Goal: Task Accomplishment & Management: Manage account settings

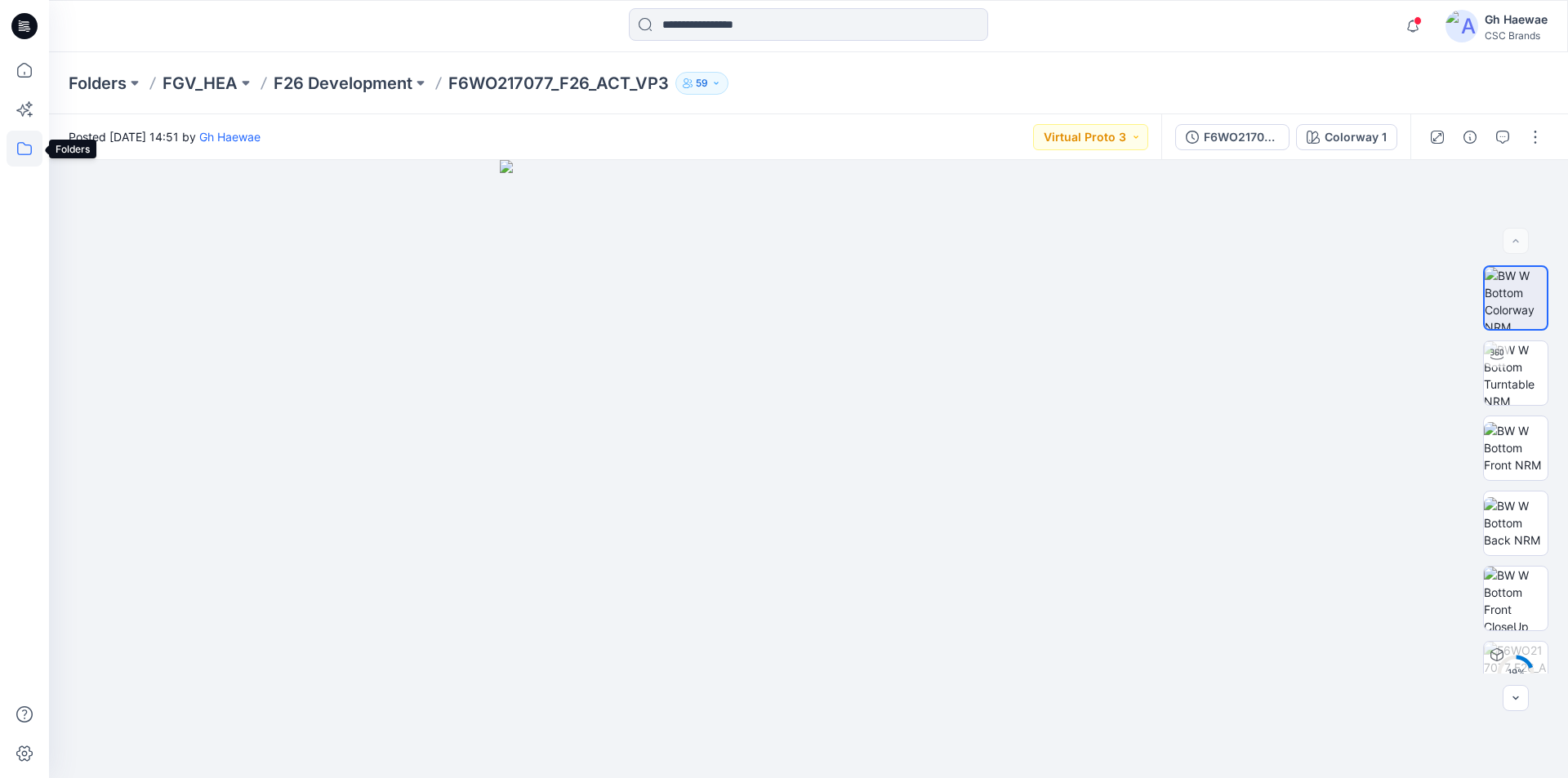
click at [25, 150] on icon at bounding box center [24, 148] width 36 height 36
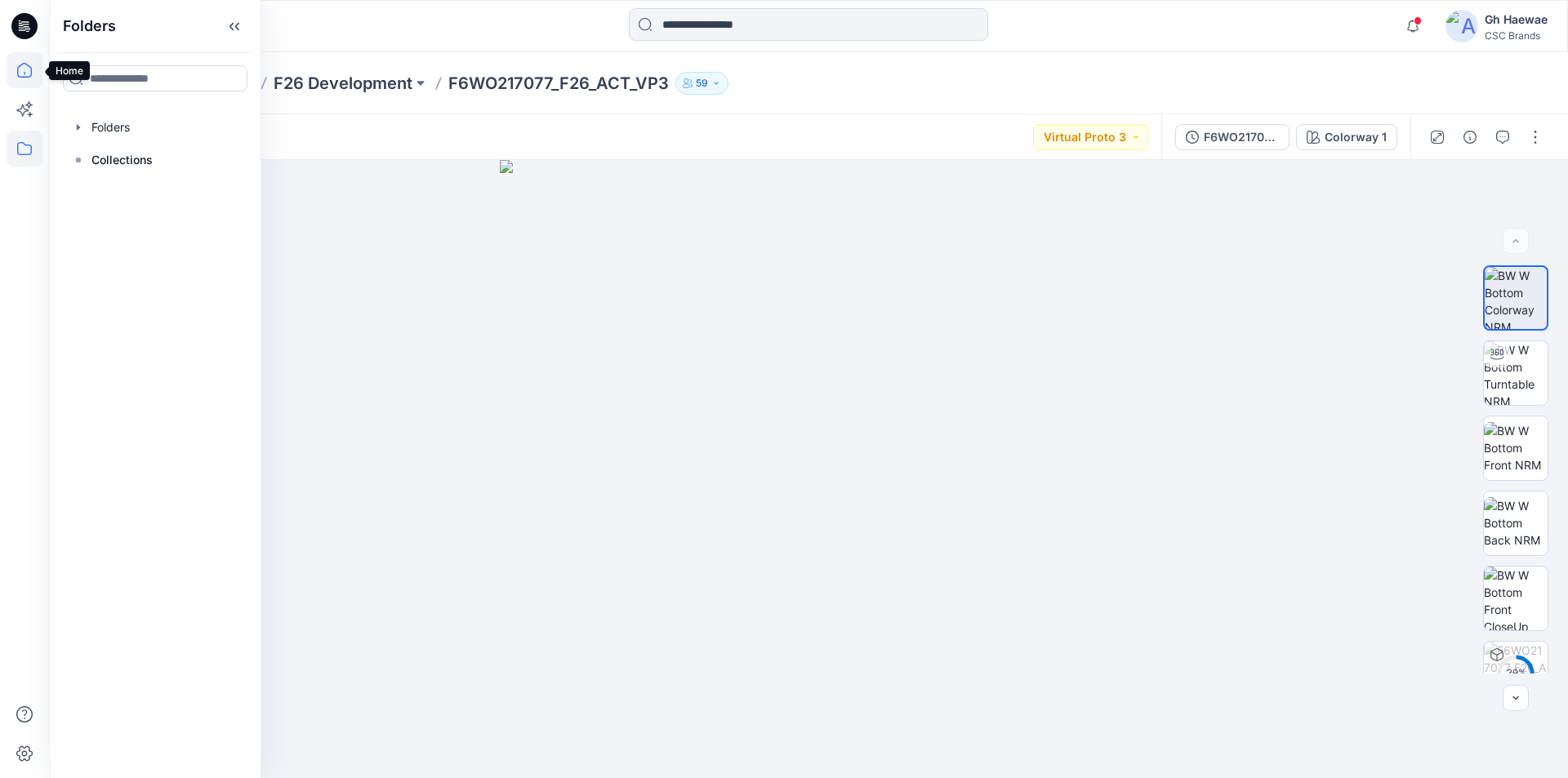
click at [31, 76] on icon at bounding box center [25, 70] width 15 height 15
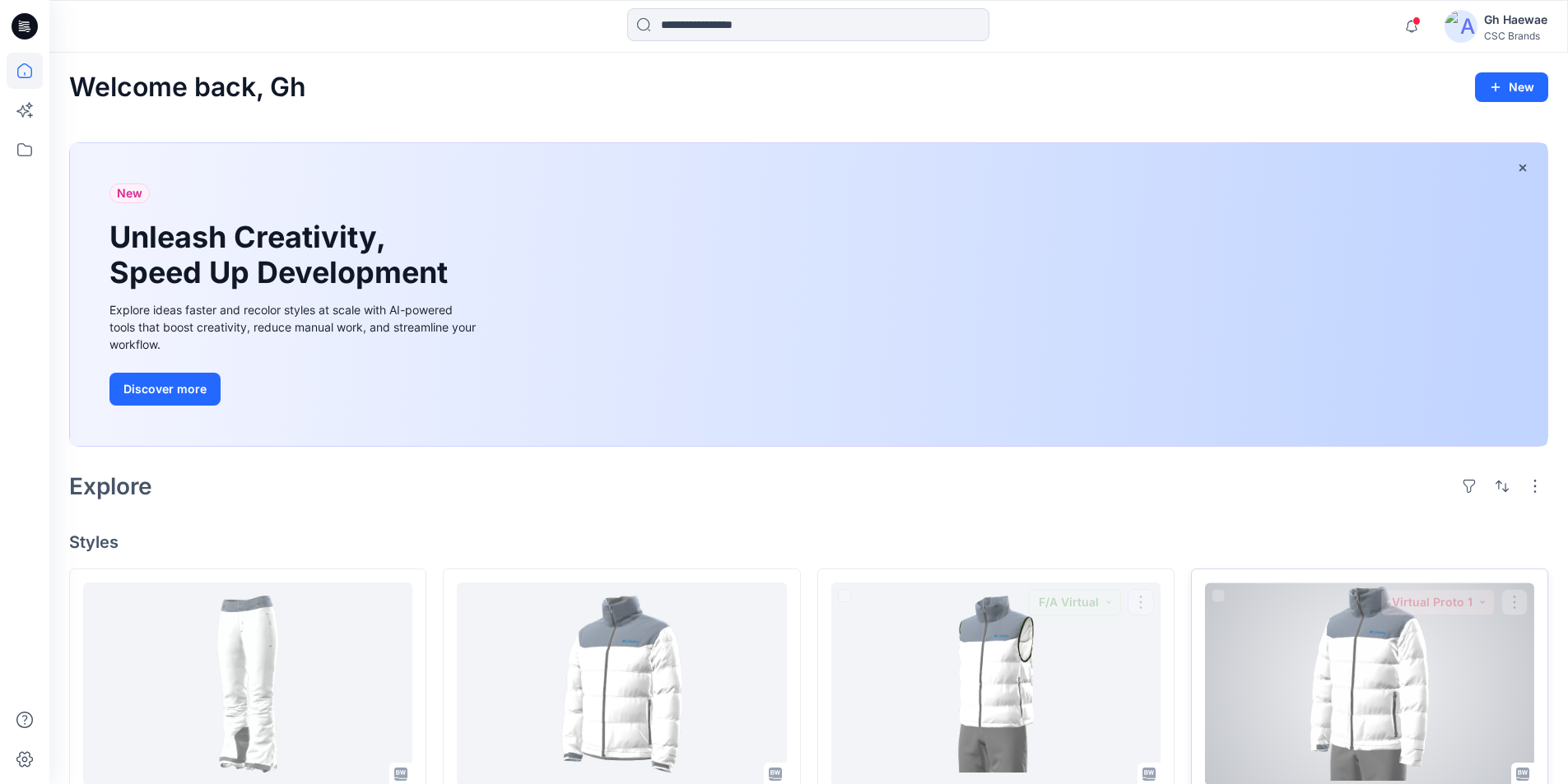
scroll to position [82, 0]
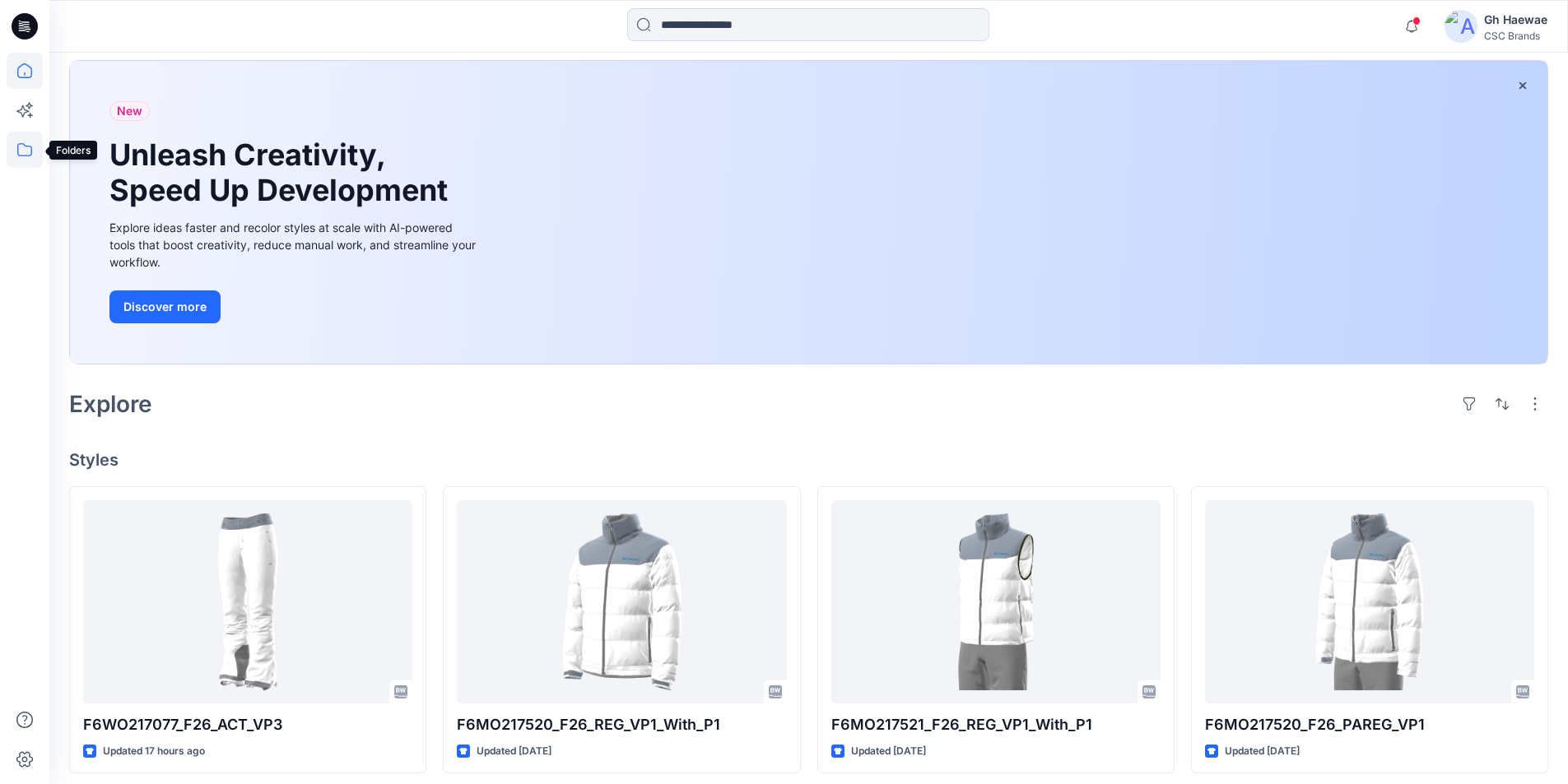
click at [24, 141] on icon at bounding box center [24, 149] width 36 height 36
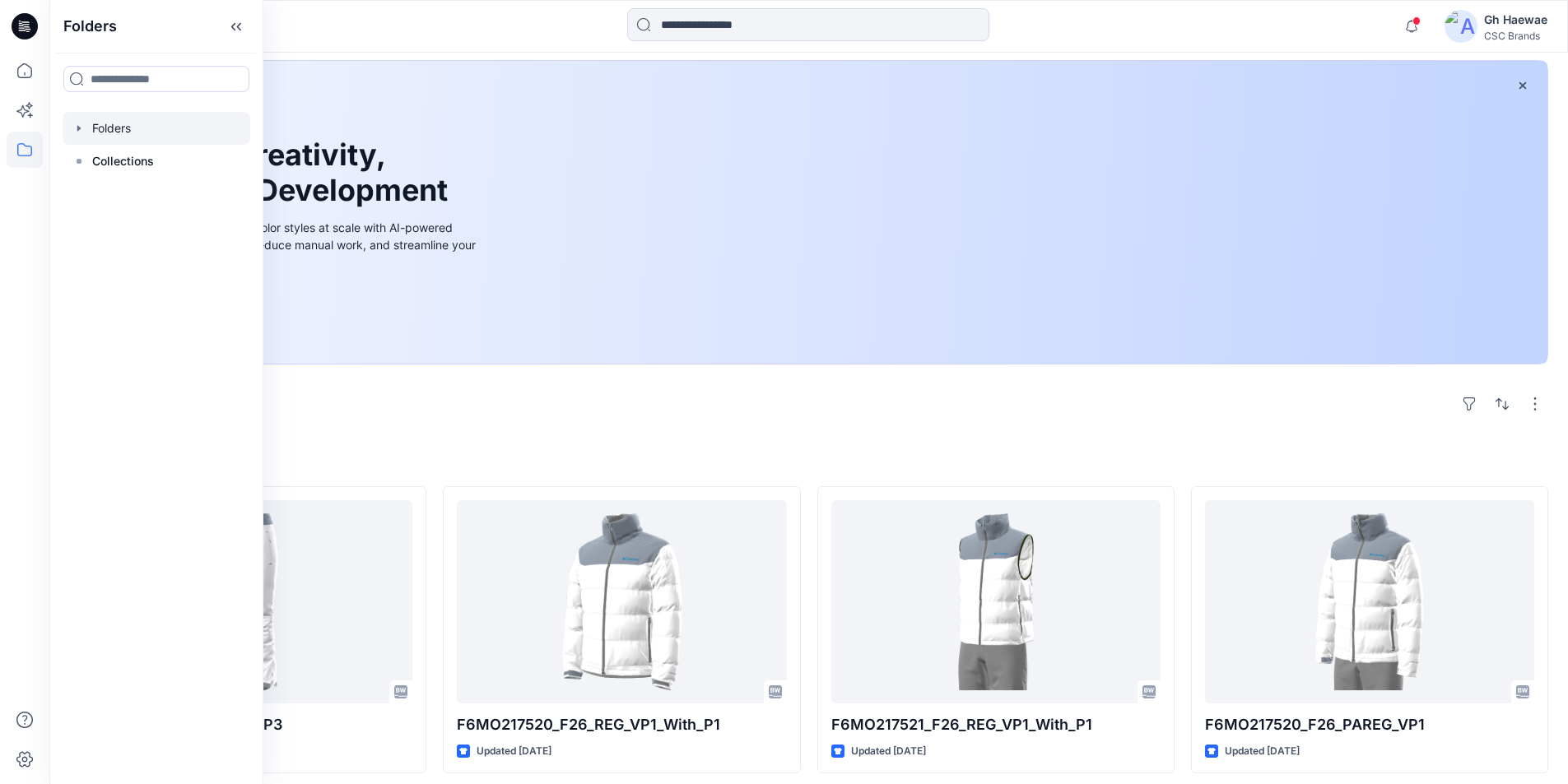
click at [104, 128] on div at bounding box center [156, 128] width 187 height 33
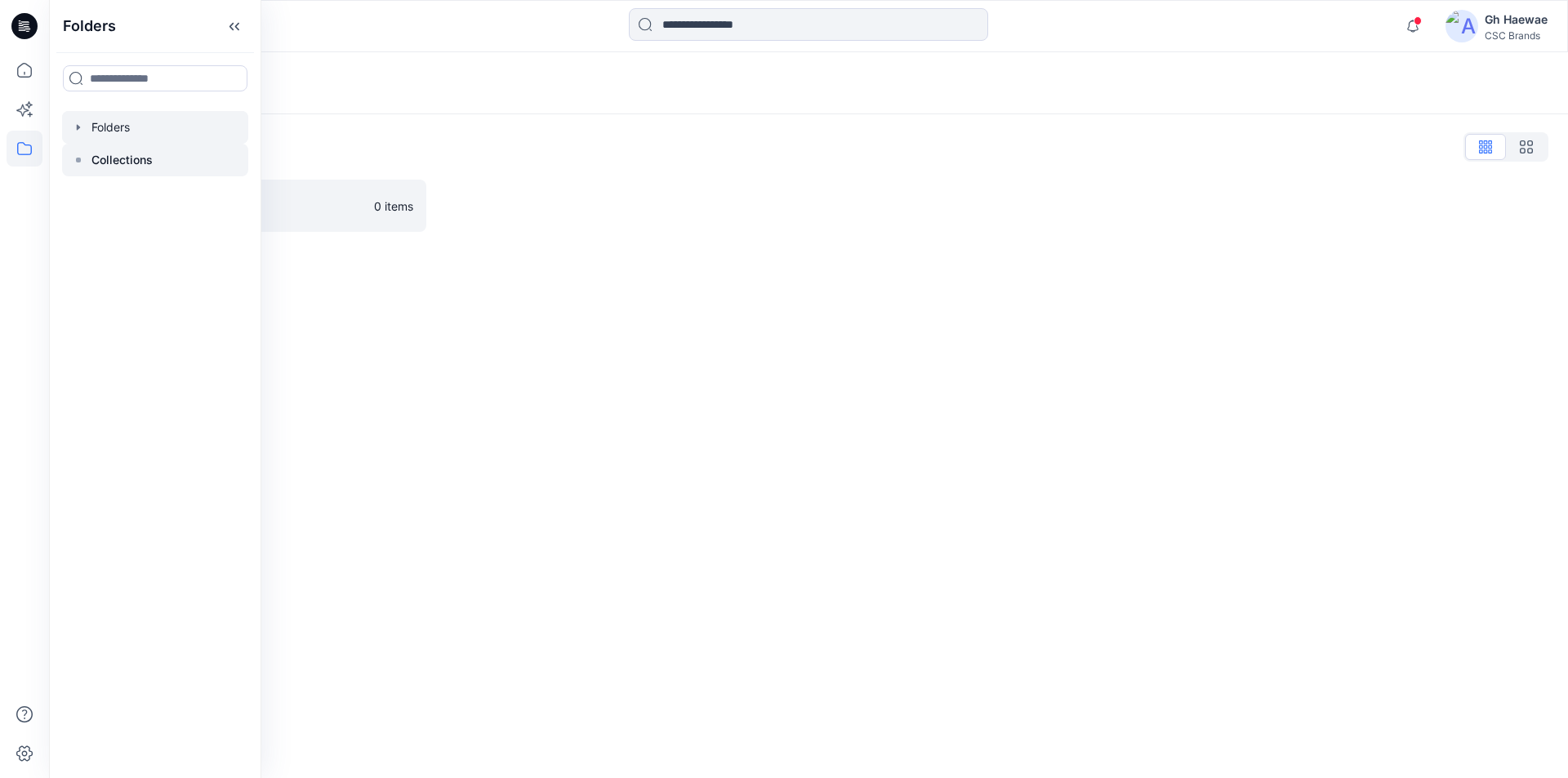
click at [115, 159] on p "Collections" at bounding box center [122, 159] width 61 height 19
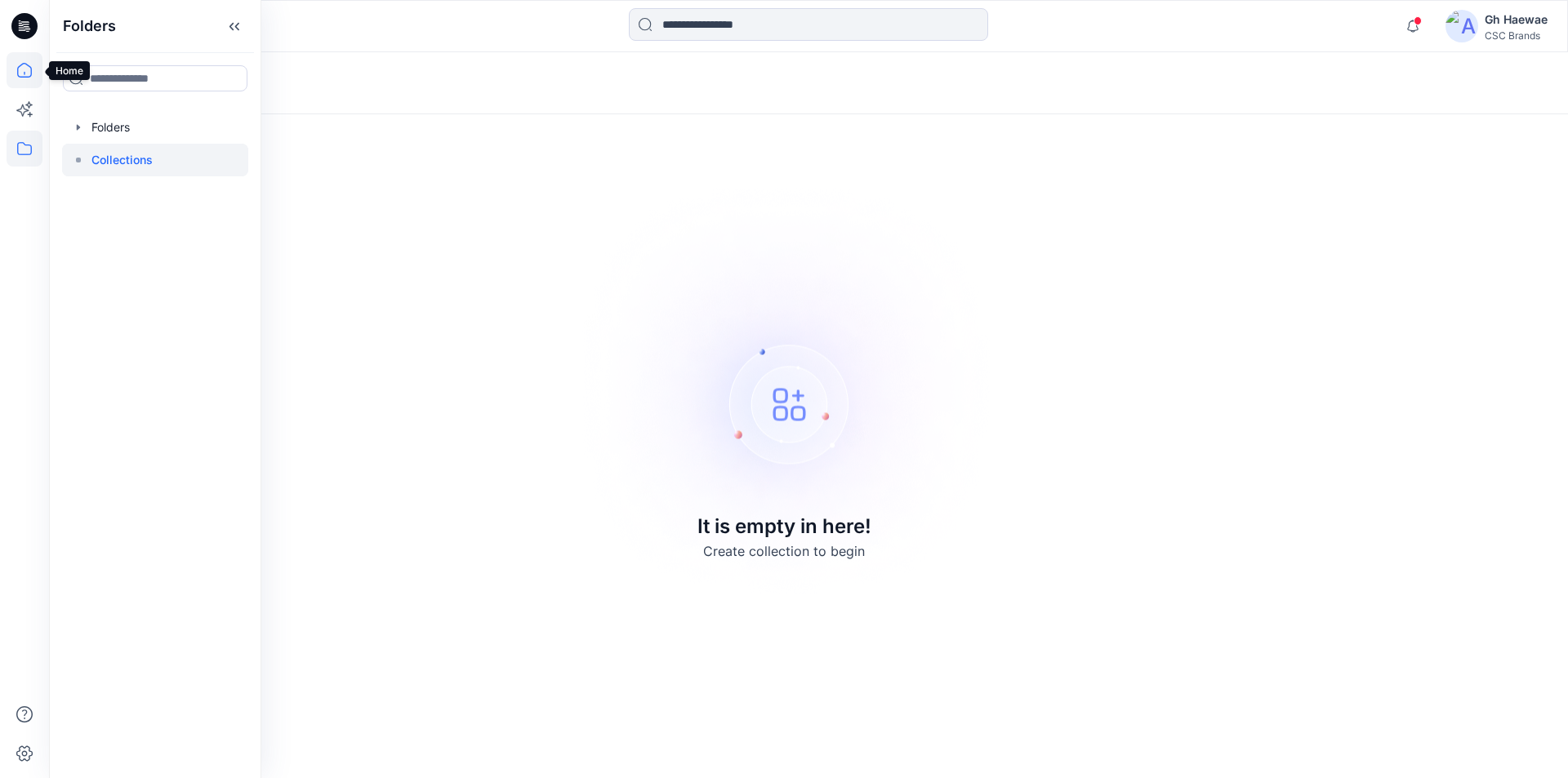
click at [23, 73] on icon at bounding box center [24, 69] width 36 height 36
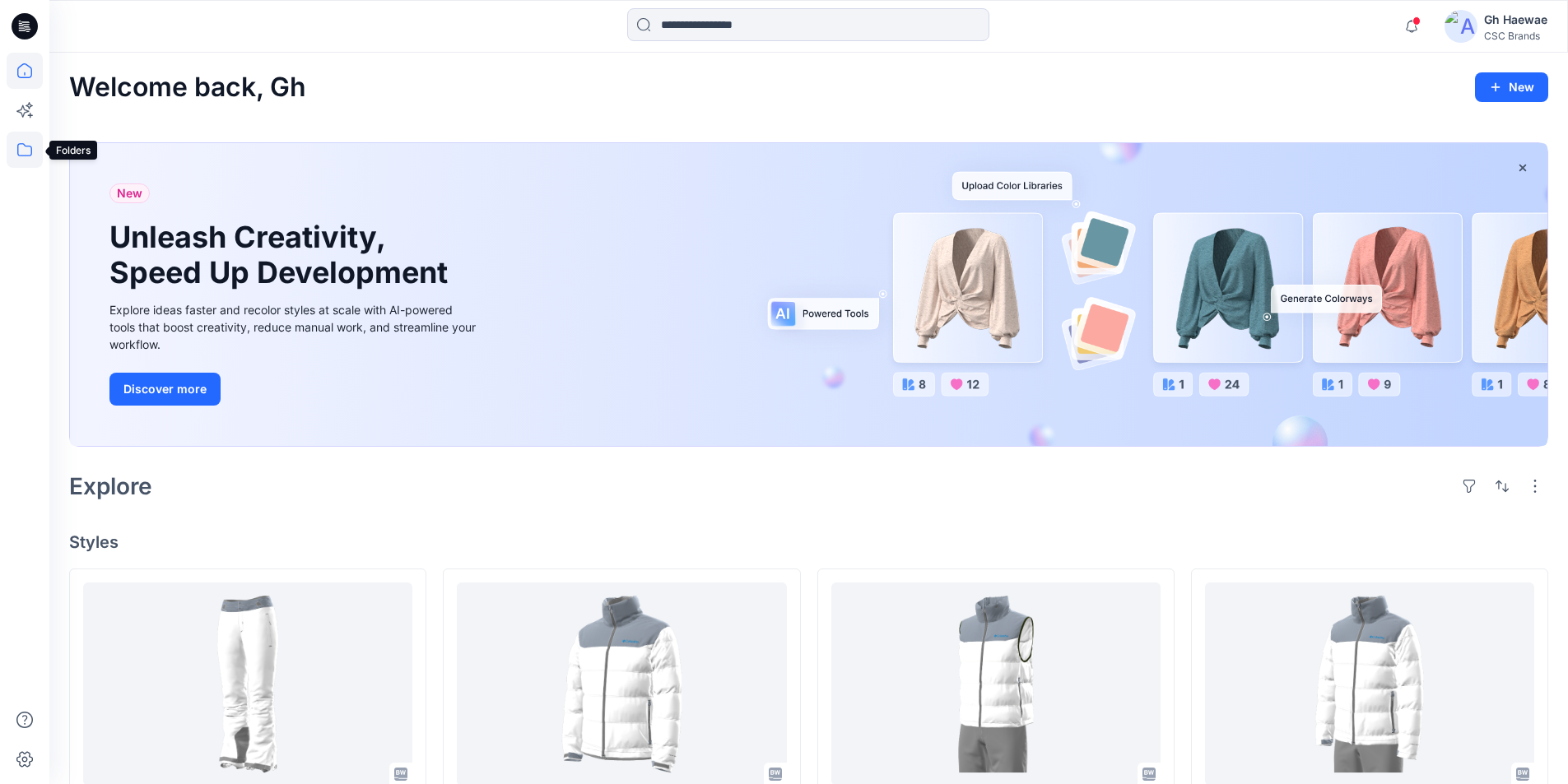
click at [21, 147] on icon at bounding box center [24, 149] width 36 height 36
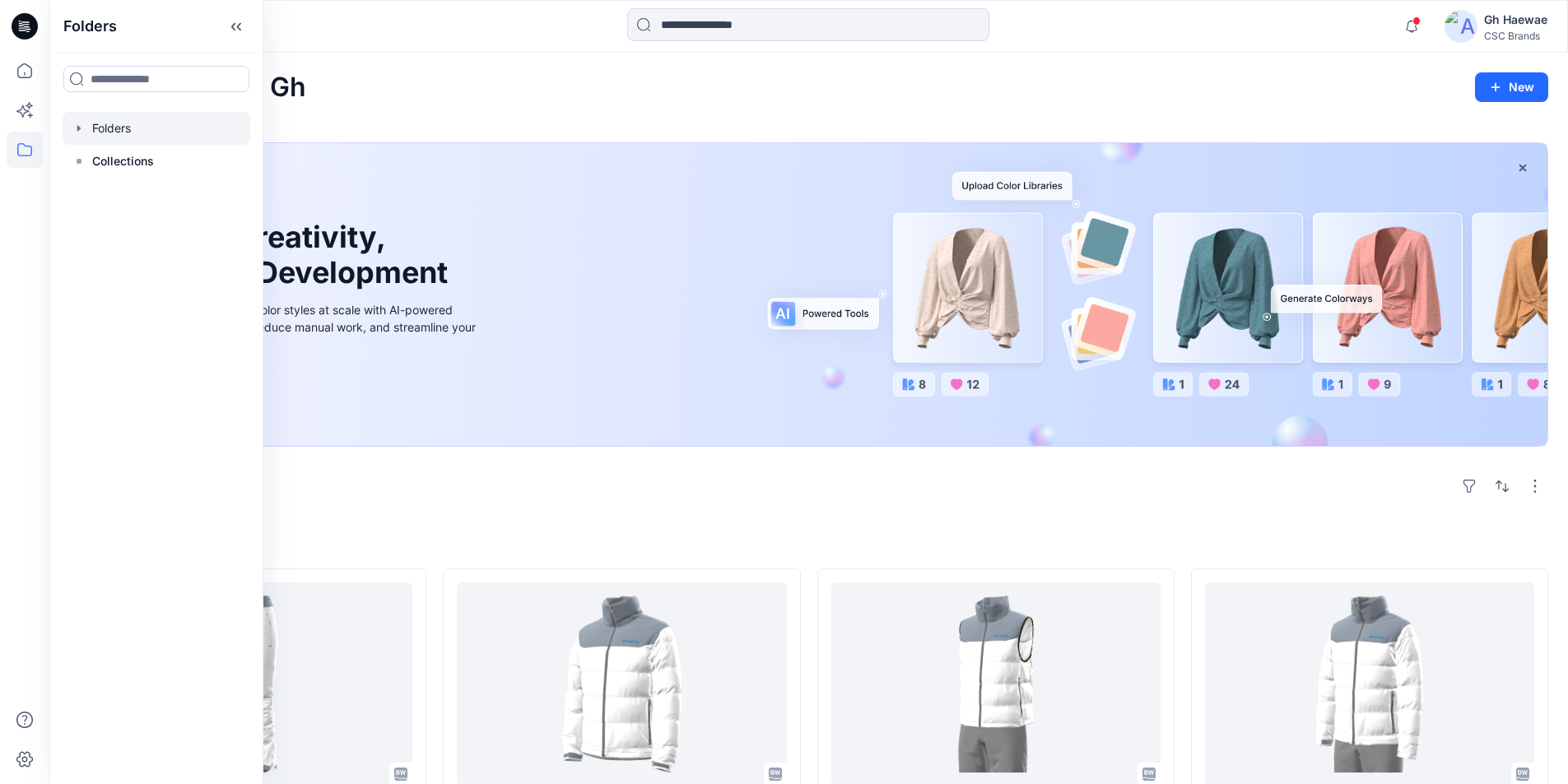
click at [72, 130] on div at bounding box center [156, 128] width 187 height 33
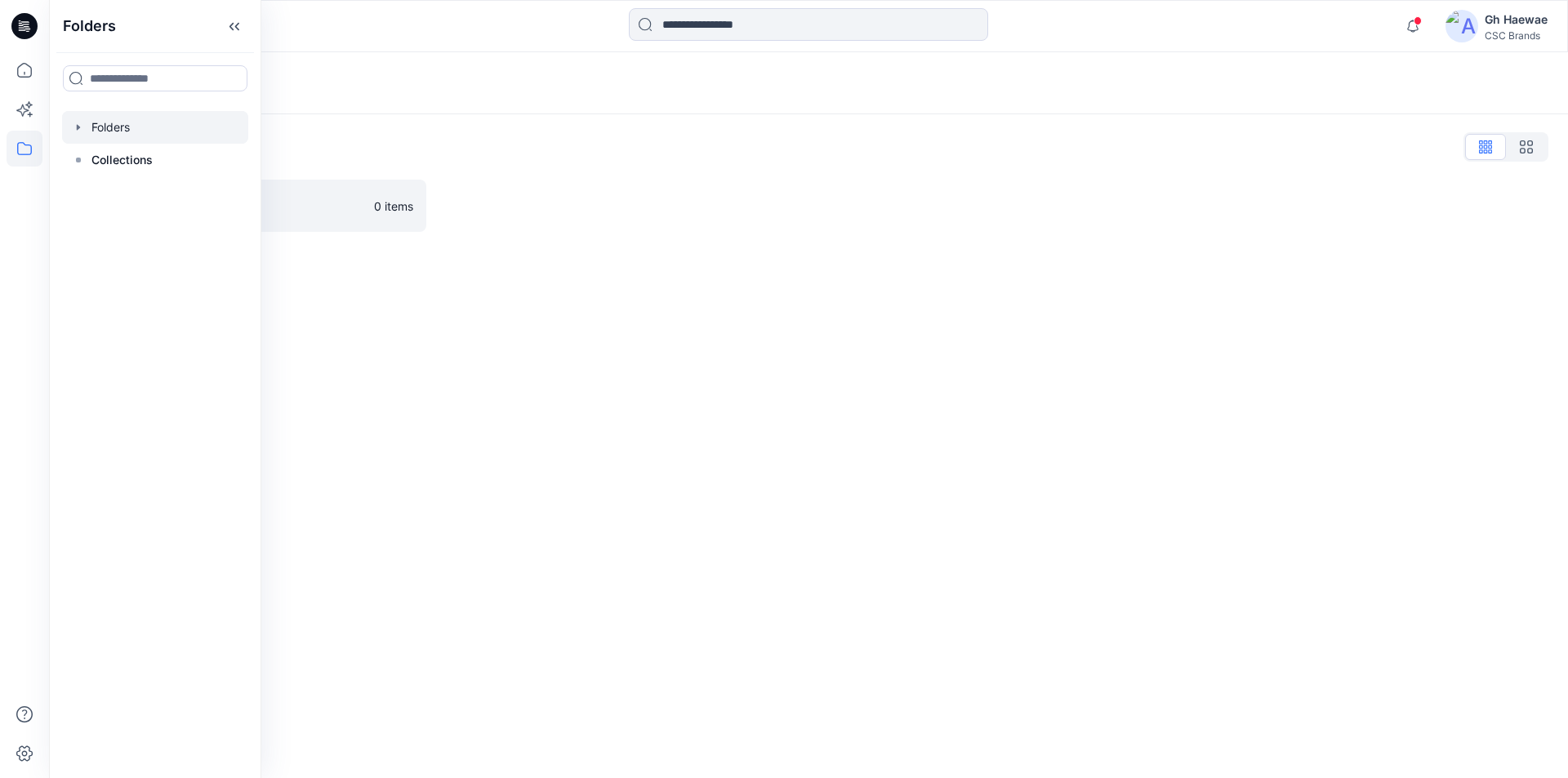
click at [81, 125] on icon "button" at bounding box center [79, 128] width 13 height 13
click at [129, 167] on div at bounding box center [154, 159] width 186 height 32
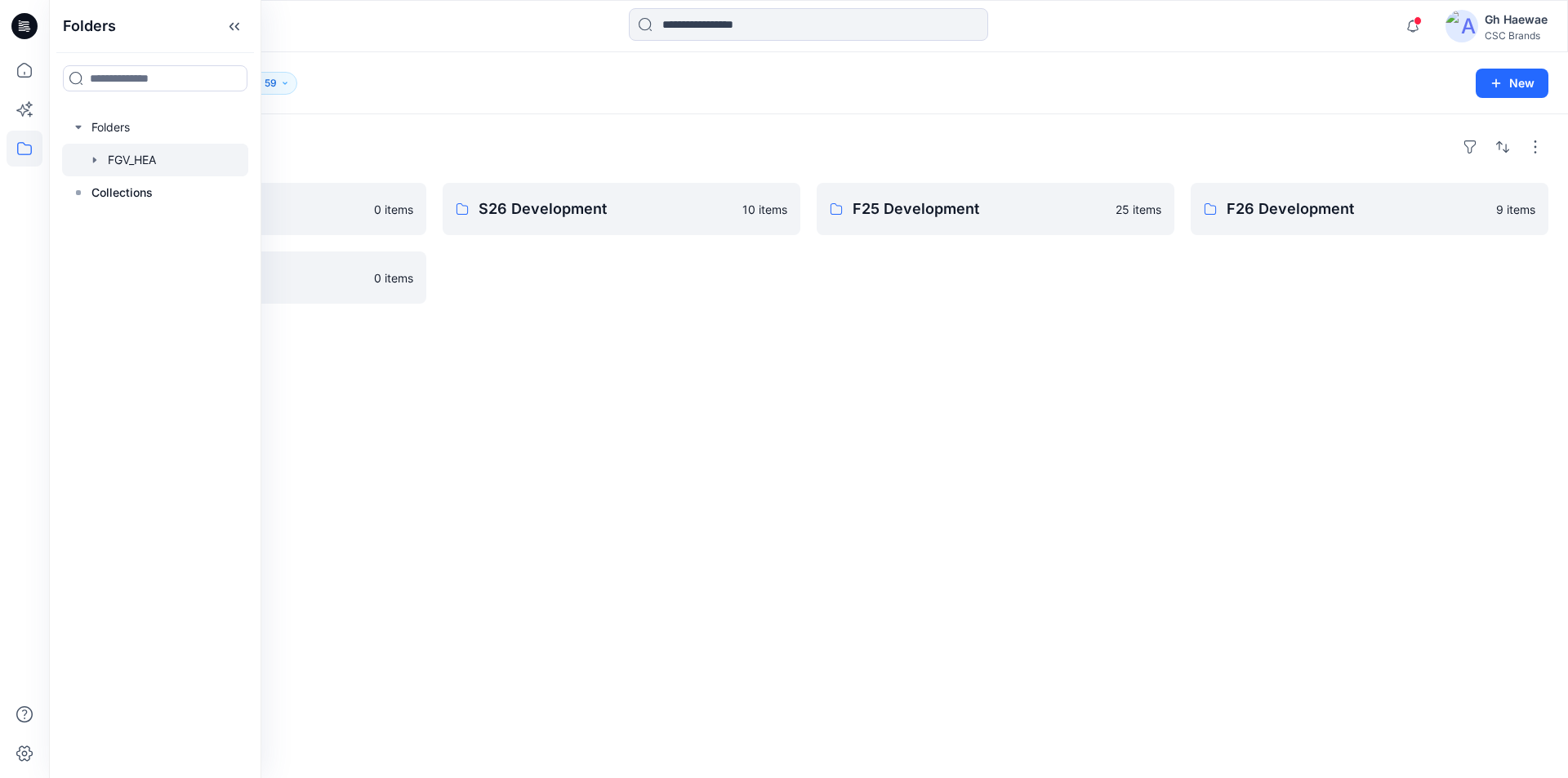
click at [94, 157] on icon "button" at bounding box center [94, 160] width 13 height 13
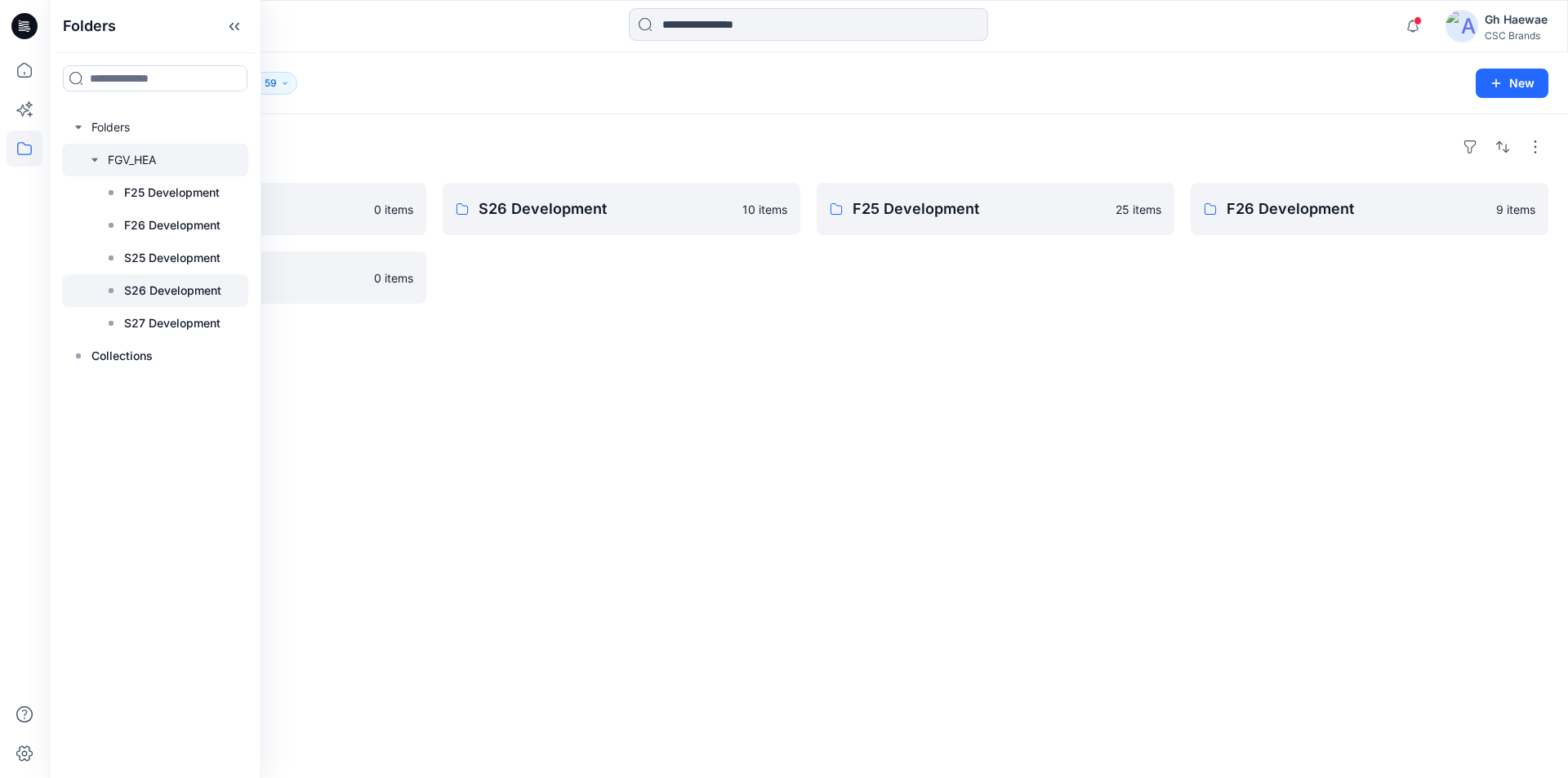
click at [144, 292] on p "S26 Development" at bounding box center [172, 290] width 97 height 19
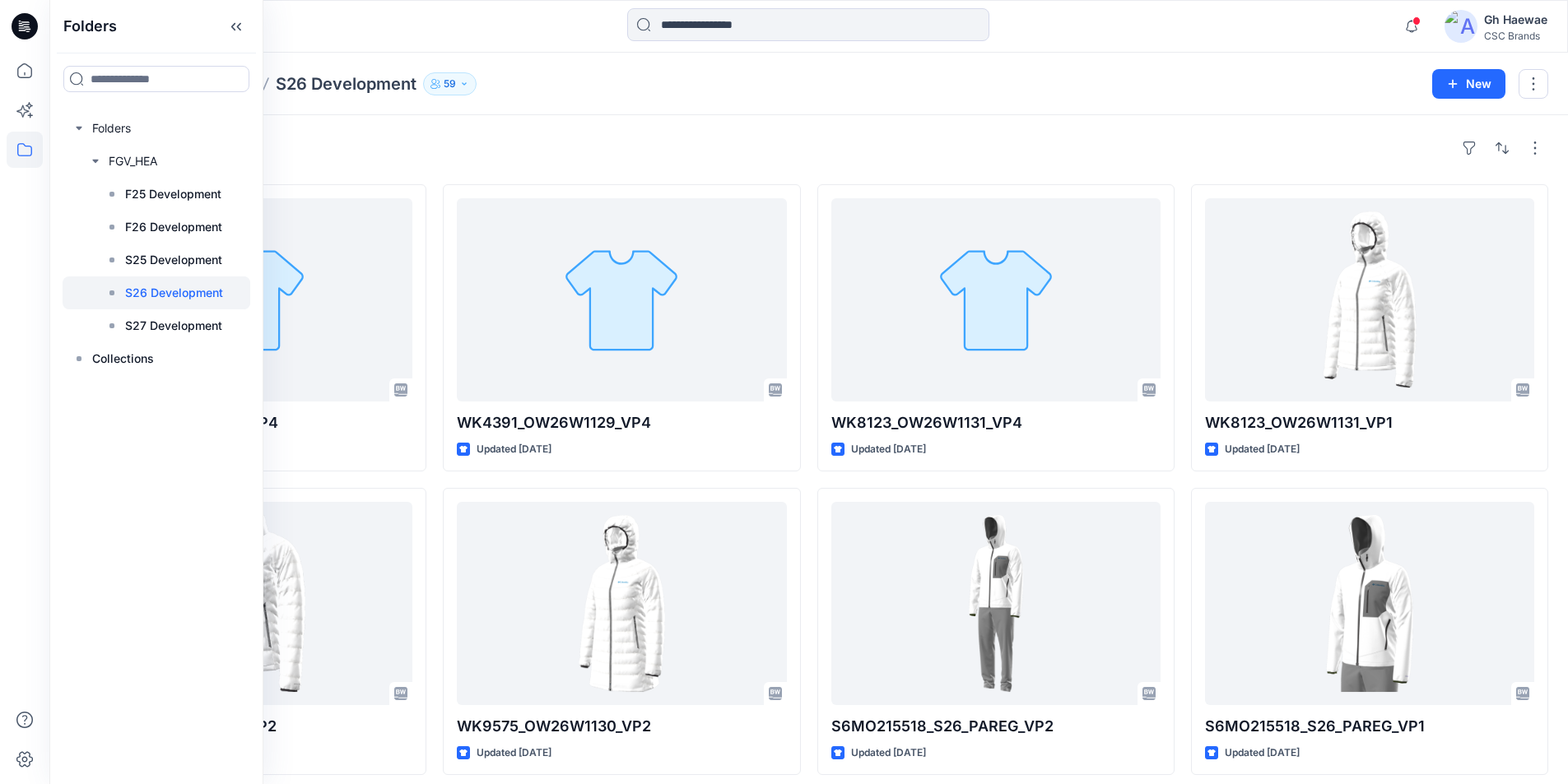
click at [465, 86] on icon "button" at bounding box center [464, 84] width 10 height 10
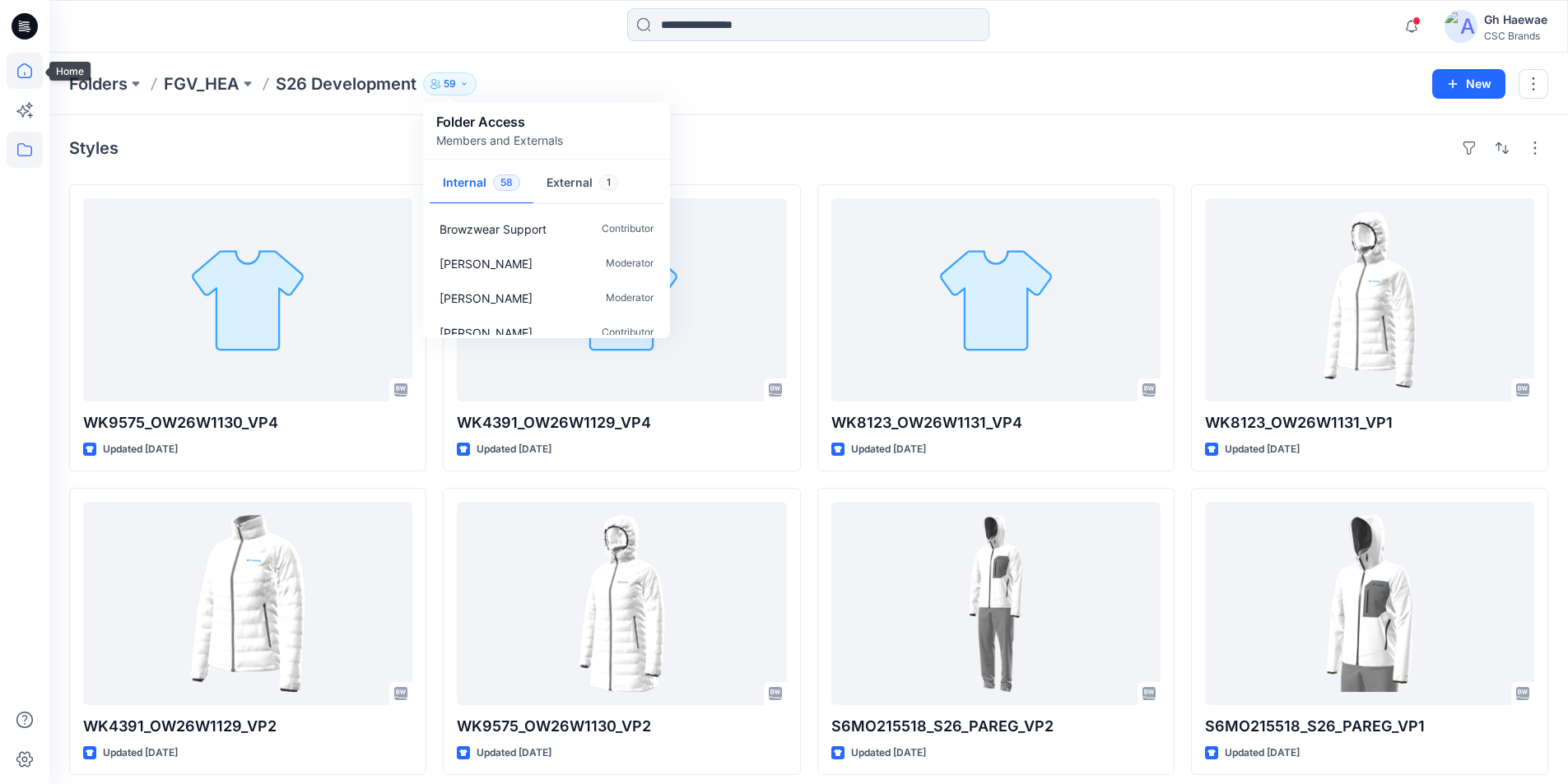
click at [24, 72] on icon at bounding box center [24, 70] width 36 height 36
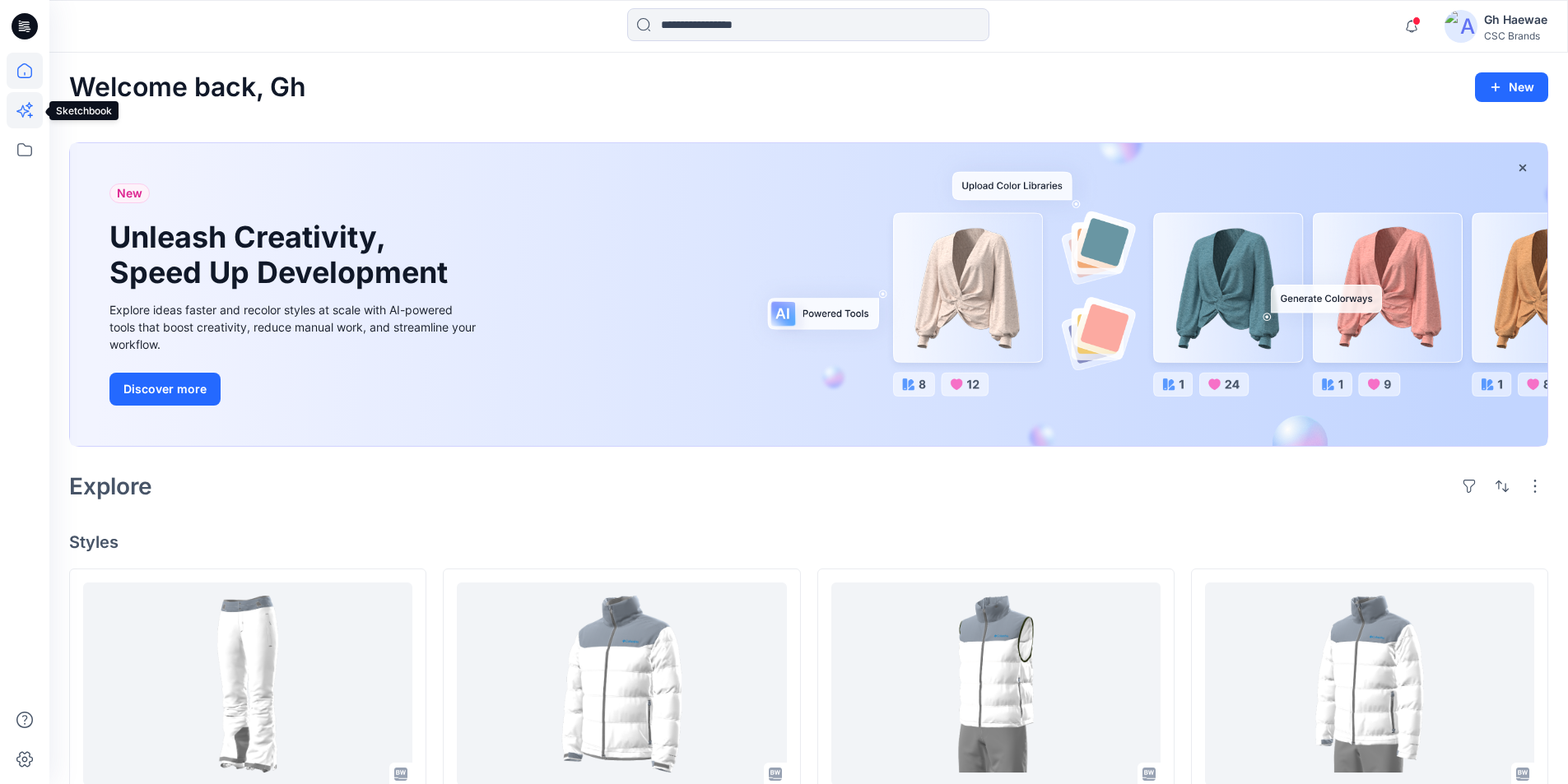
click at [18, 108] on icon at bounding box center [24, 110] width 36 height 36
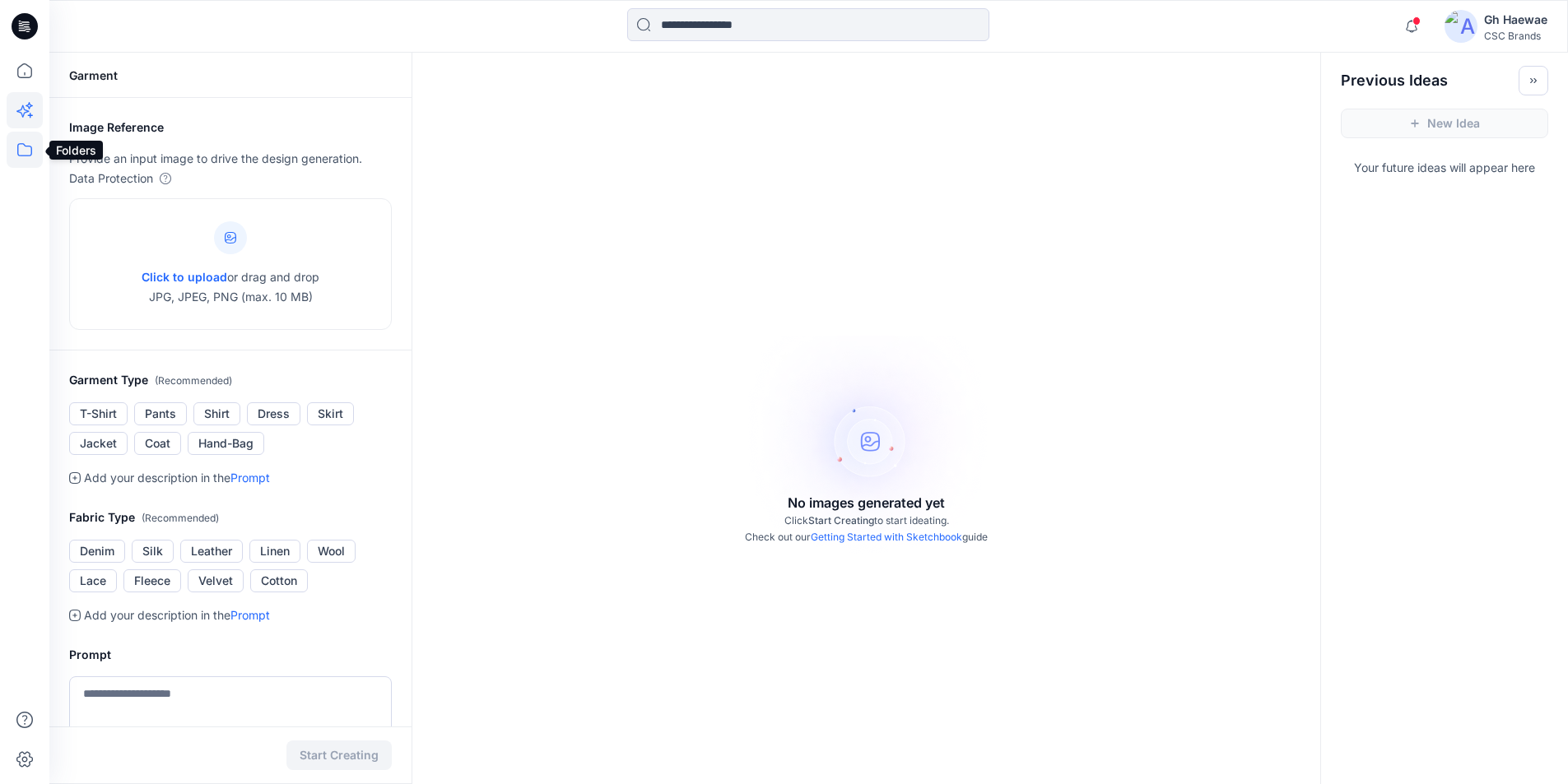
click at [25, 150] on icon at bounding box center [24, 149] width 36 height 36
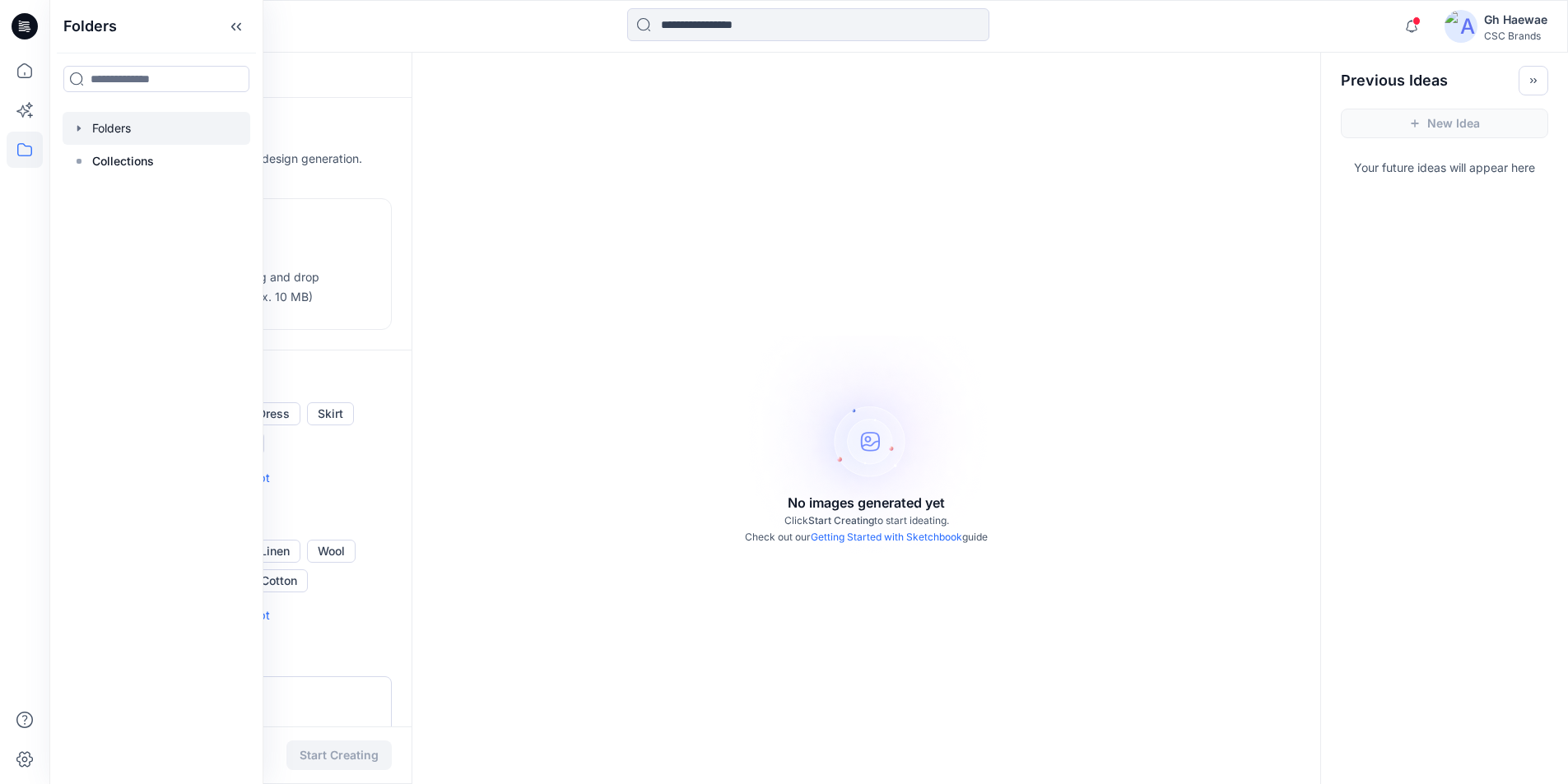
click at [77, 123] on icon "button" at bounding box center [79, 129] width 13 height 13
click at [91, 167] on icon "button" at bounding box center [95, 161] width 13 height 13
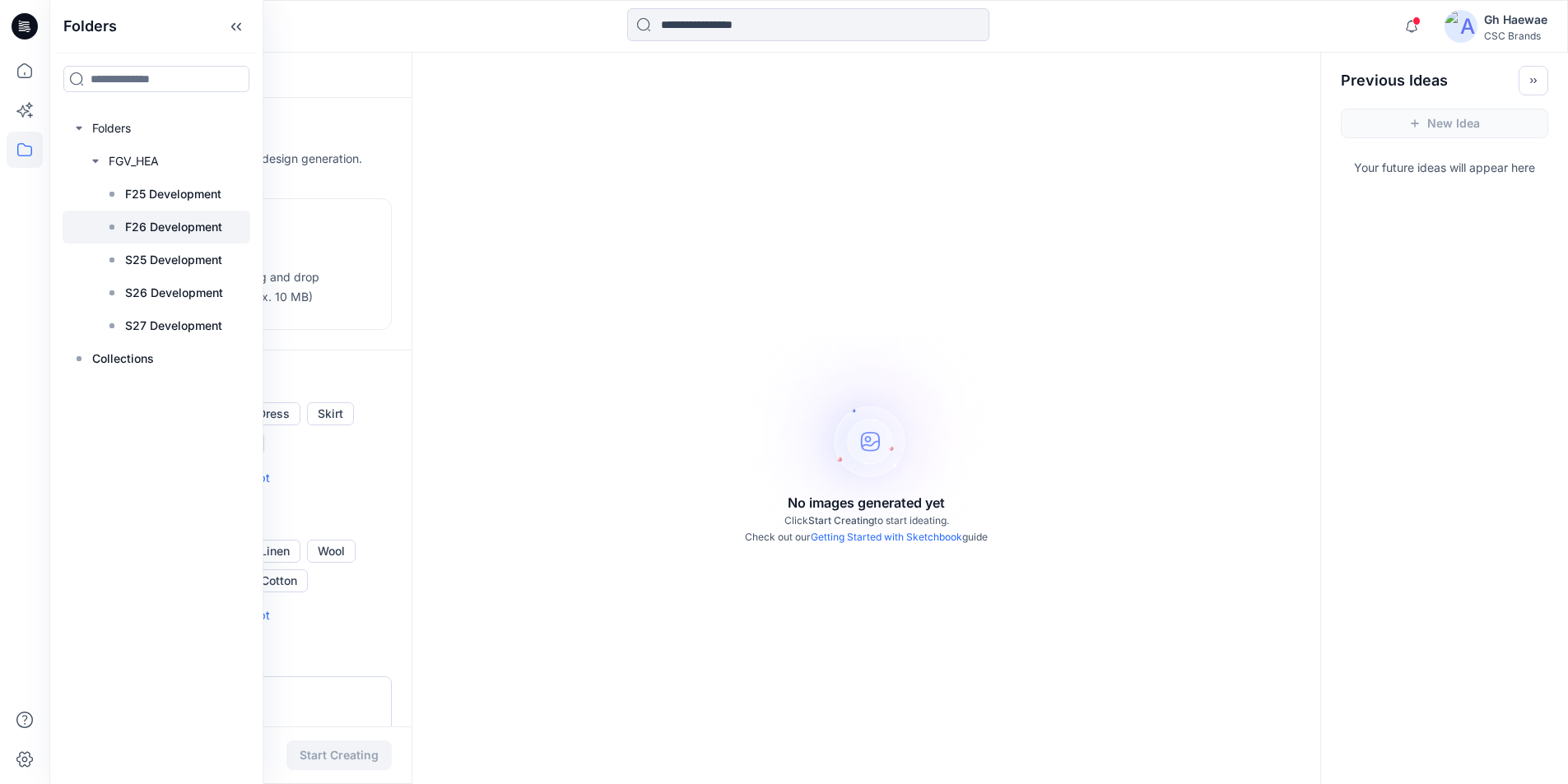
click at [145, 227] on p "F26 Development" at bounding box center [173, 227] width 97 height 20
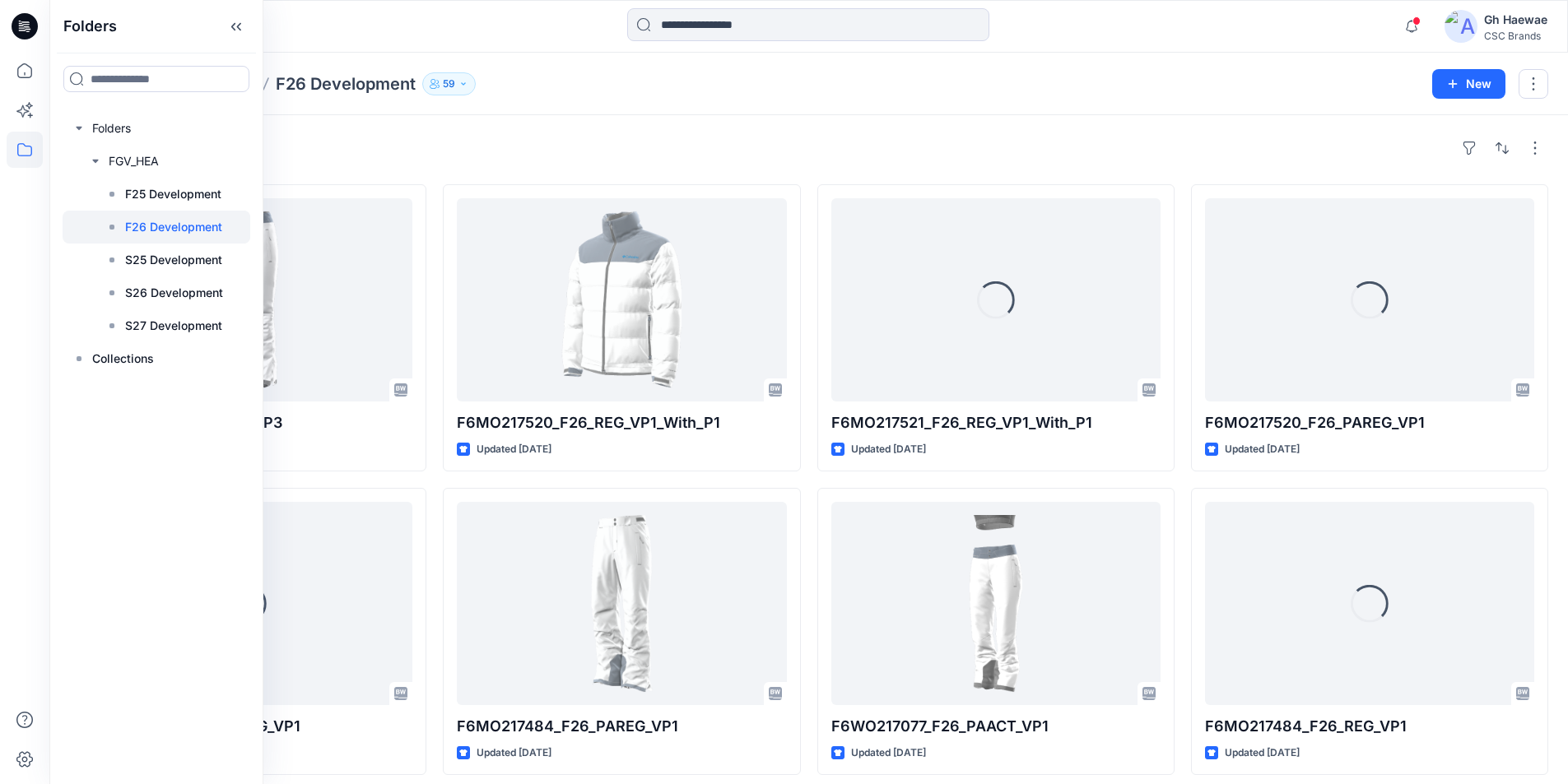
click at [461, 85] on icon "button" at bounding box center [464, 84] width 10 height 10
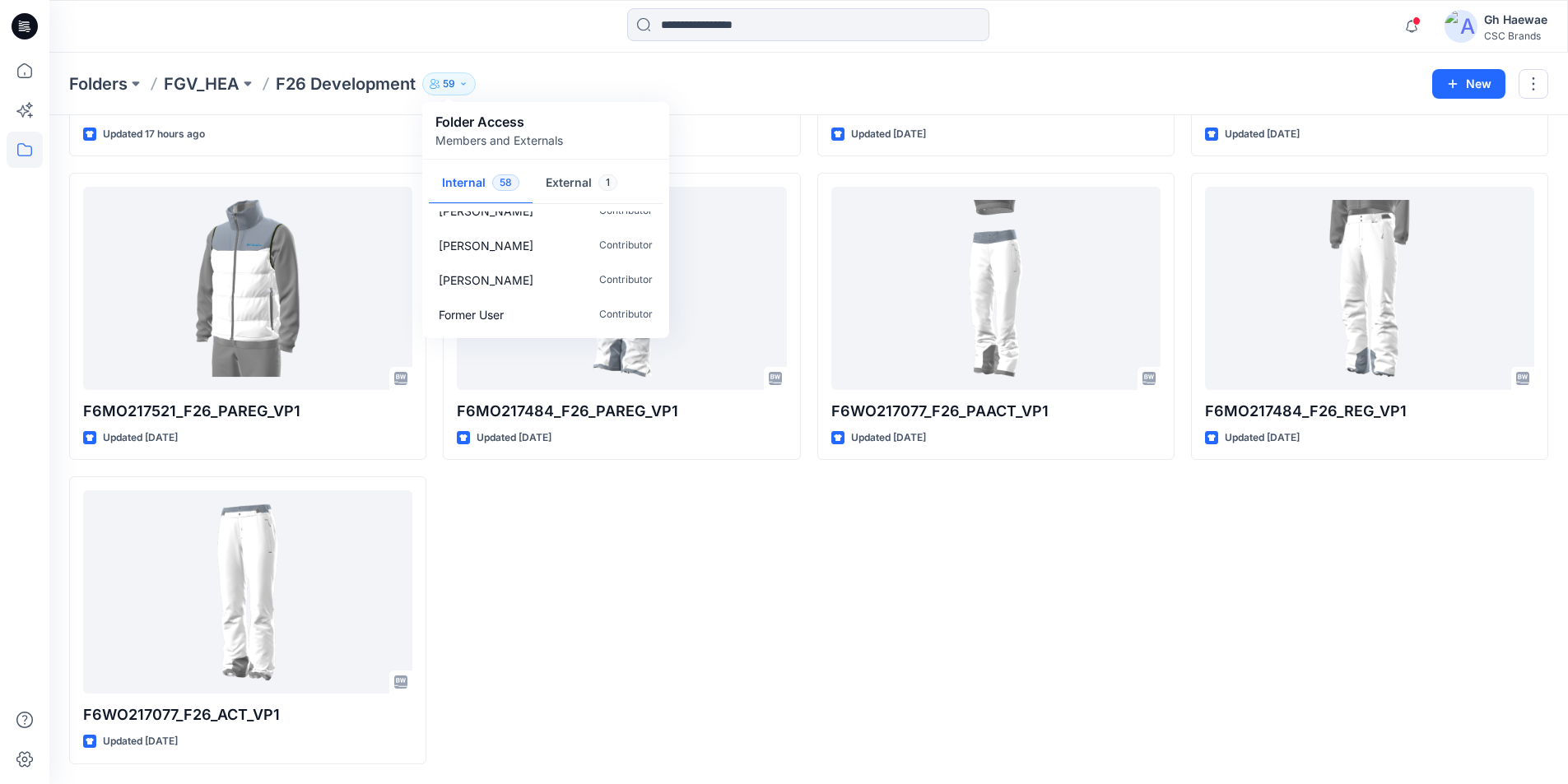
scroll to position [1716, 0]
click at [698, 594] on div "F6MO217520_F26_REG_VP1_With_P1 Updated 19 days ago F6MO217484_F26_PAREG_VP1 Upd…" at bounding box center [621, 317] width 357 height 895
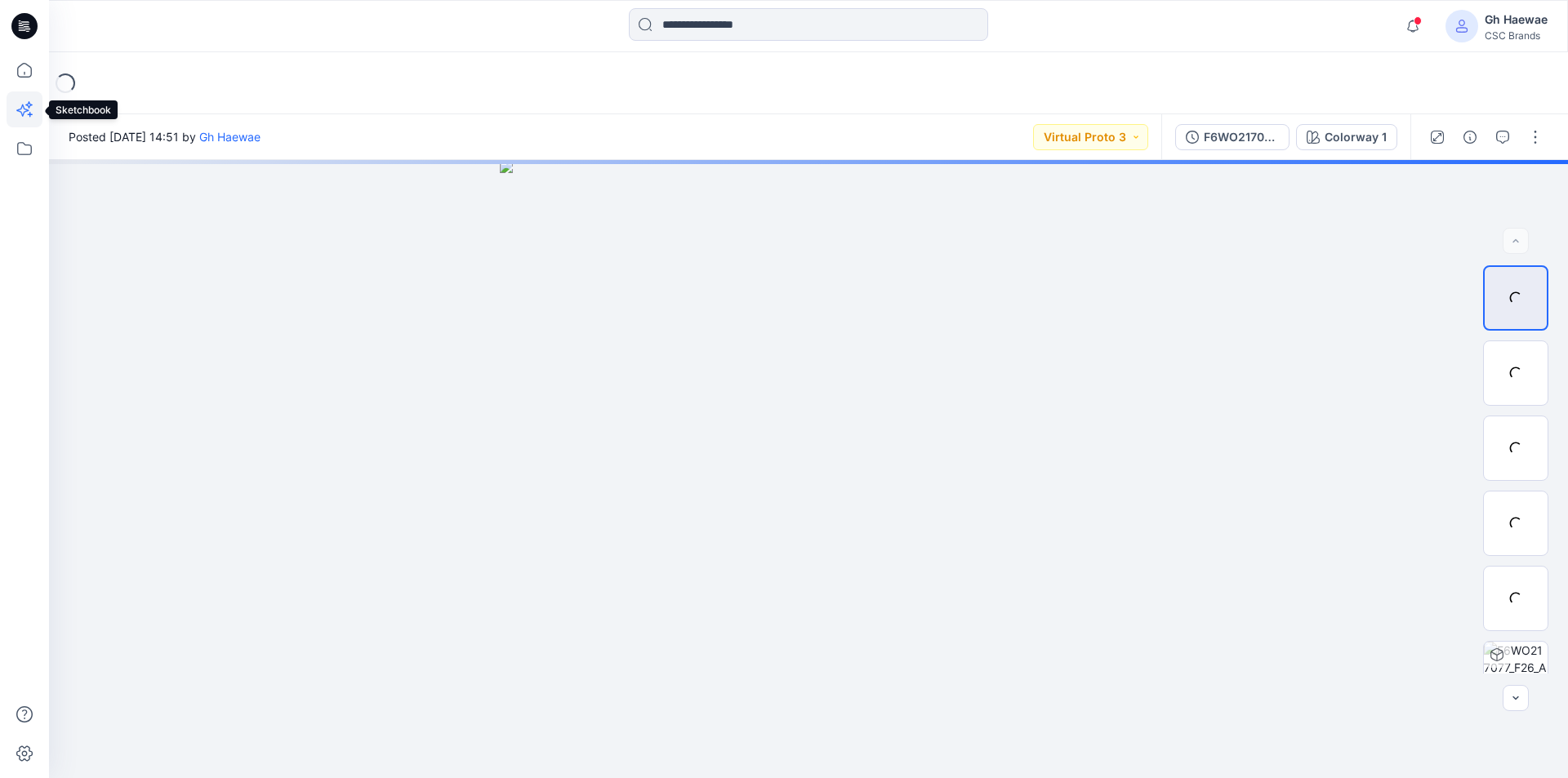
click at [25, 109] on icon at bounding box center [22, 110] width 12 height 12
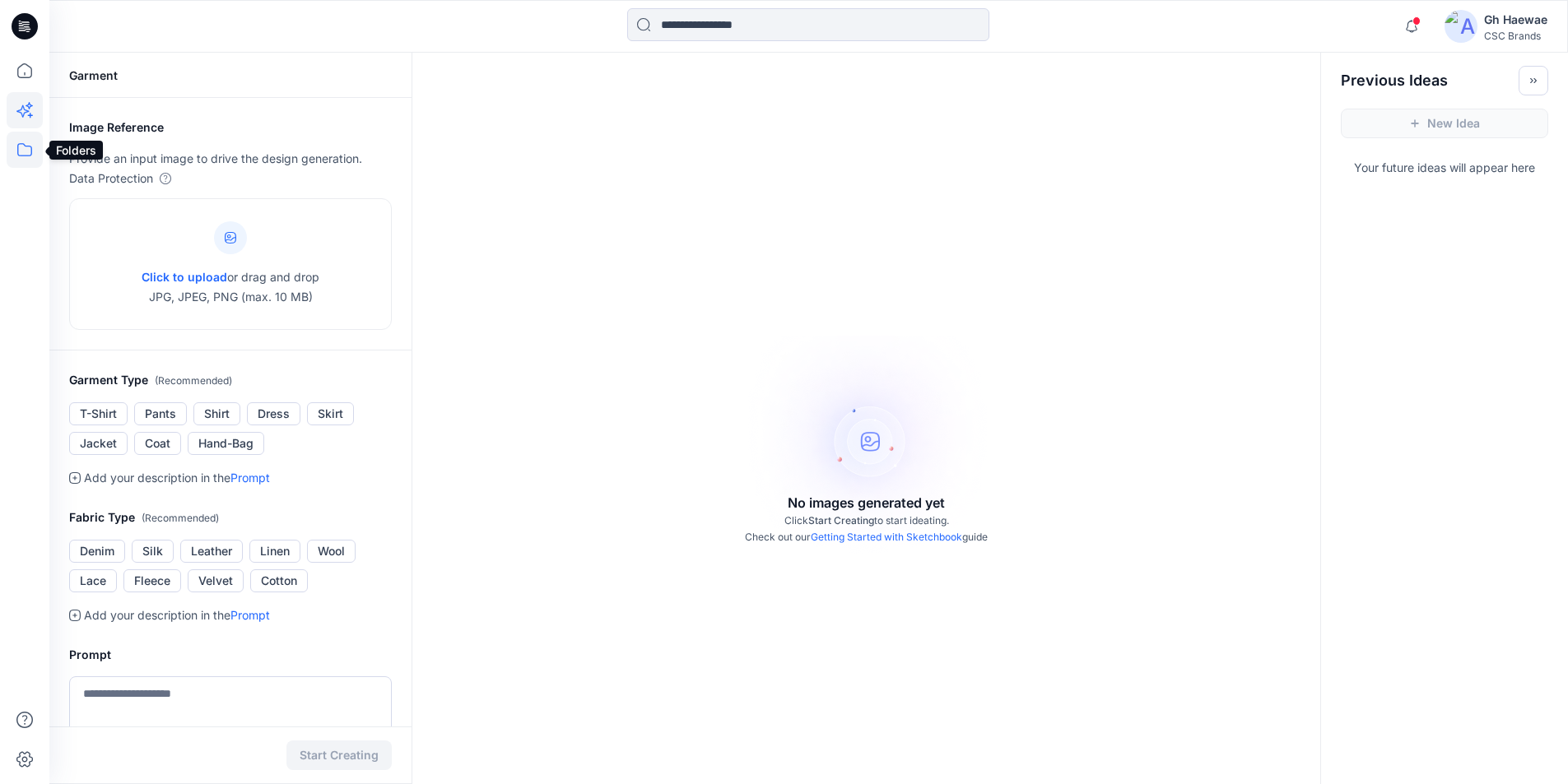
click at [19, 154] on icon at bounding box center [24, 149] width 36 height 36
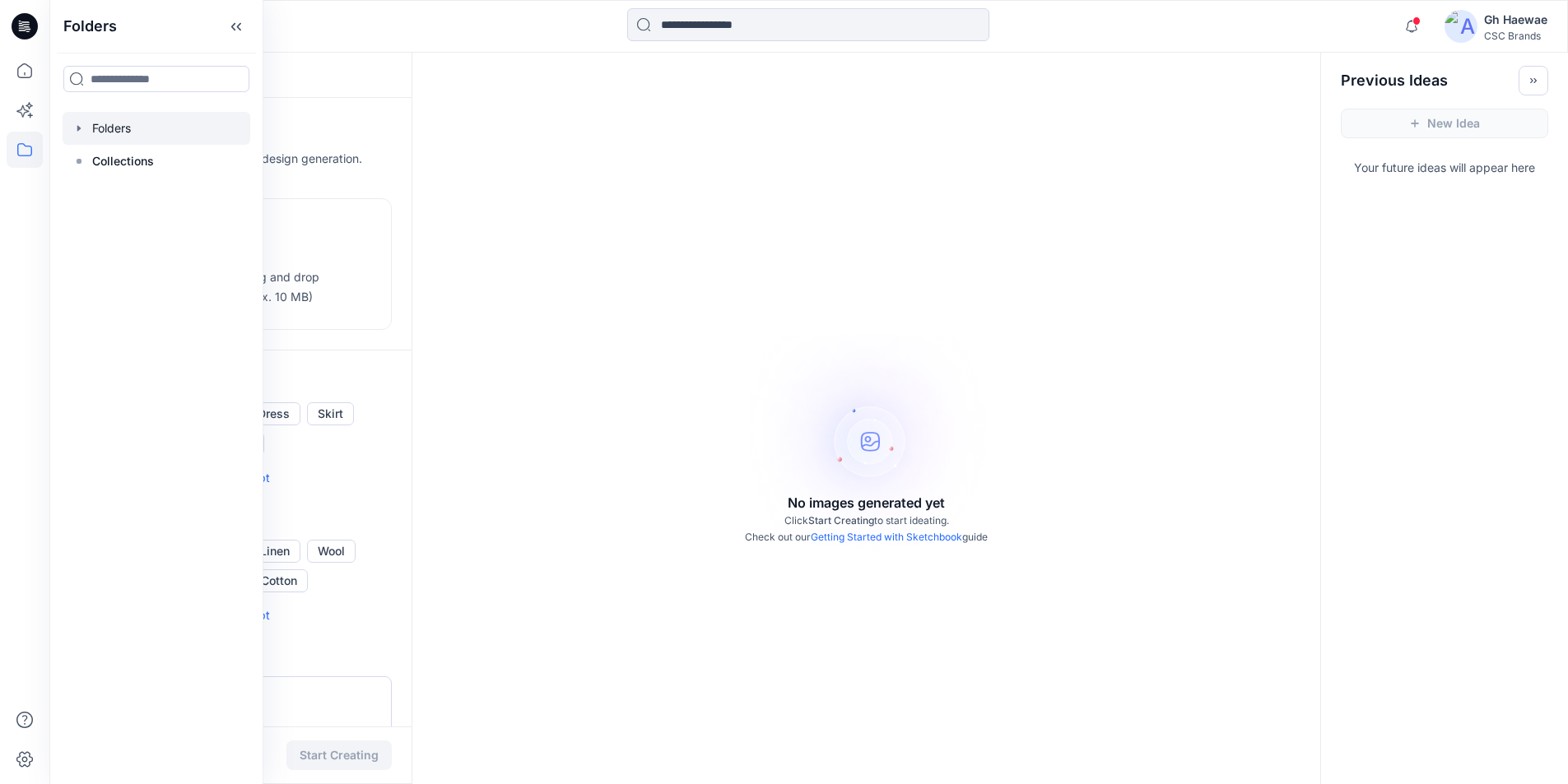
click at [77, 129] on icon "button" at bounding box center [79, 128] width 4 height 6
click at [92, 160] on icon "button" at bounding box center [95, 161] width 13 height 13
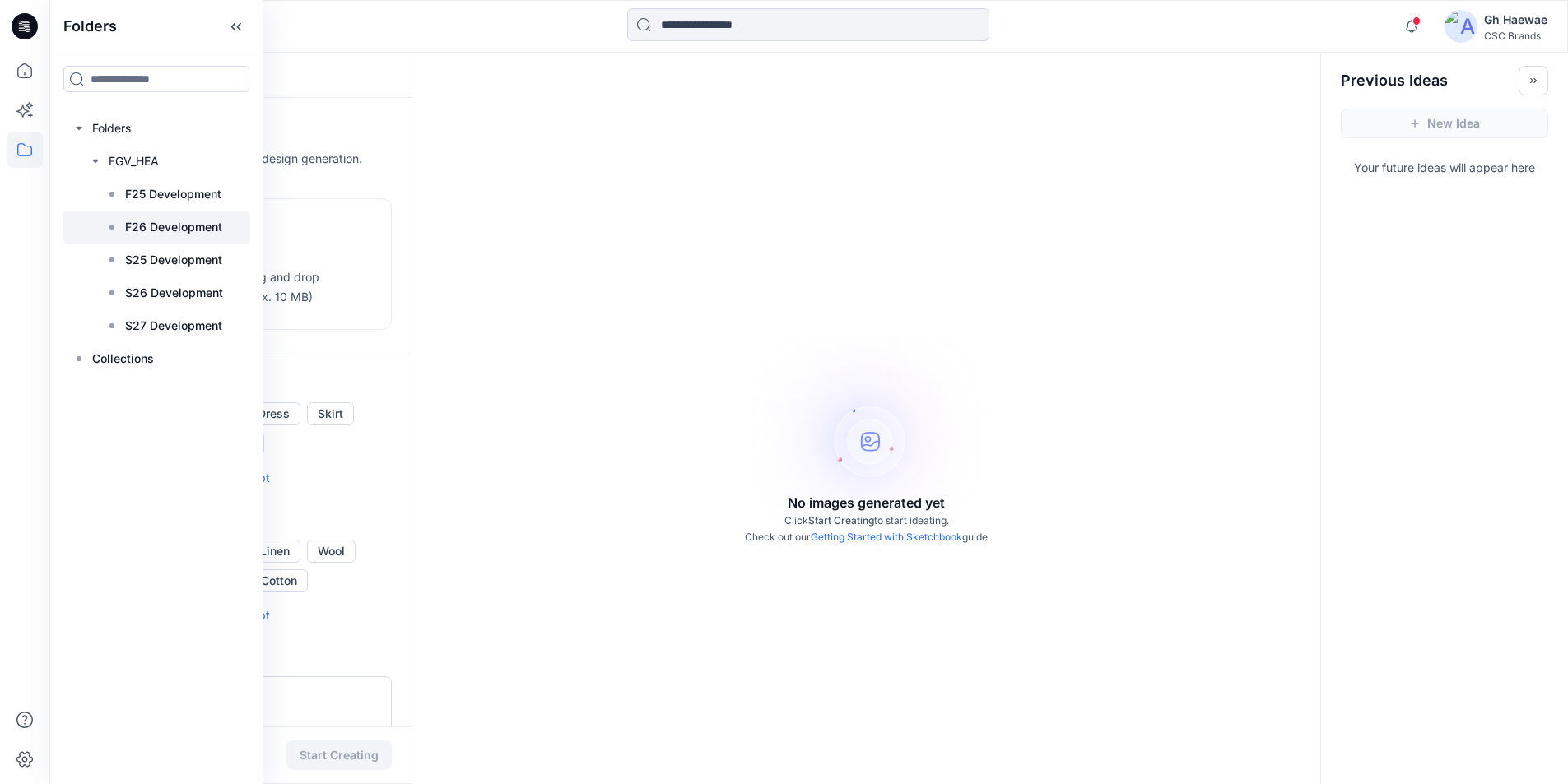
click at [150, 233] on p "F26 Development" at bounding box center [173, 227] width 97 height 20
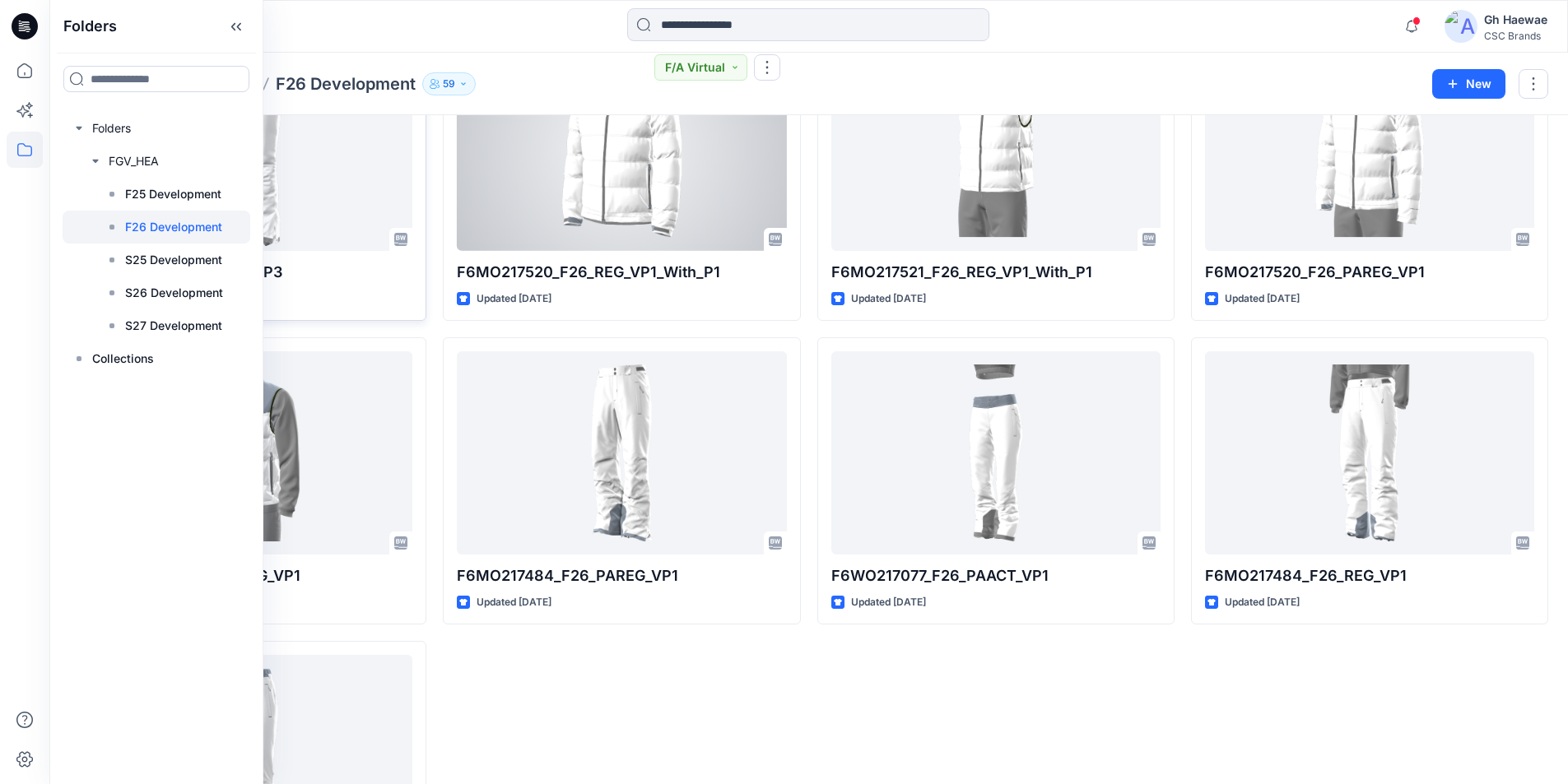
scroll to position [165, 0]
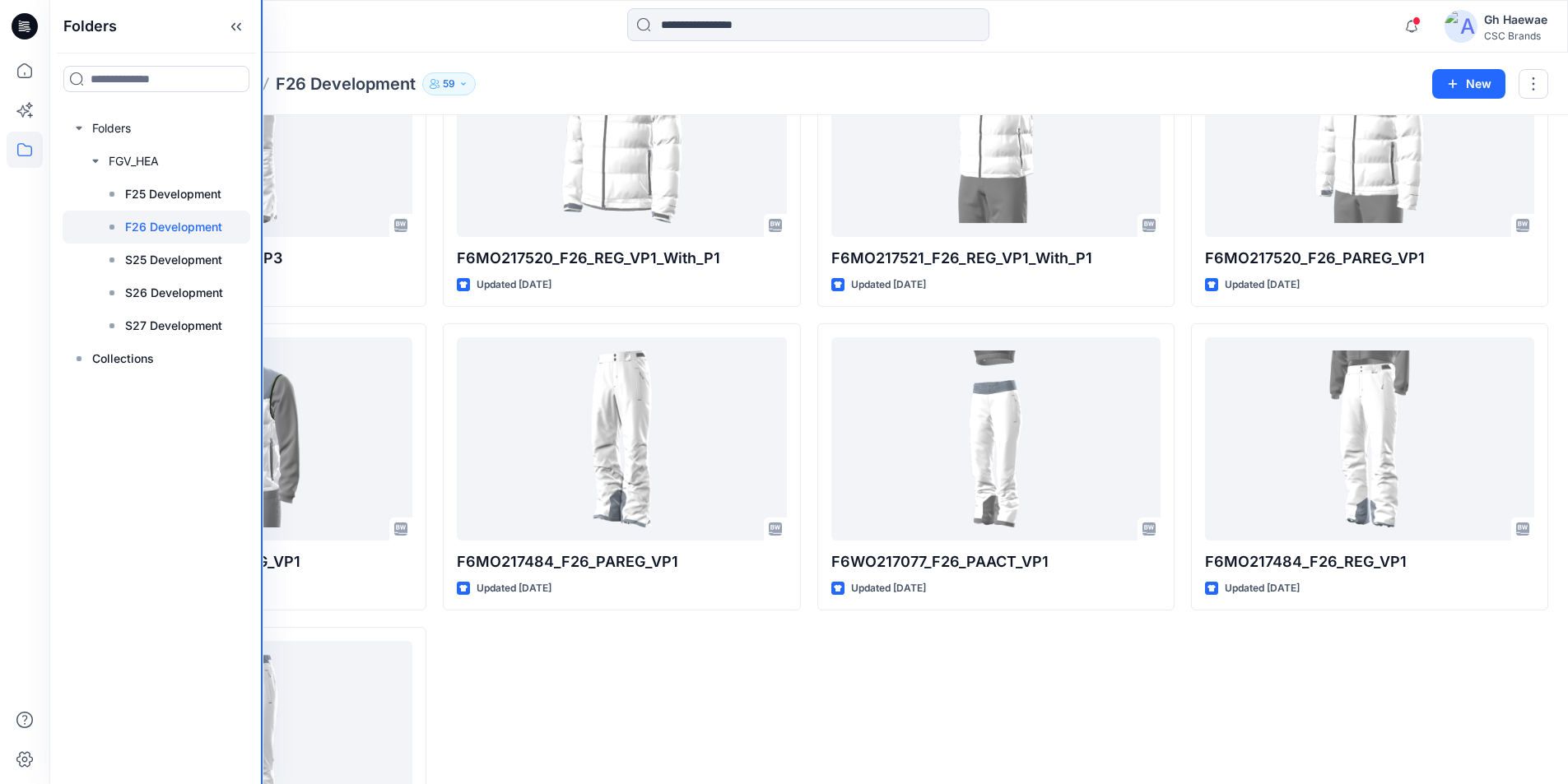
drag, startPoint x: 271, startPoint y: 102, endPoint x: 0, endPoint y: 141, distance: 273.8
click at [0, 141] on div "Folders Folders FGV_HEA F25 Development F26 Development S25 Development S26 Dev…" at bounding box center [784, 384] width 1568 height 1099
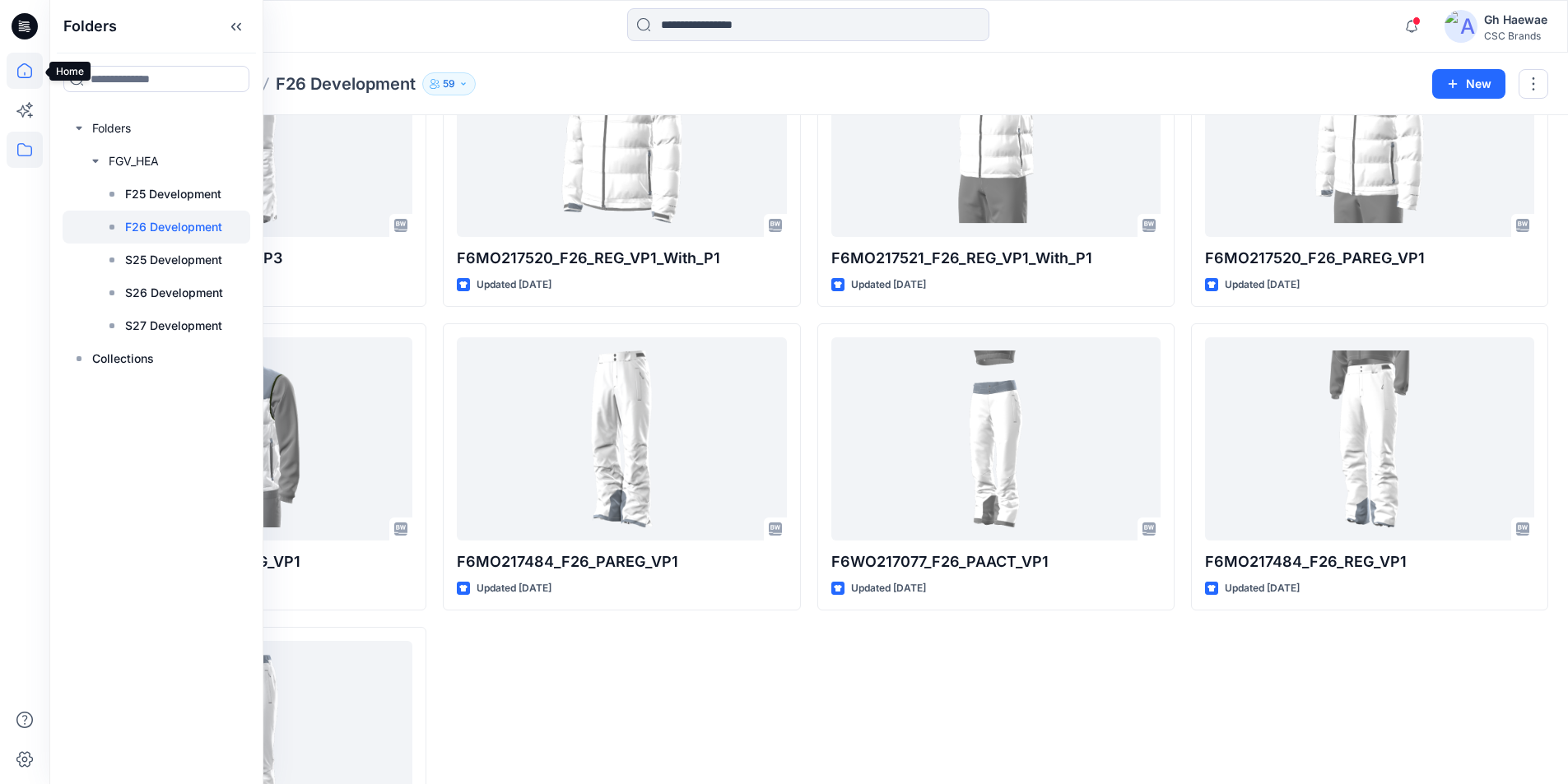
click at [24, 66] on icon at bounding box center [24, 70] width 36 height 36
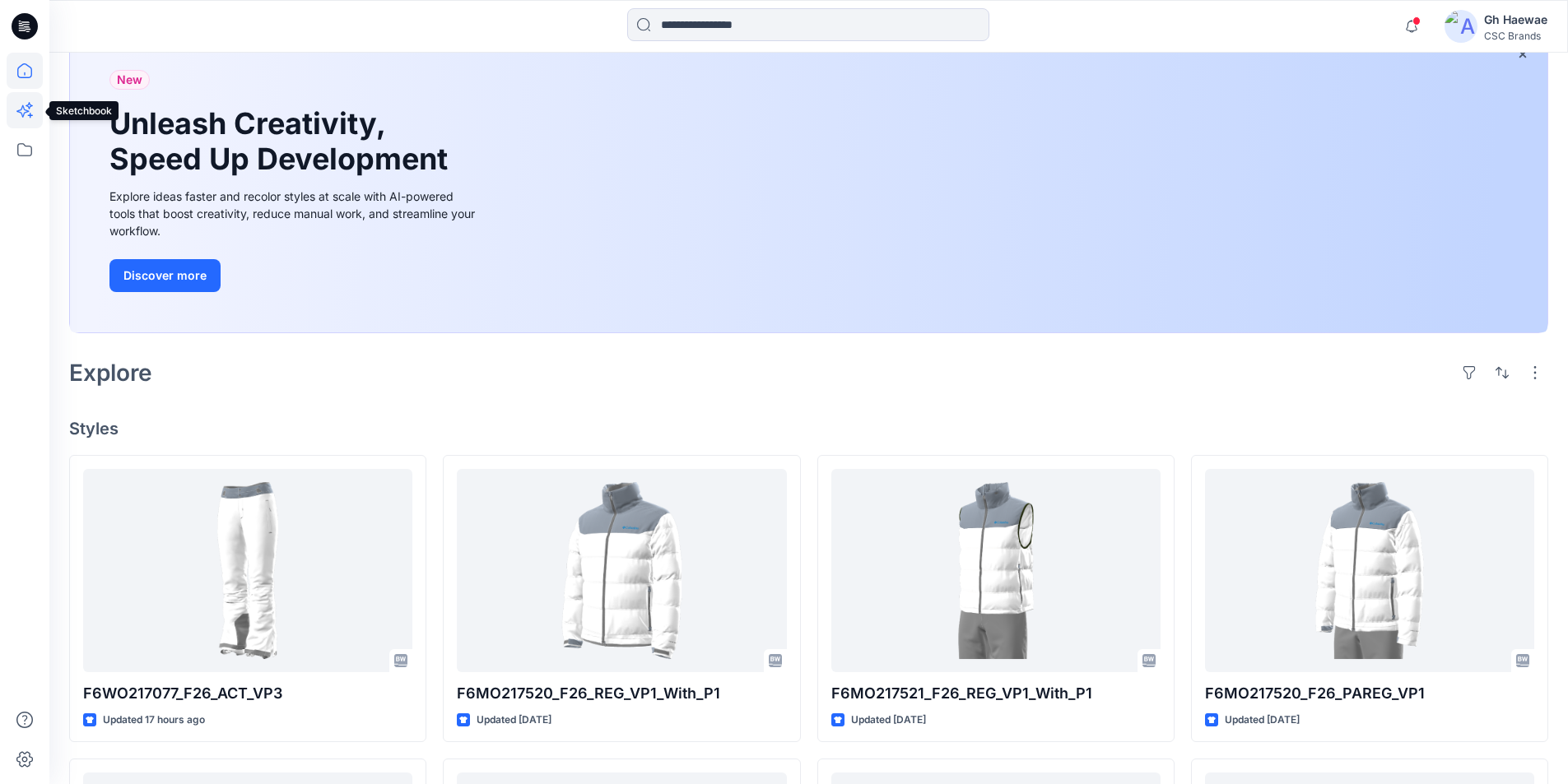
click at [21, 111] on icon at bounding box center [24, 110] width 36 height 36
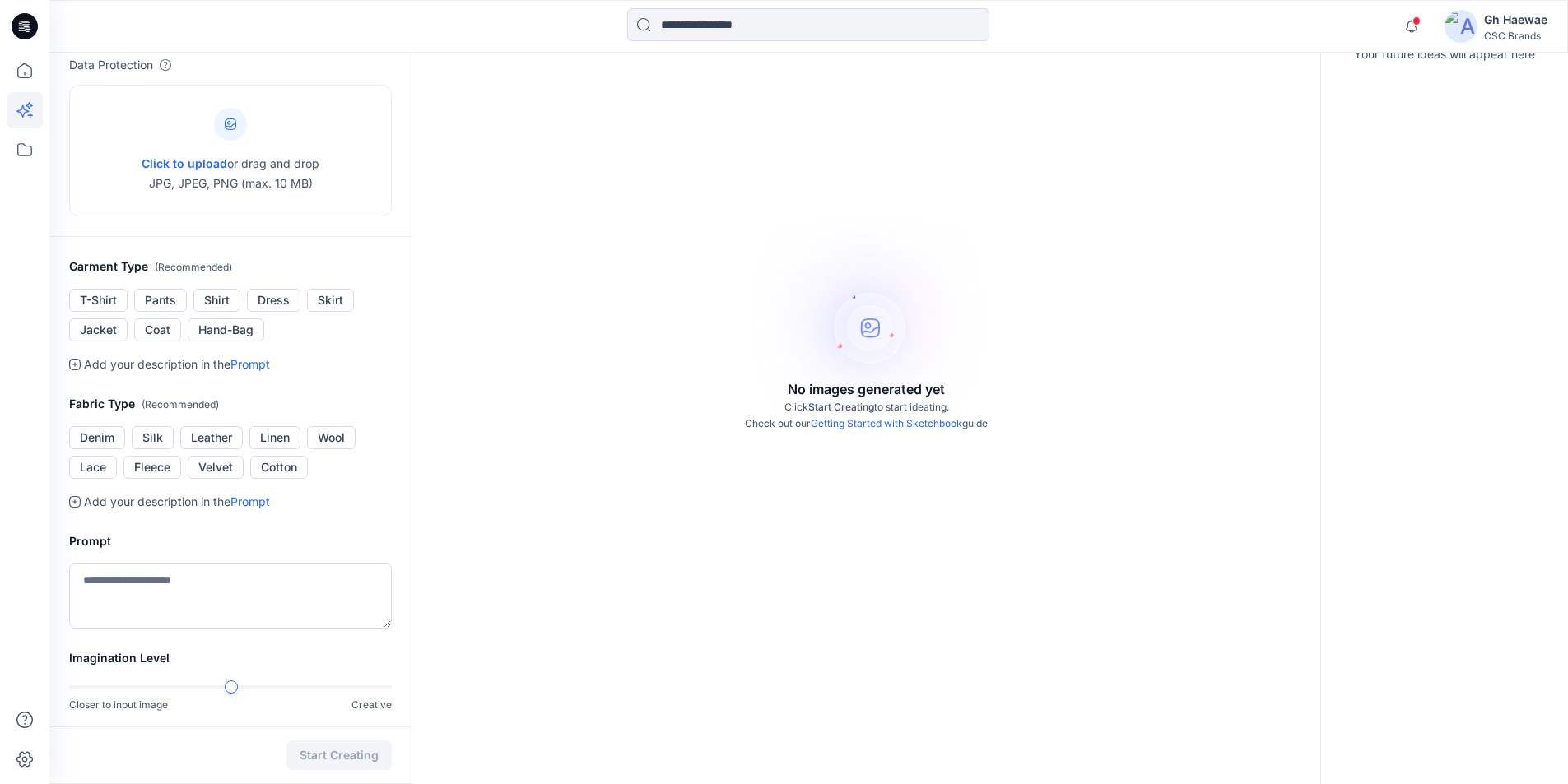
click at [21, 111] on icon at bounding box center [24, 110] width 36 height 36
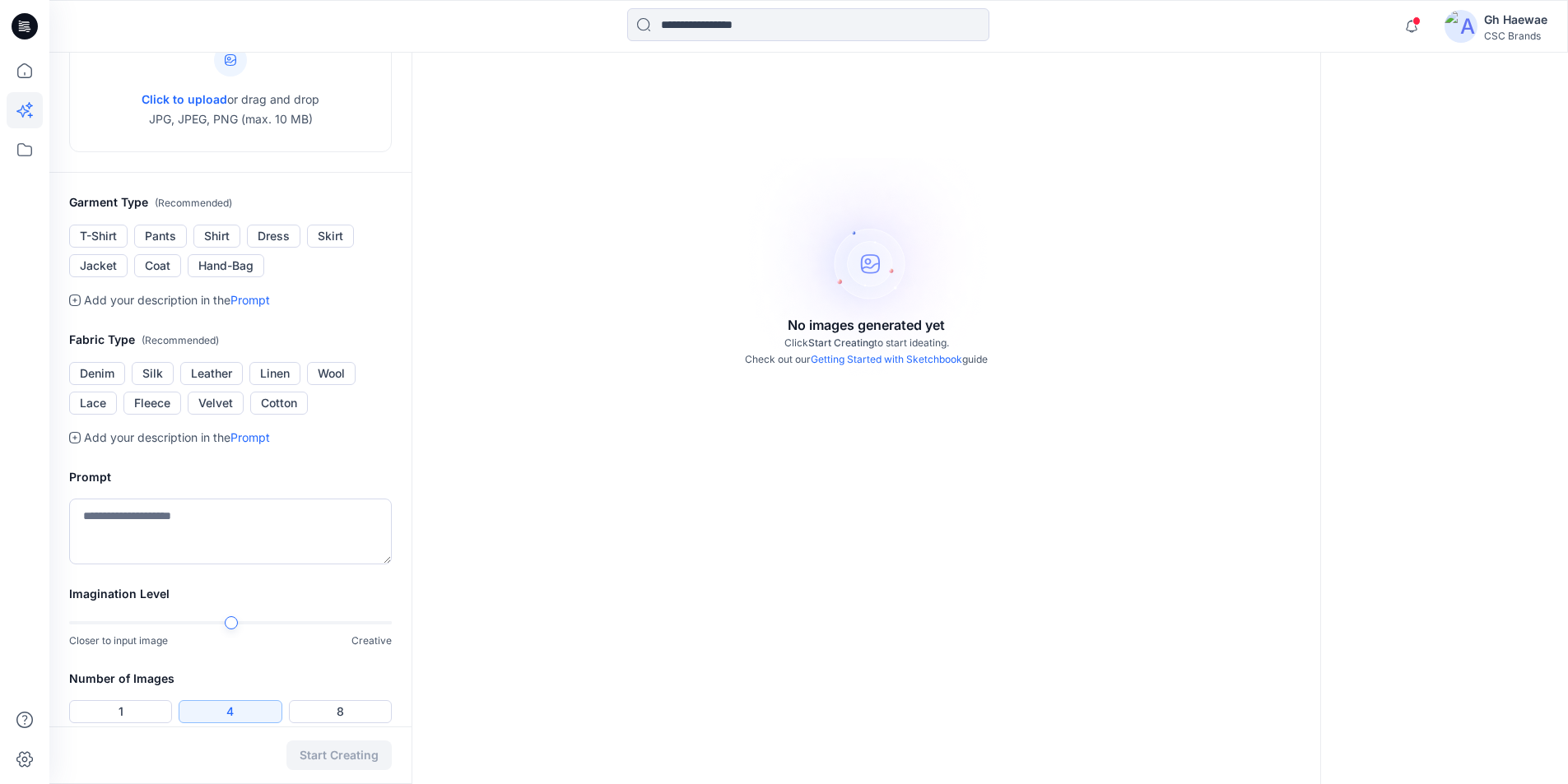
scroll to position [268, 0]
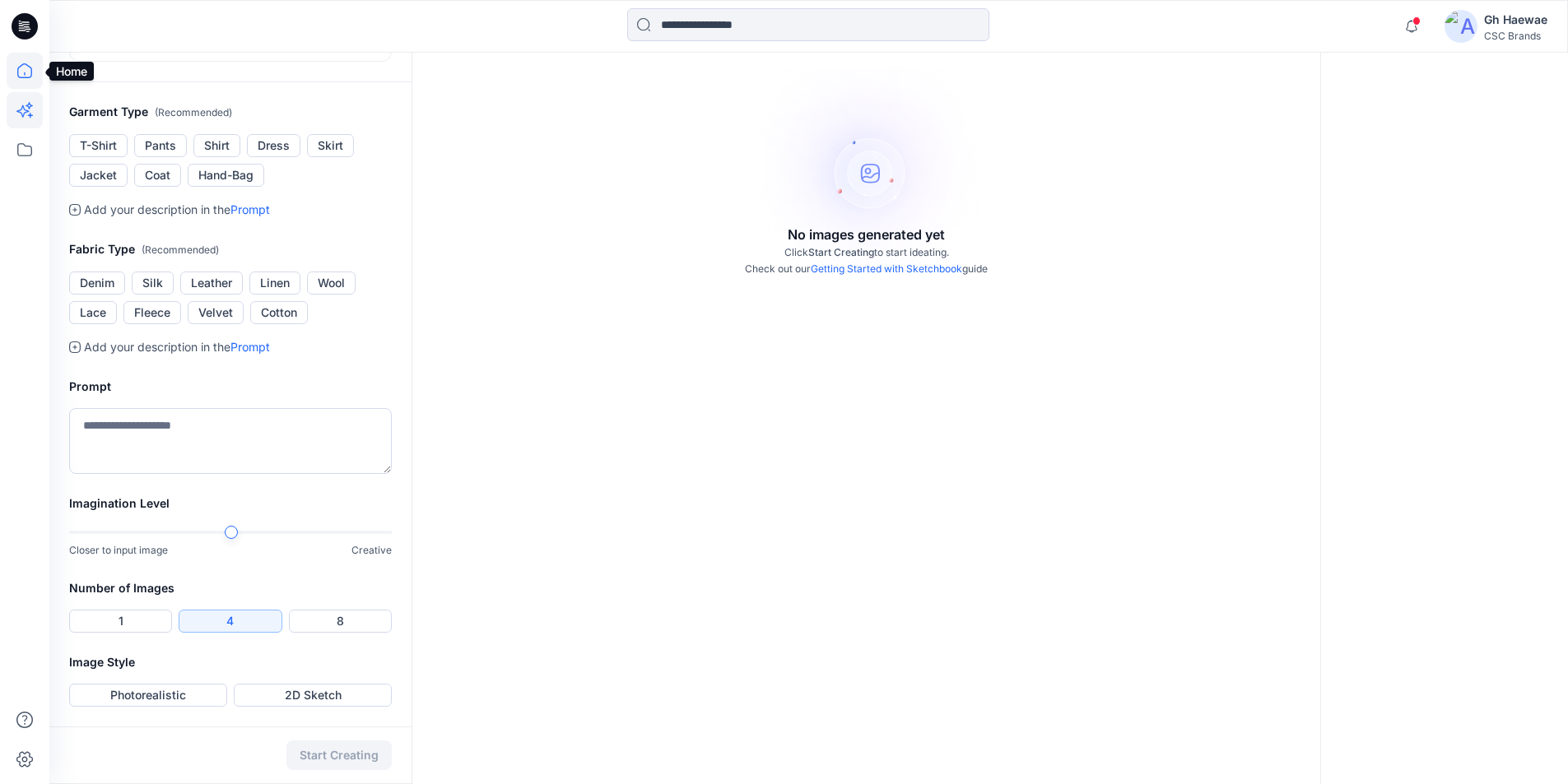
click at [24, 74] on icon at bounding box center [24, 75] width 1 height 4
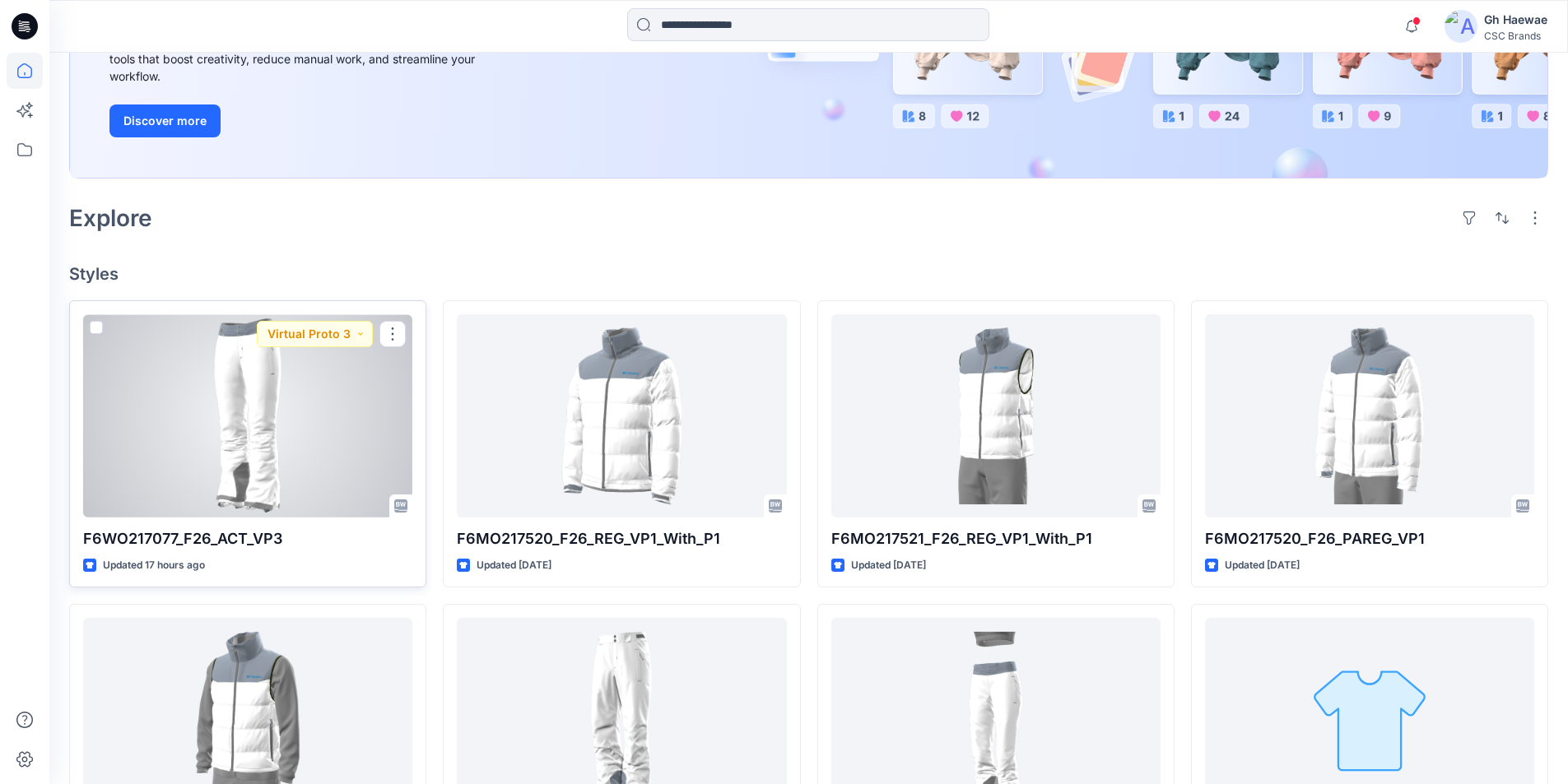
click at [341, 394] on div at bounding box center [247, 416] width 329 height 203
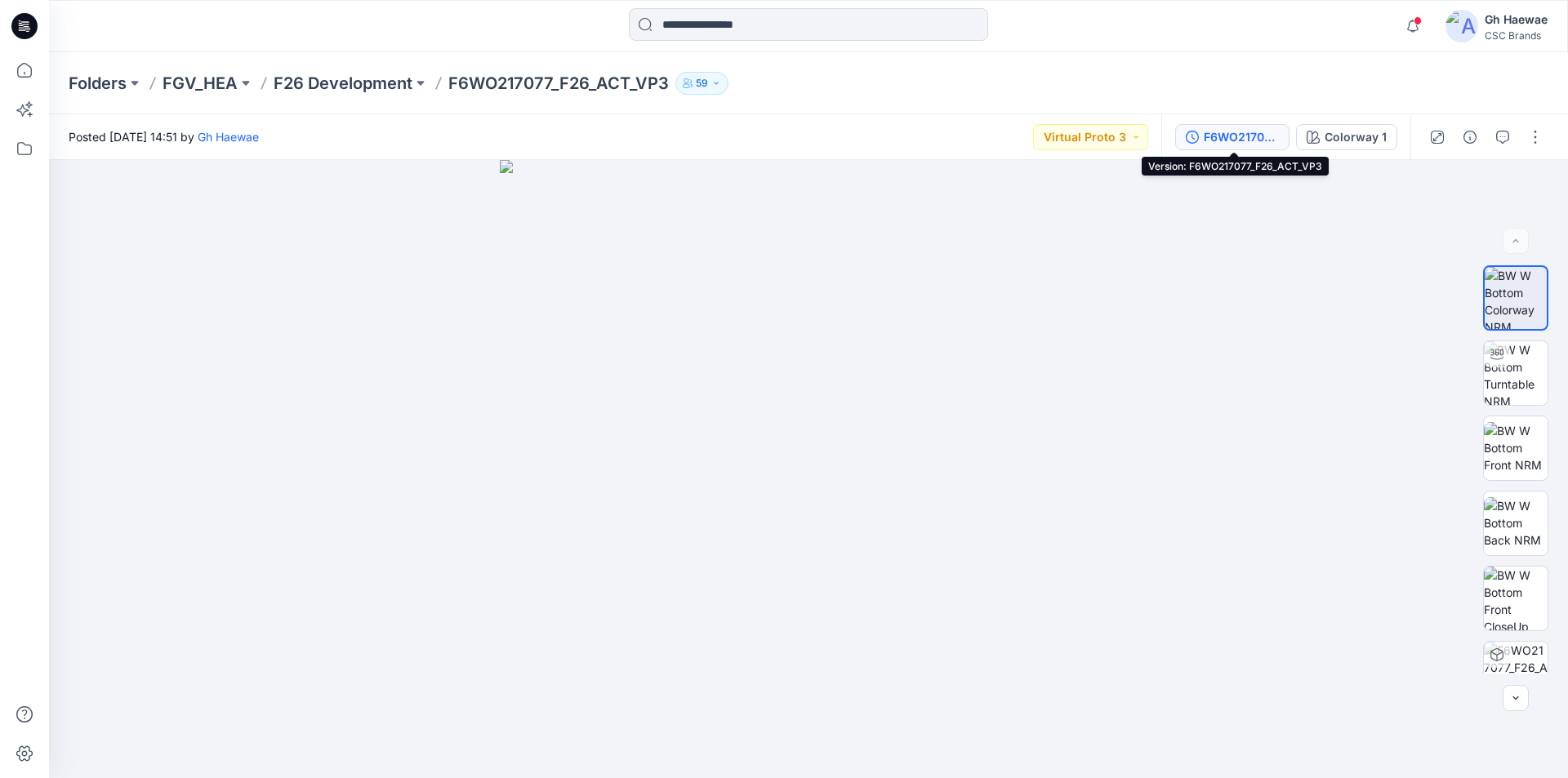
click at [1274, 139] on div "F6WO217077_F26_ACT_VP3" at bounding box center [1241, 137] width 75 height 18
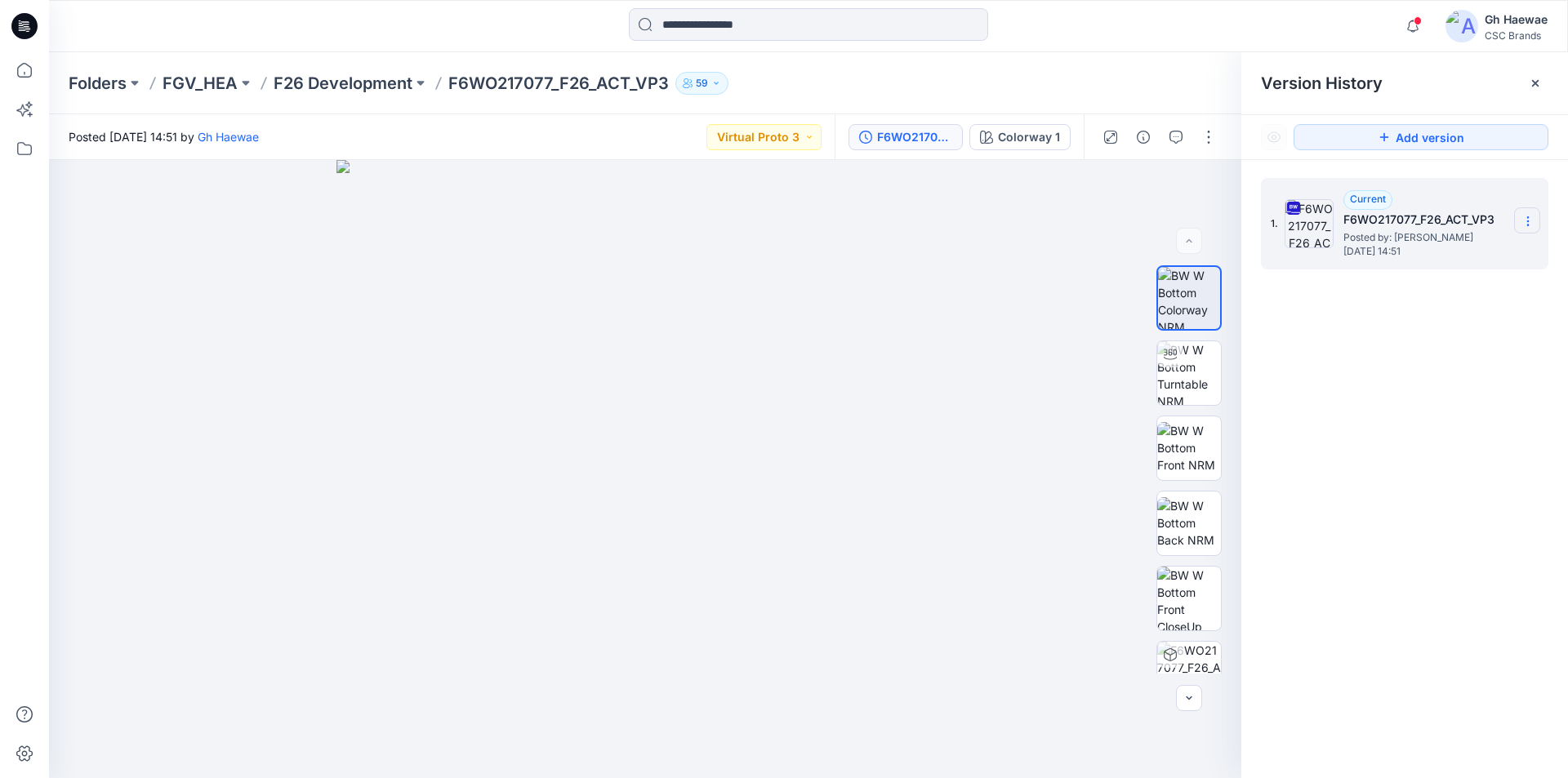
click at [1523, 222] on icon at bounding box center [1527, 221] width 13 height 13
click at [1213, 133] on button "button" at bounding box center [1208, 137] width 26 height 26
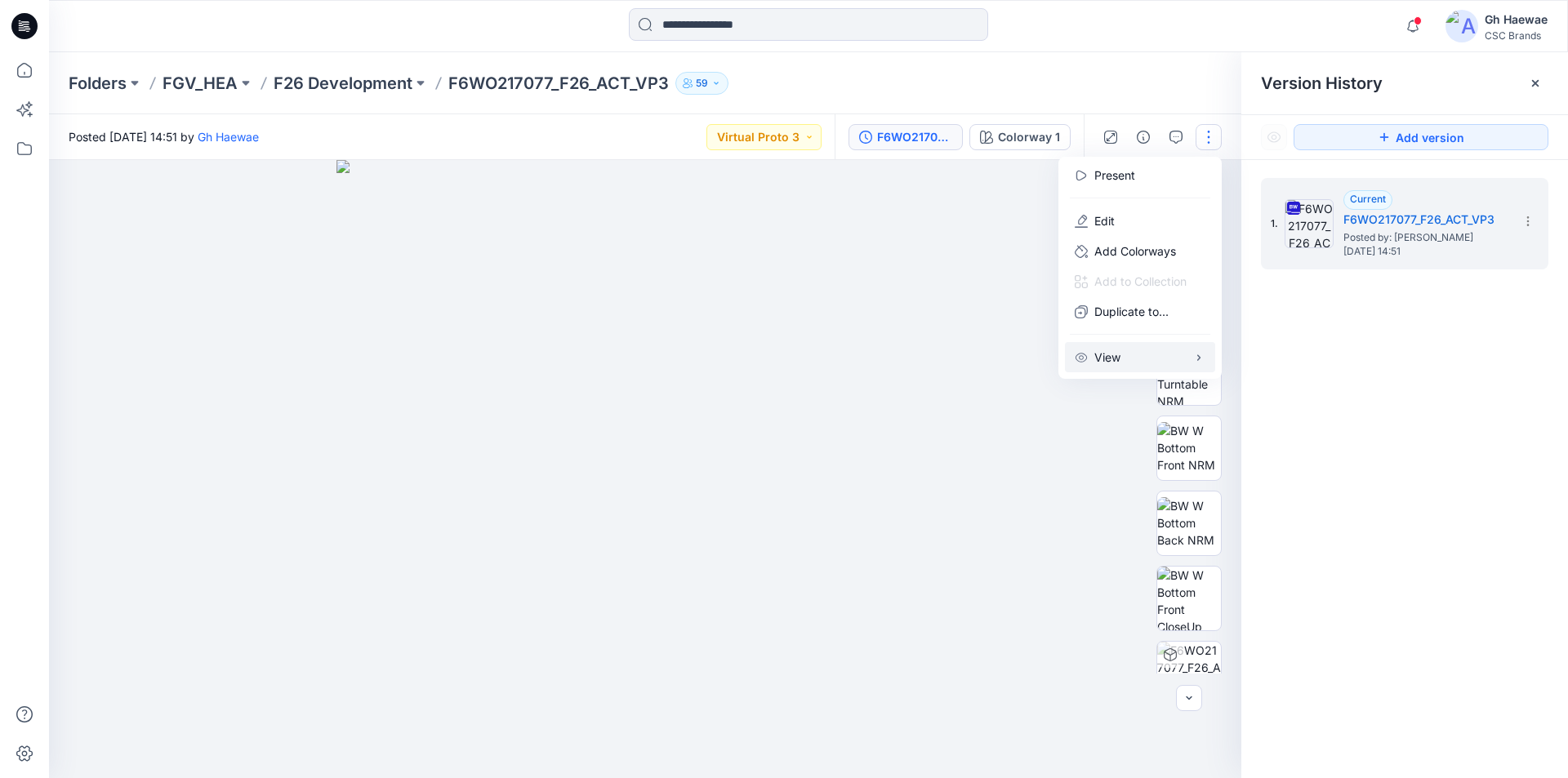
click at [1148, 348] on button "View" at bounding box center [1140, 357] width 150 height 31
click at [959, 555] on div at bounding box center [645, 469] width 1192 height 618
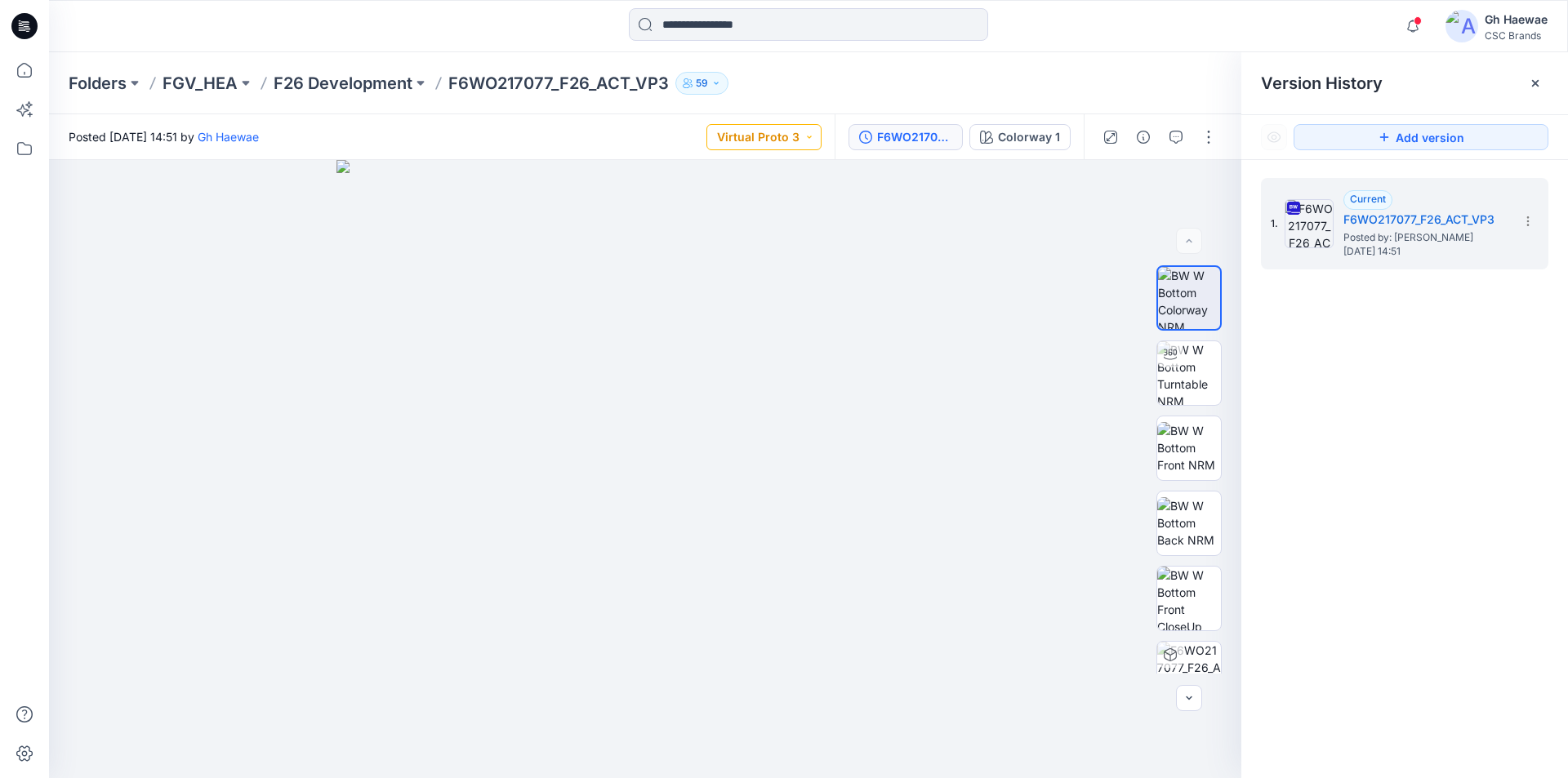
click at [796, 139] on button "Virtual Proto 3" at bounding box center [763, 137] width 115 height 26
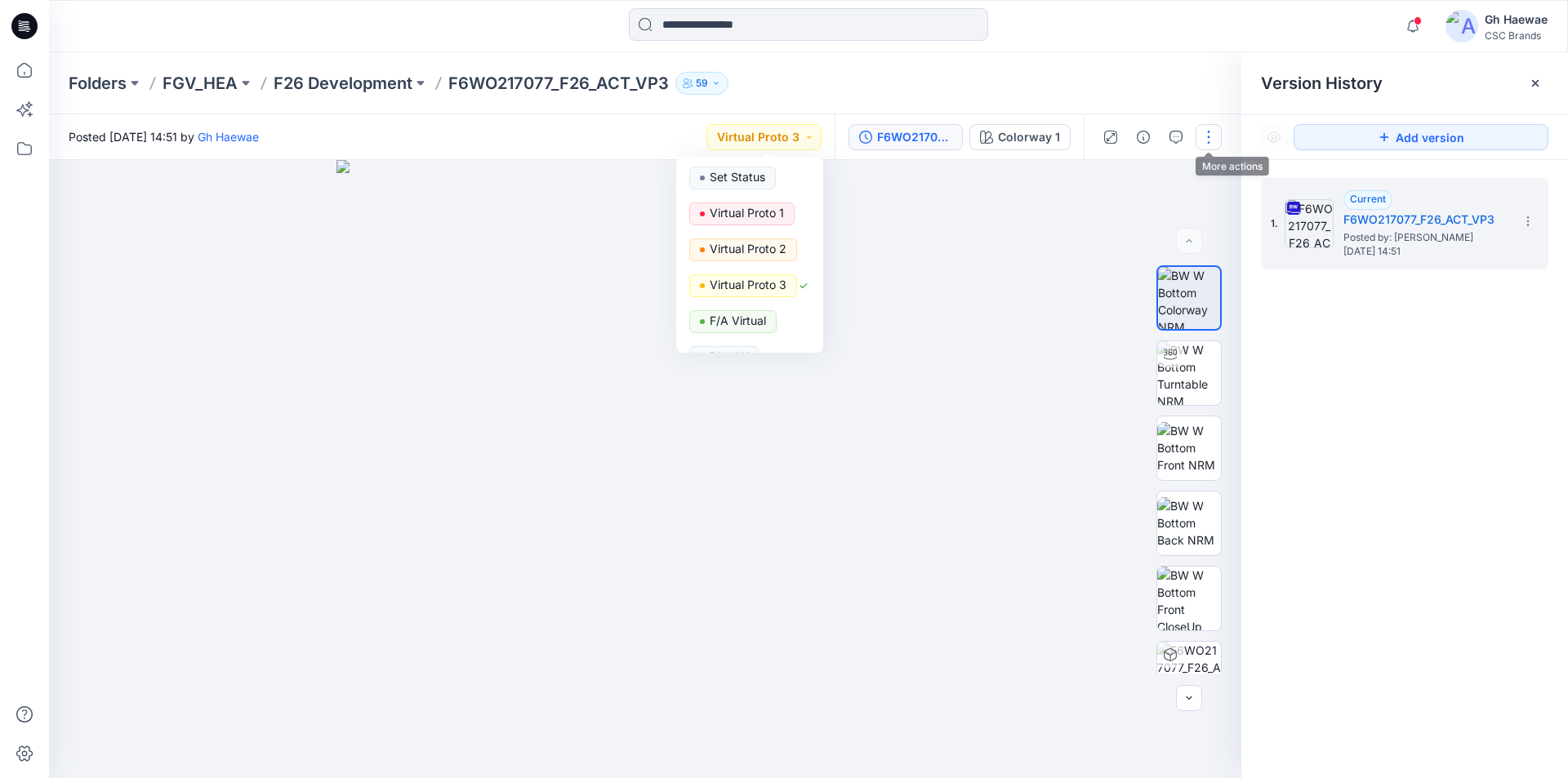
click at [1204, 138] on button "button" at bounding box center [1208, 137] width 26 height 26
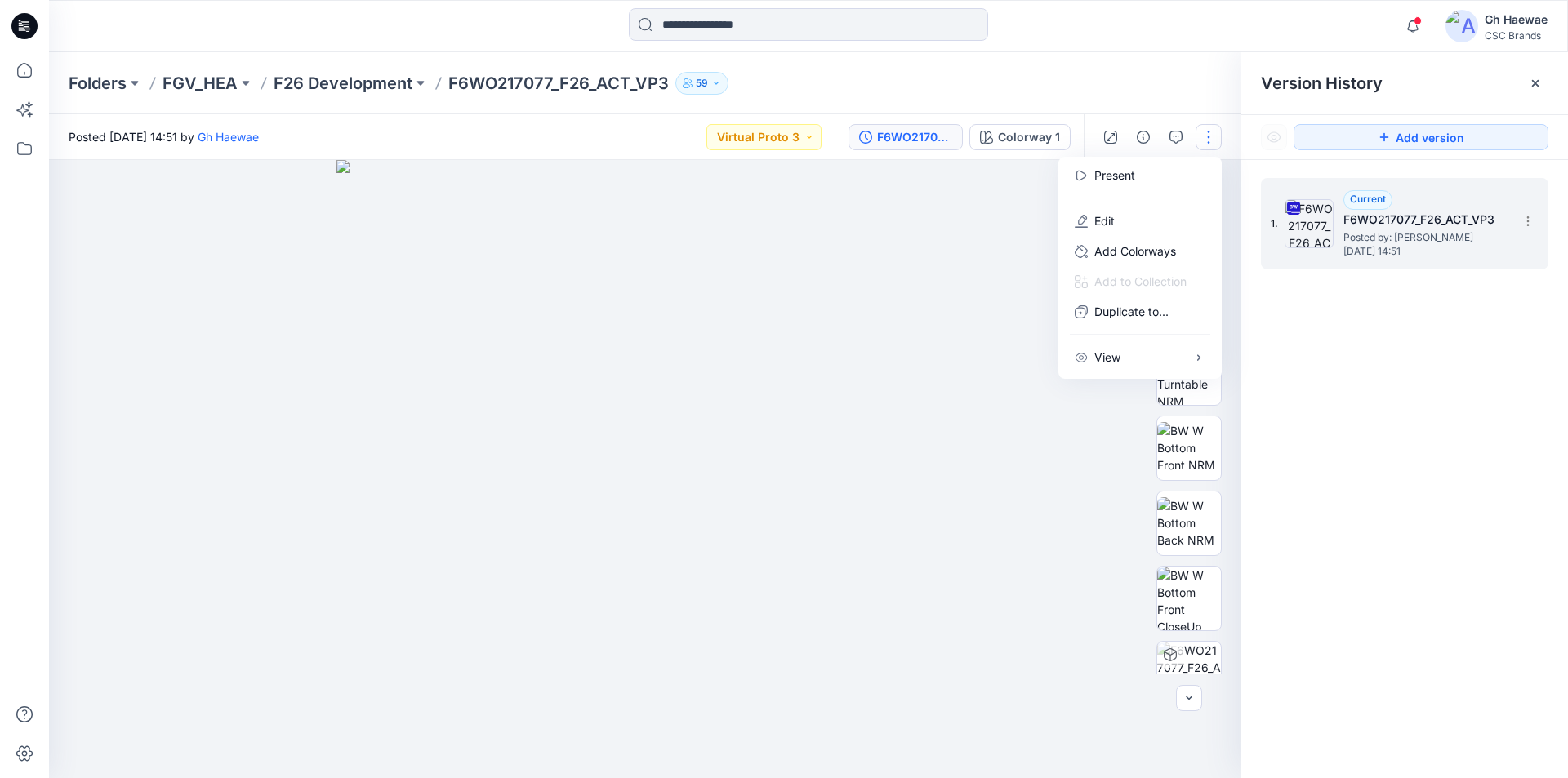
click at [1381, 196] on span "Current" at bounding box center [1367, 198] width 36 height 12
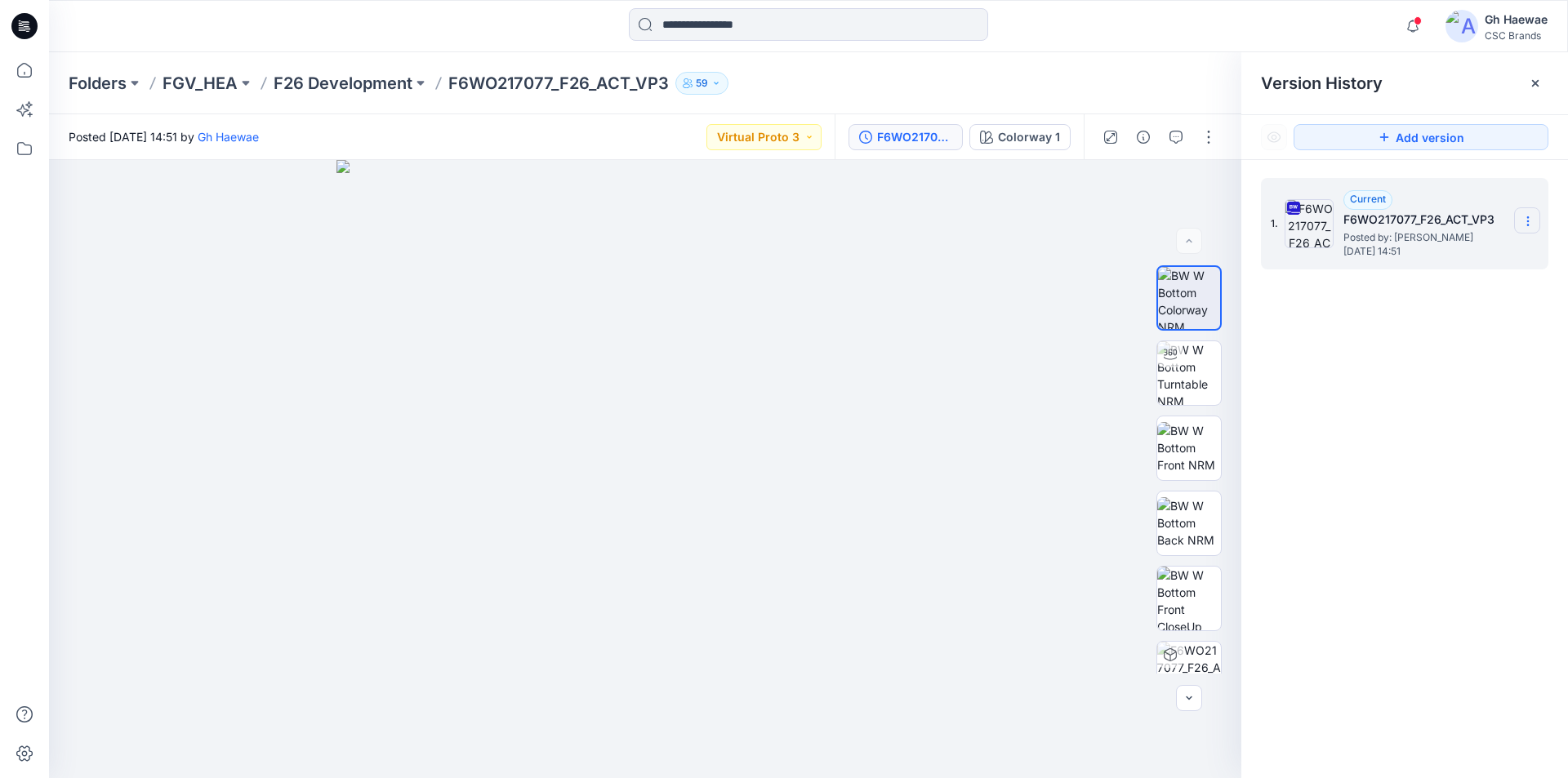
click at [1533, 216] on icon at bounding box center [1527, 221] width 13 height 13
click at [1525, 220] on icon at bounding box center [1527, 221] width 13 height 13
click at [1204, 131] on button "button" at bounding box center [1208, 137] width 26 height 26
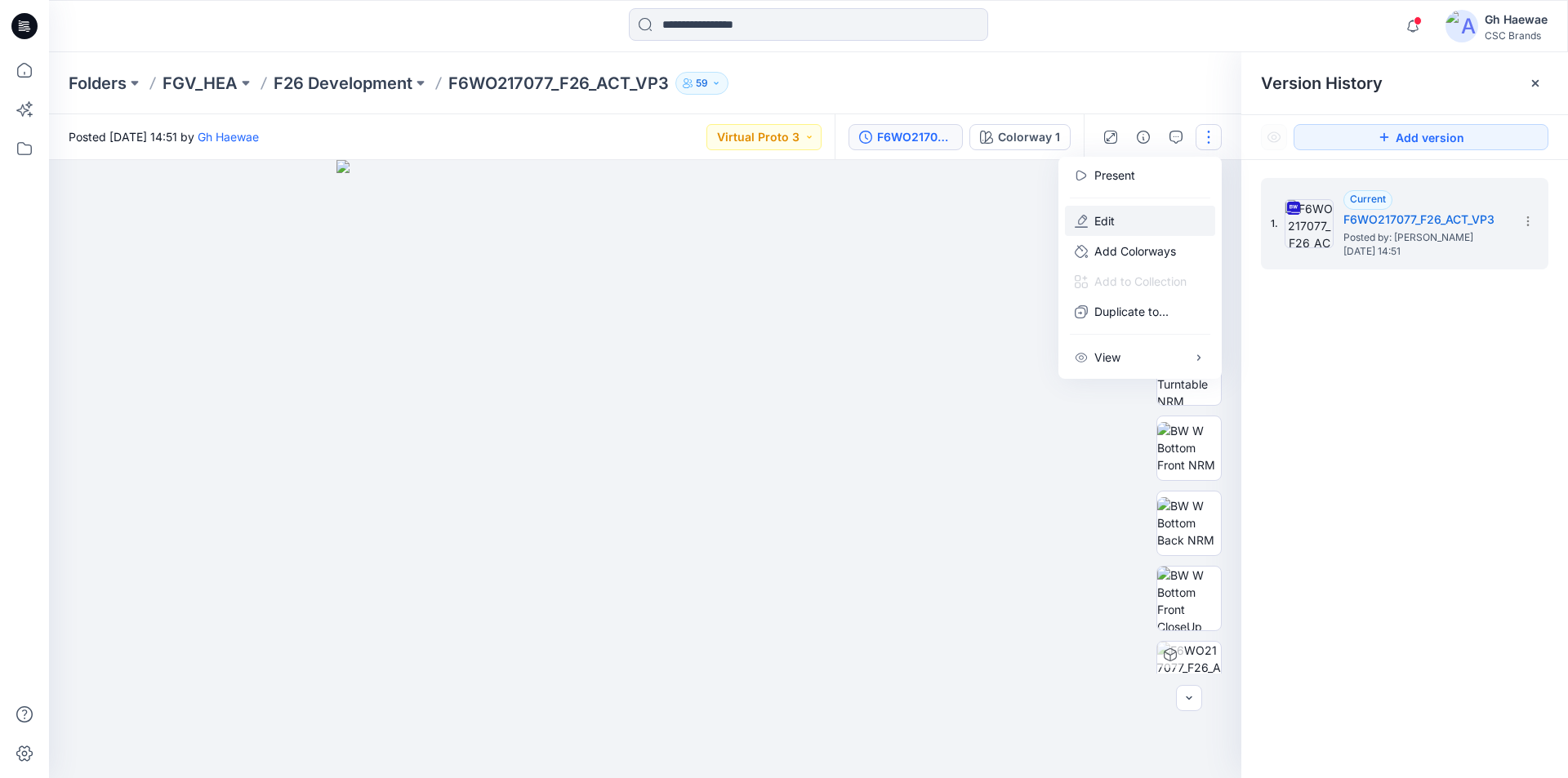
click at [1111, 217] on p "Edit" at bounding box center [1105, 220] width 20 height 18
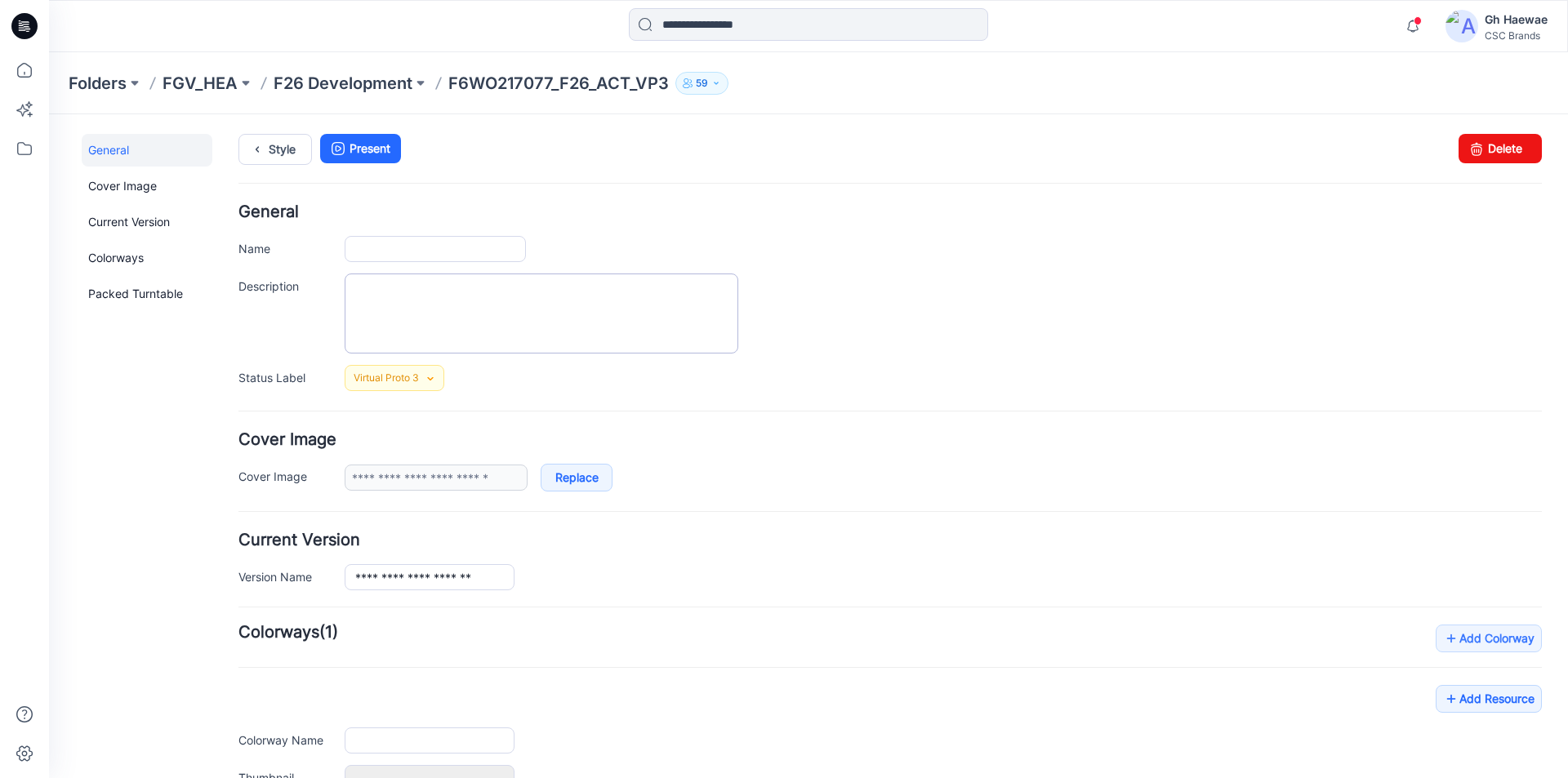
type input "**********"
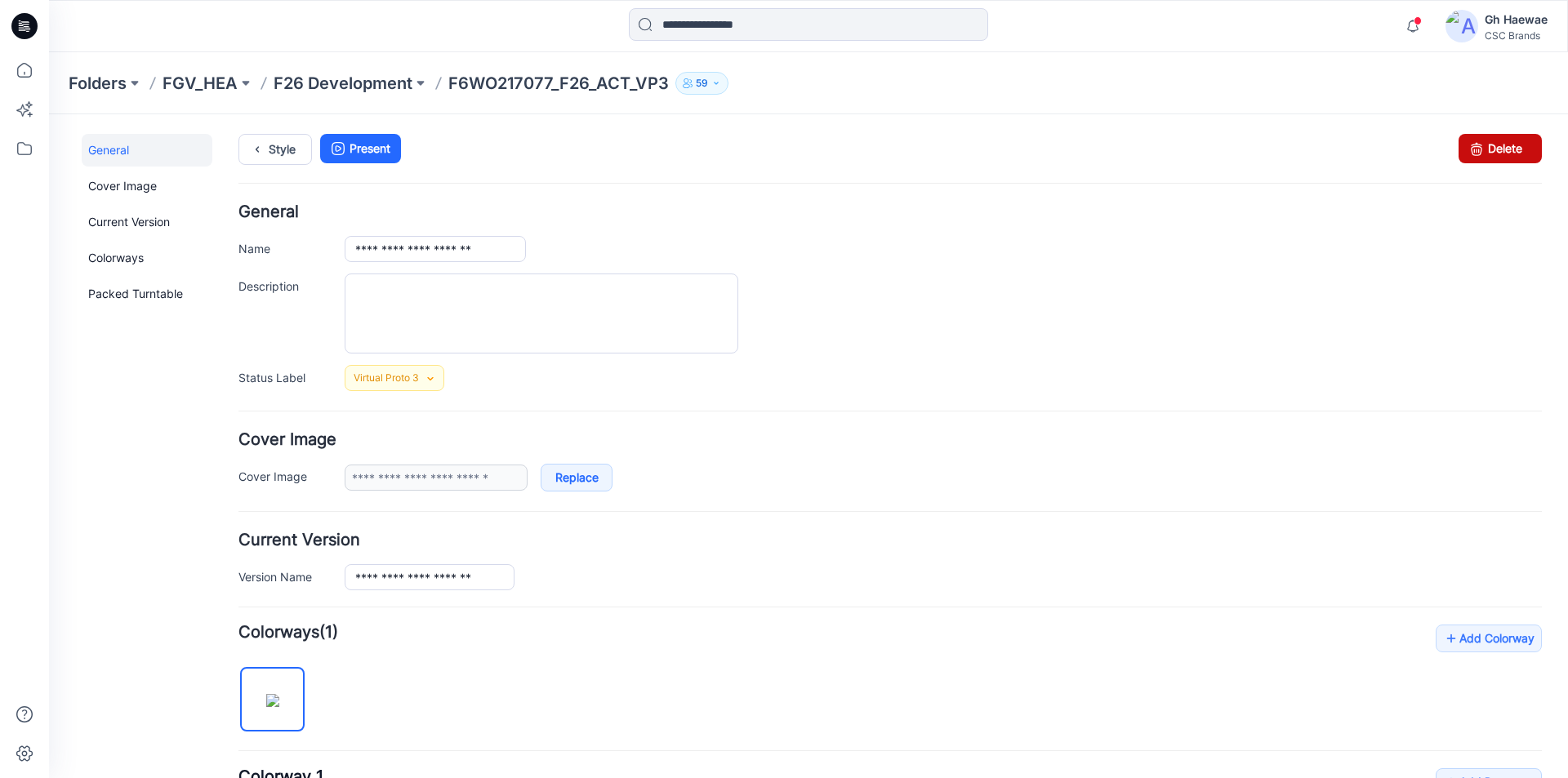
drag, startPoint x: 1490, startPoint y: 153, endPoint x: 907, endPoint y: 203, distance: 585.1
click at [1490, 153] on link "Delete" at bounding box center [1500, 149] width 83 height 30
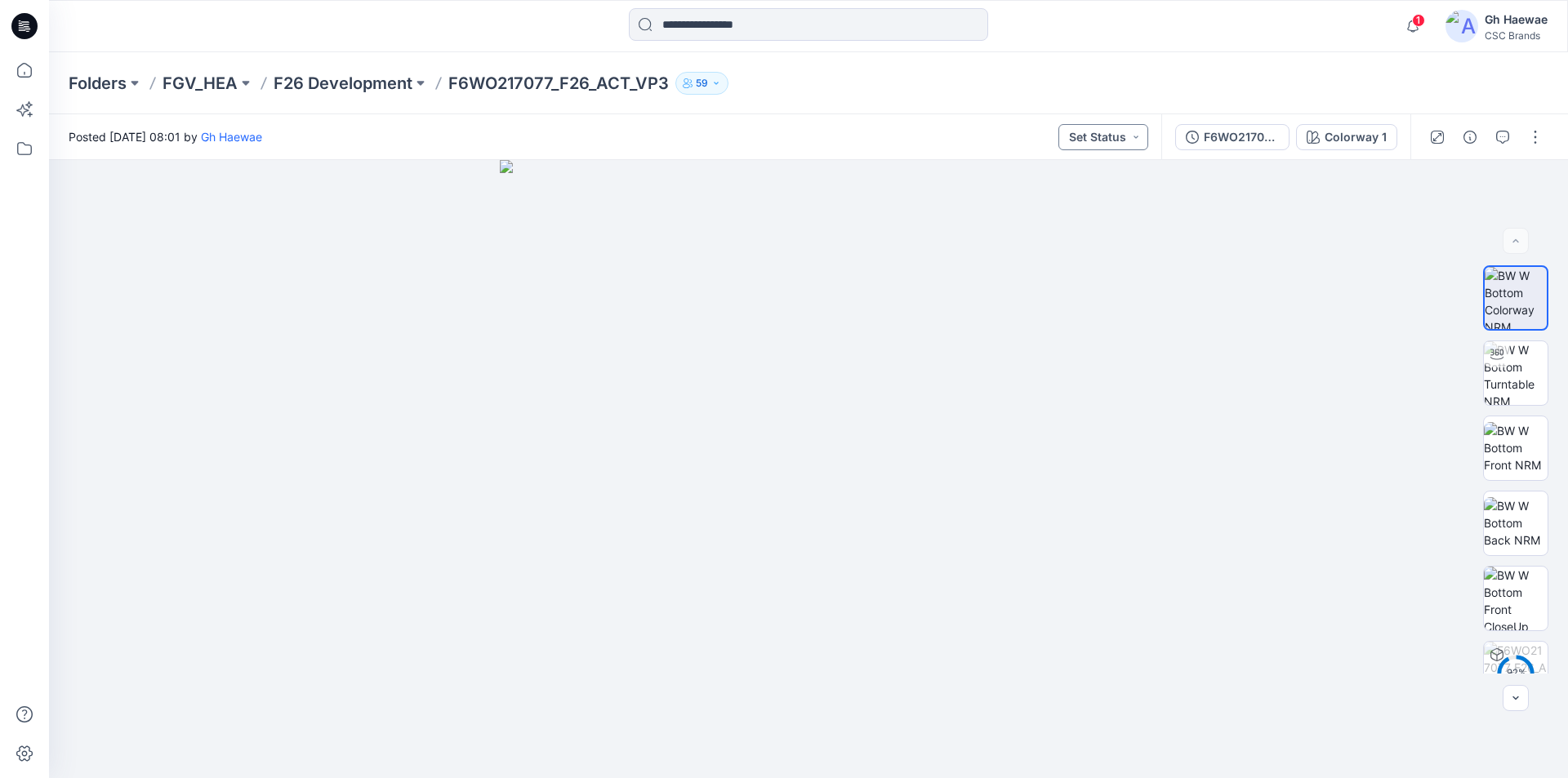
click at [1142, 132] on button "Set Status" at bounding box center [1103, 137] width 90 height 26
click at [1105, 284] on p "Virtual Proto 3" at bounding box center [1074, 285] width 76 height 21
click at [1516, 363] on img at bounding box center [1515, 373] width 64 height 64
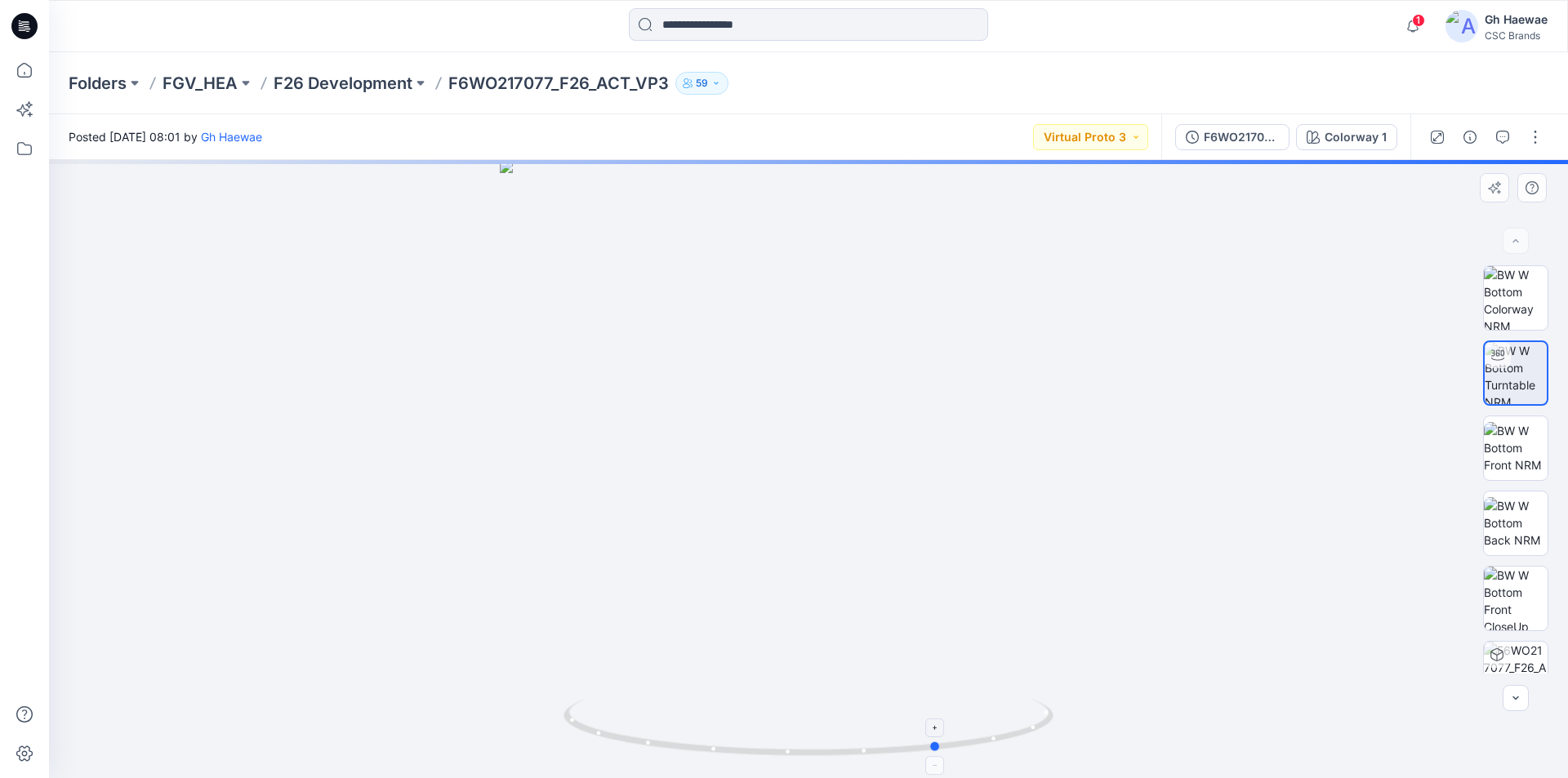
drag, startPoint x: 1032, startPoint y: 737, endPoint x: 664, endPoint y: 754, distance: 368.4
click at [673, 756] on icon at bounding box center [810, 729] width 494 height 61
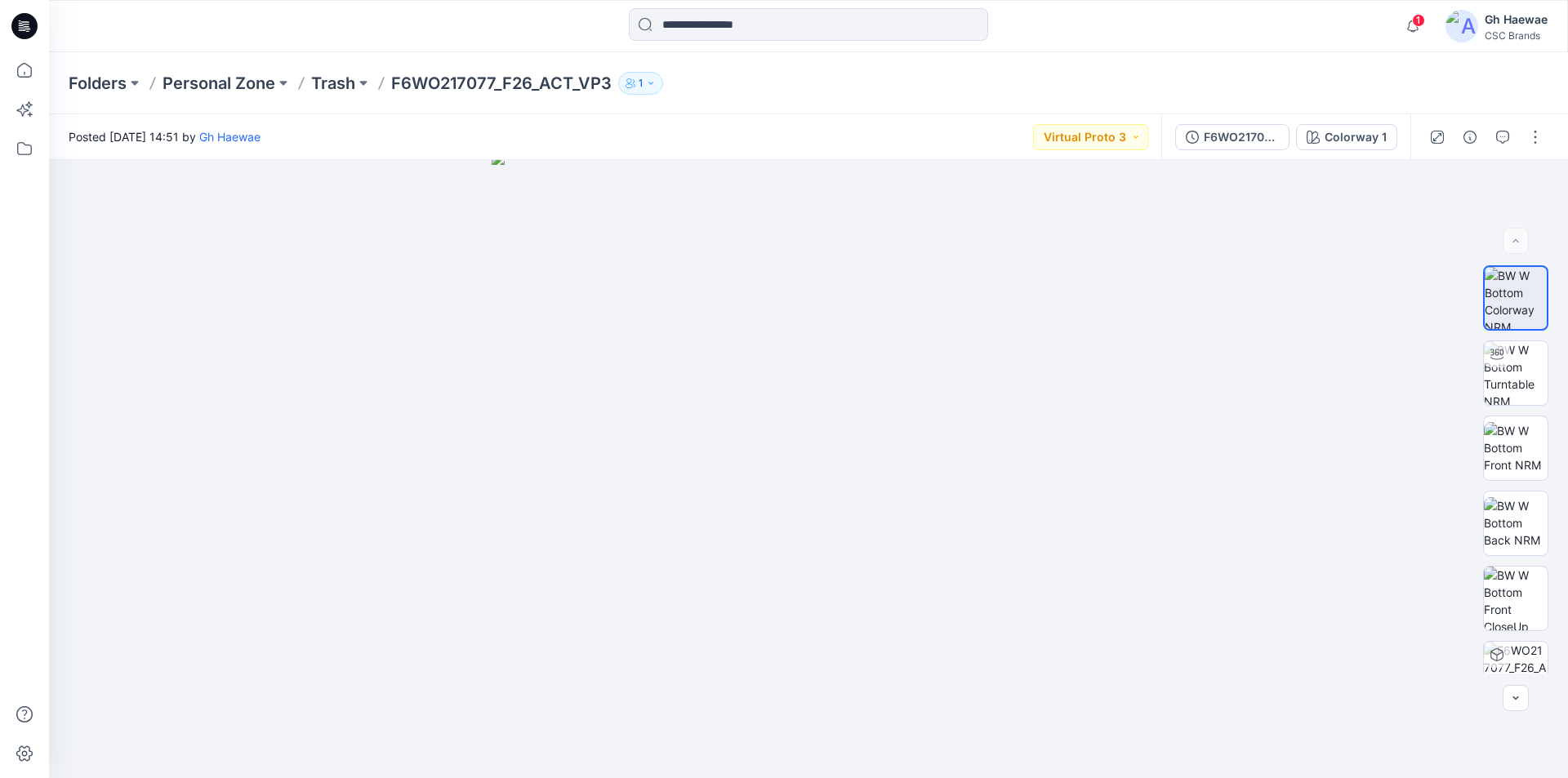
click at [653, 85] on icon "button" at bounding box center [650, 83] width 10 height 10
click at [340, 79] on p "Trash" at bounding box center [333, 83] width 44 height 23
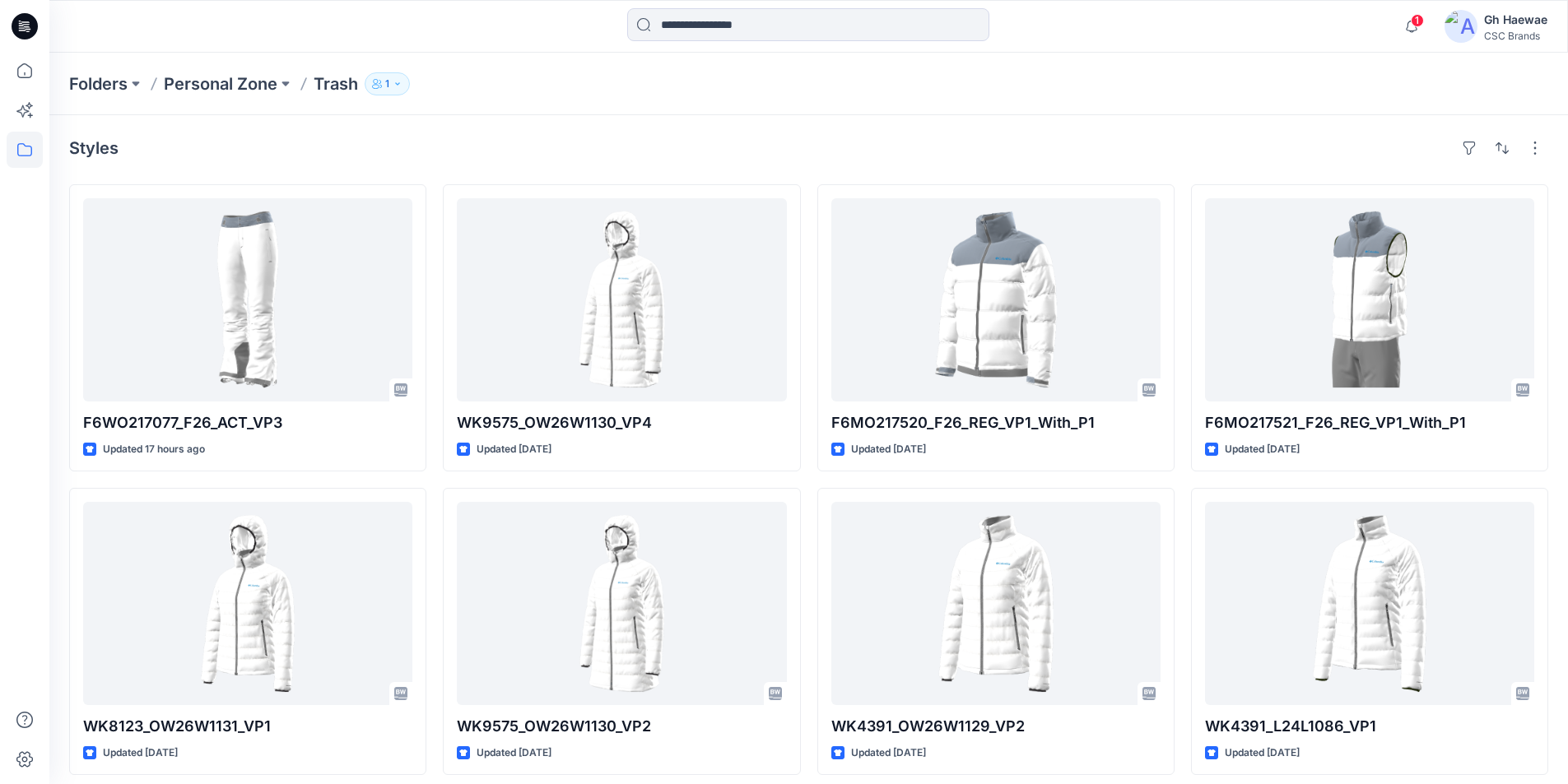
drag, startPoint x: 392, startPoint y: 81, endPoint x: 402, endPoint y: 82, distance: 10.0
click at [393, 82] on button "1" at bounding box center [387, 84] width 46 height 23
click at [13, 75] on icon at bounding box center [24, 70] width 36 height 36
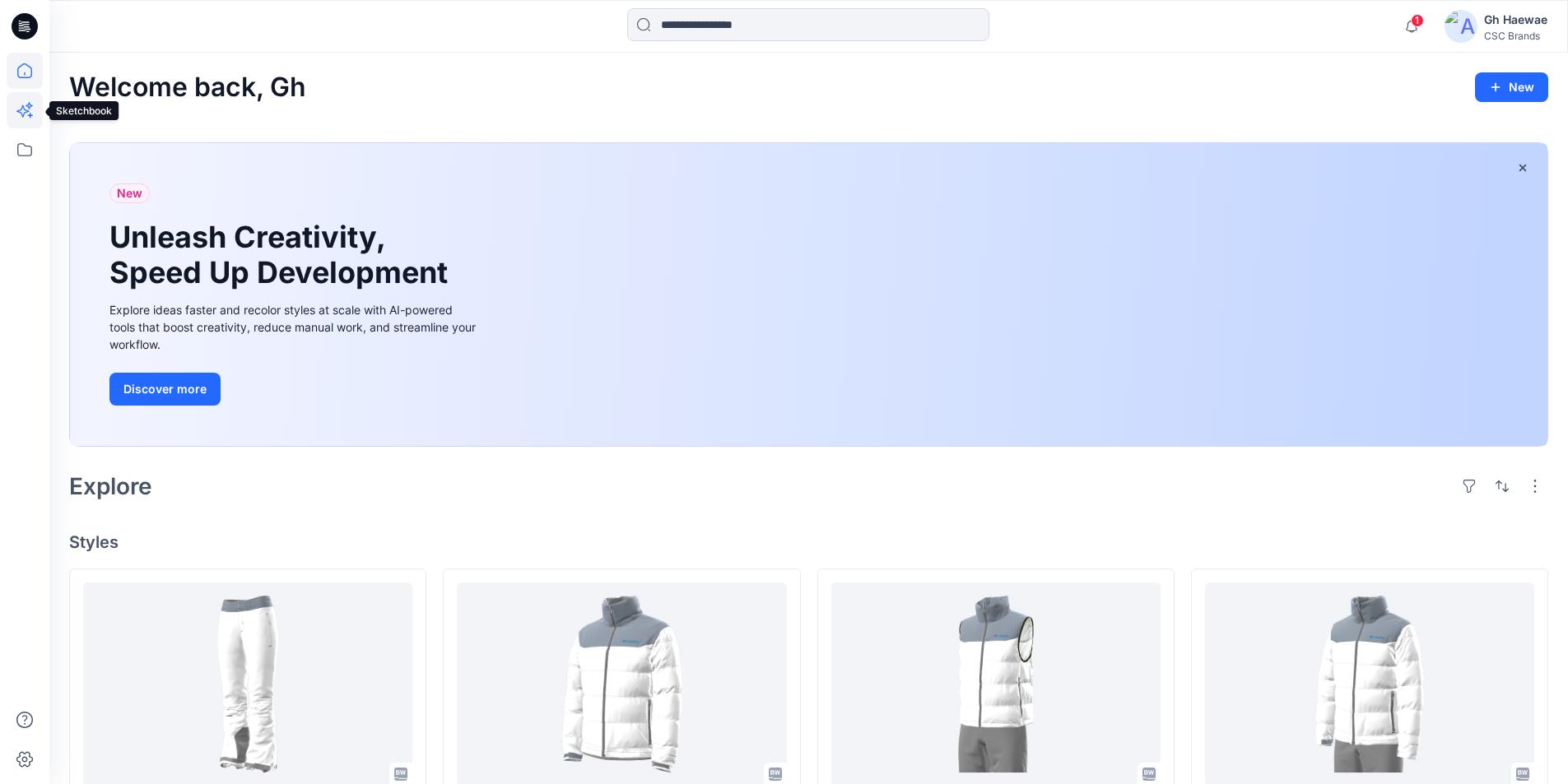
click at [31, 115] on icon at bounding box center [30, 115] width 5 height 5
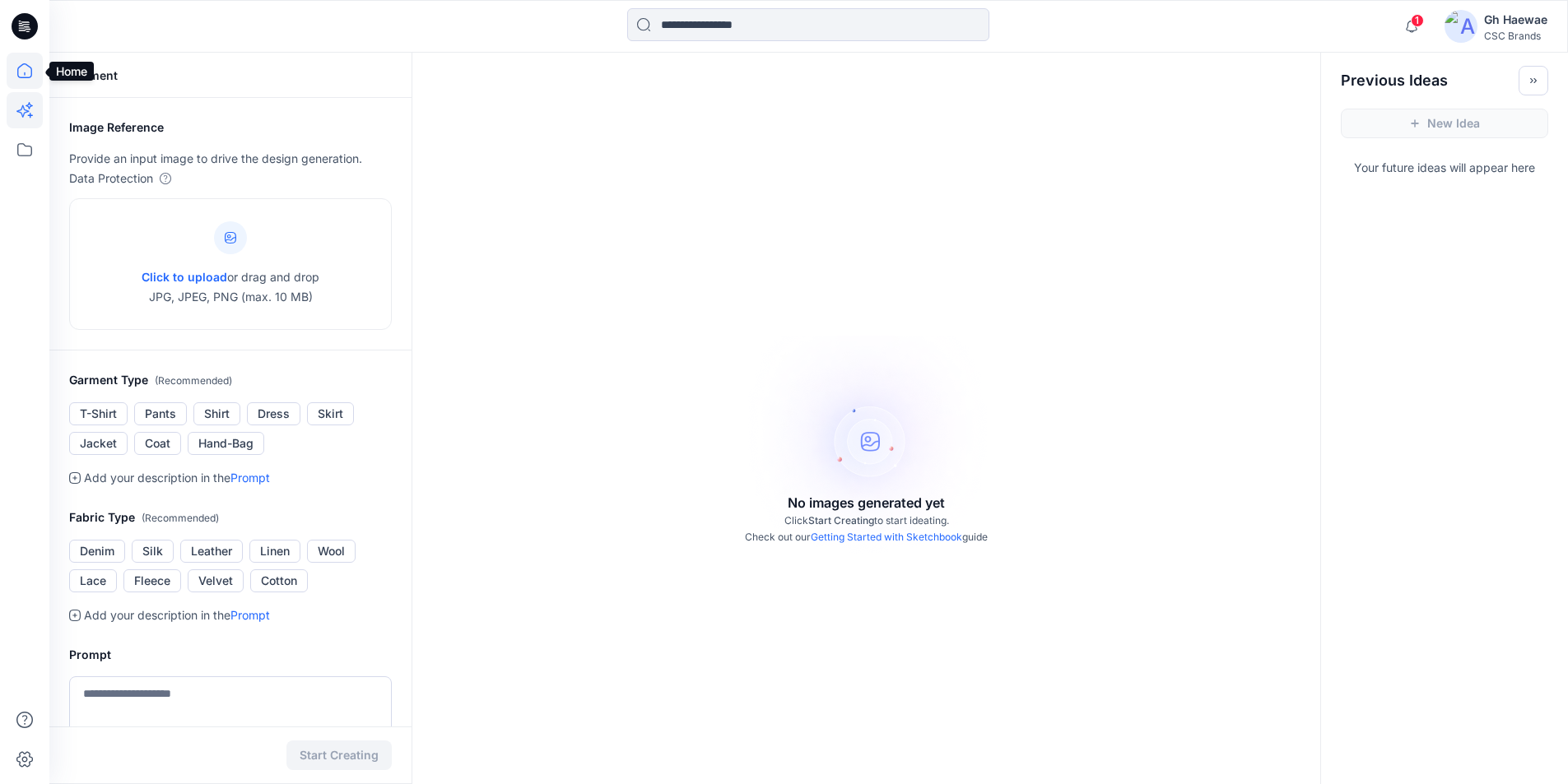
click at [24, 80] on icon at bounding box center [24, 70] width 36 height 36
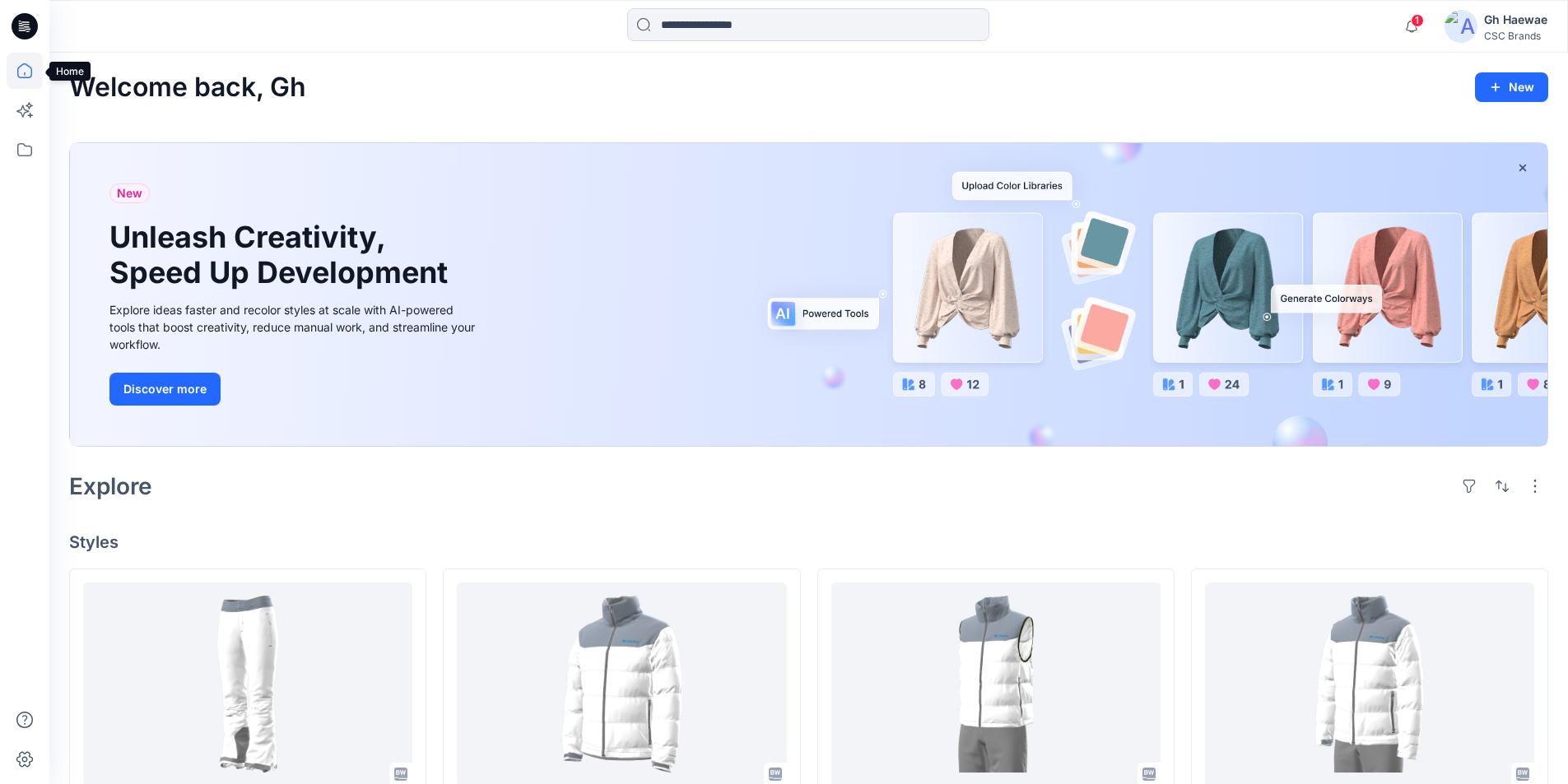
click at [21, 80] on icon at bounding box center [24, 70] width 36 height 36
click at [25, 137] on icon at bounding box center [24, 149] width 36 height 36
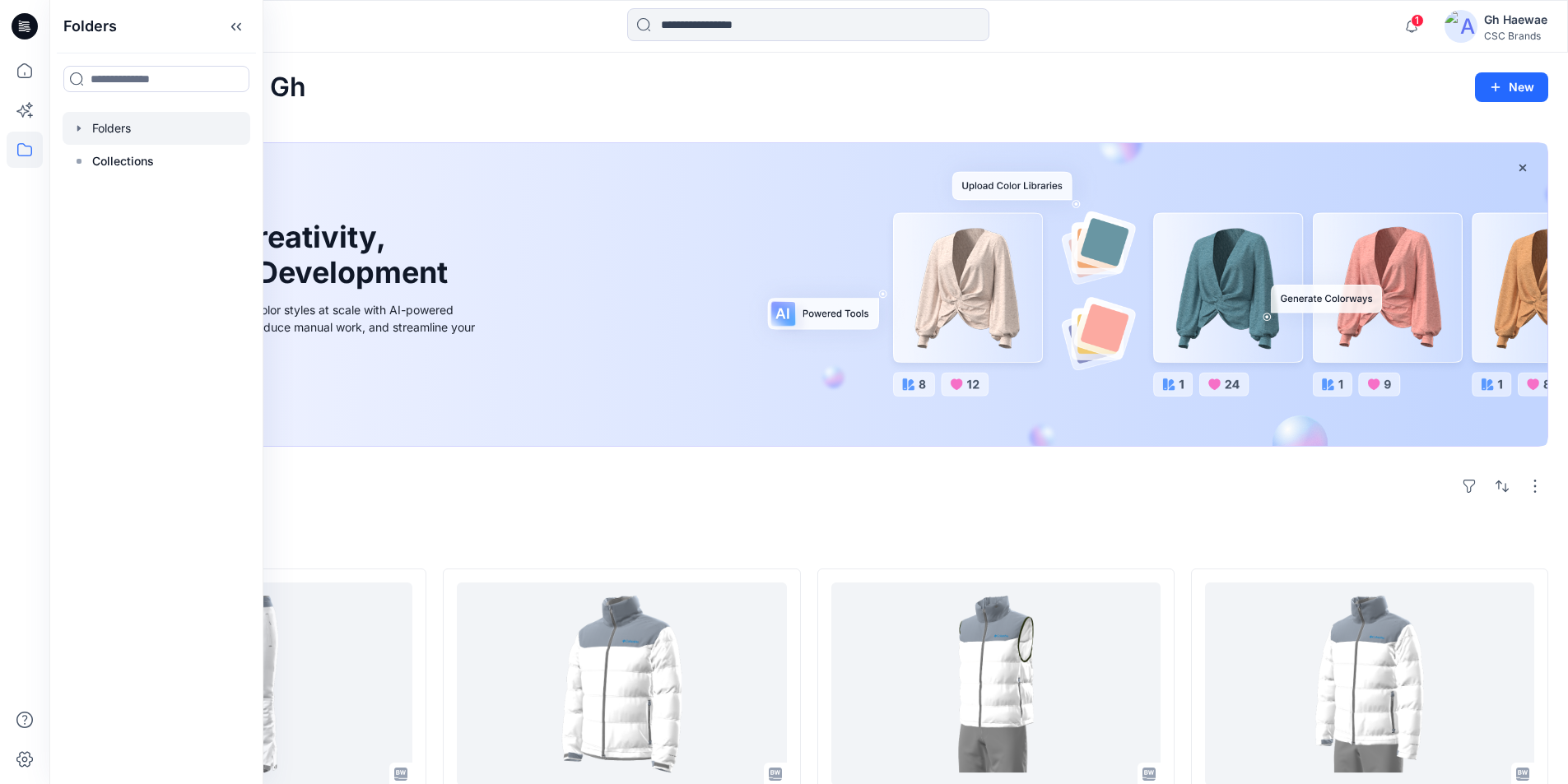
click at [67, 131] on div at bounding box center [156, 128] width 187 height 33
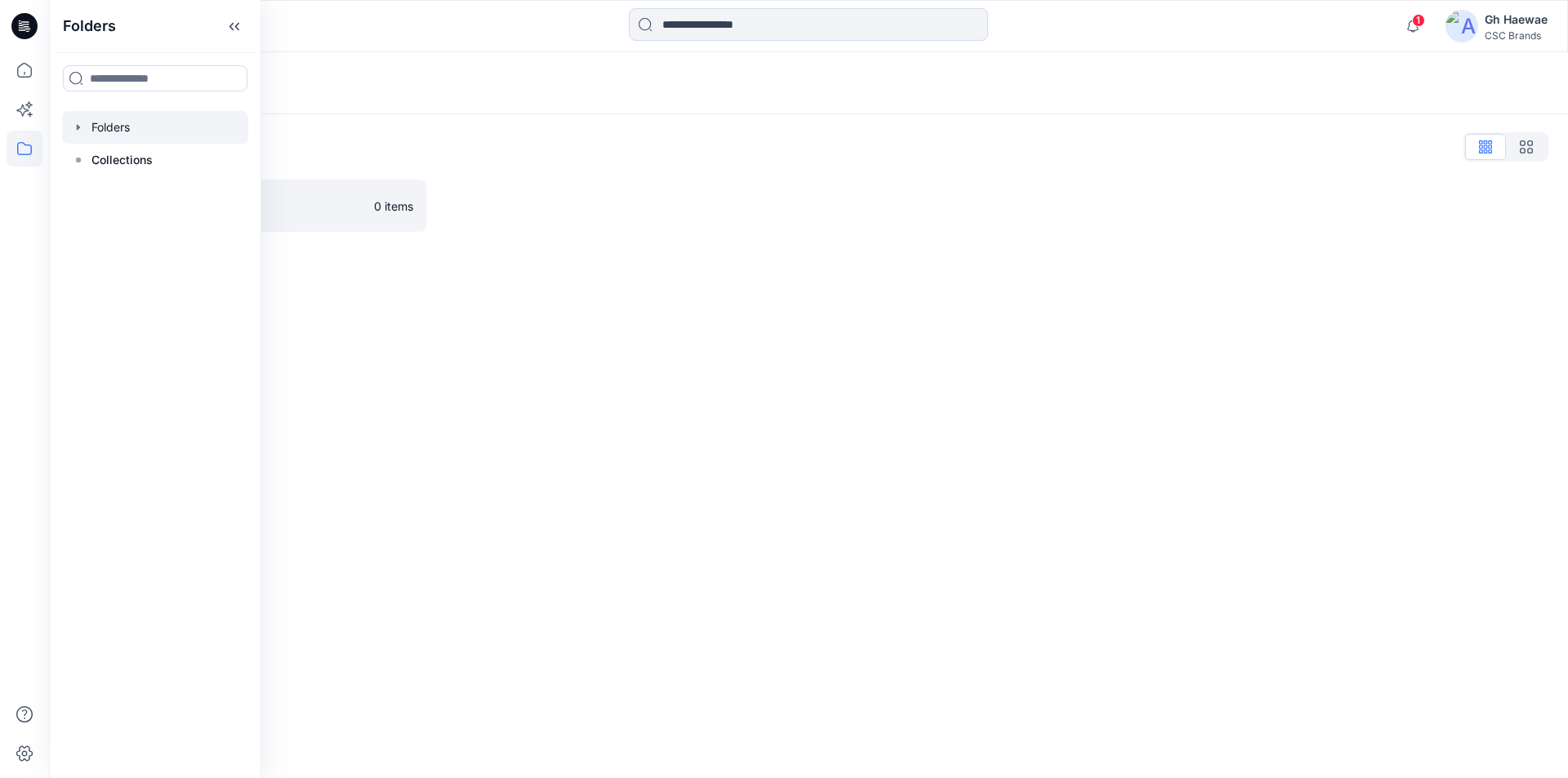
click at [79, 130] on icon "button" at bounding box center [79, 128] width 13 height 13
click at [91, 162] on icon "button" at bounding box center [94, 160] width 13 height 13
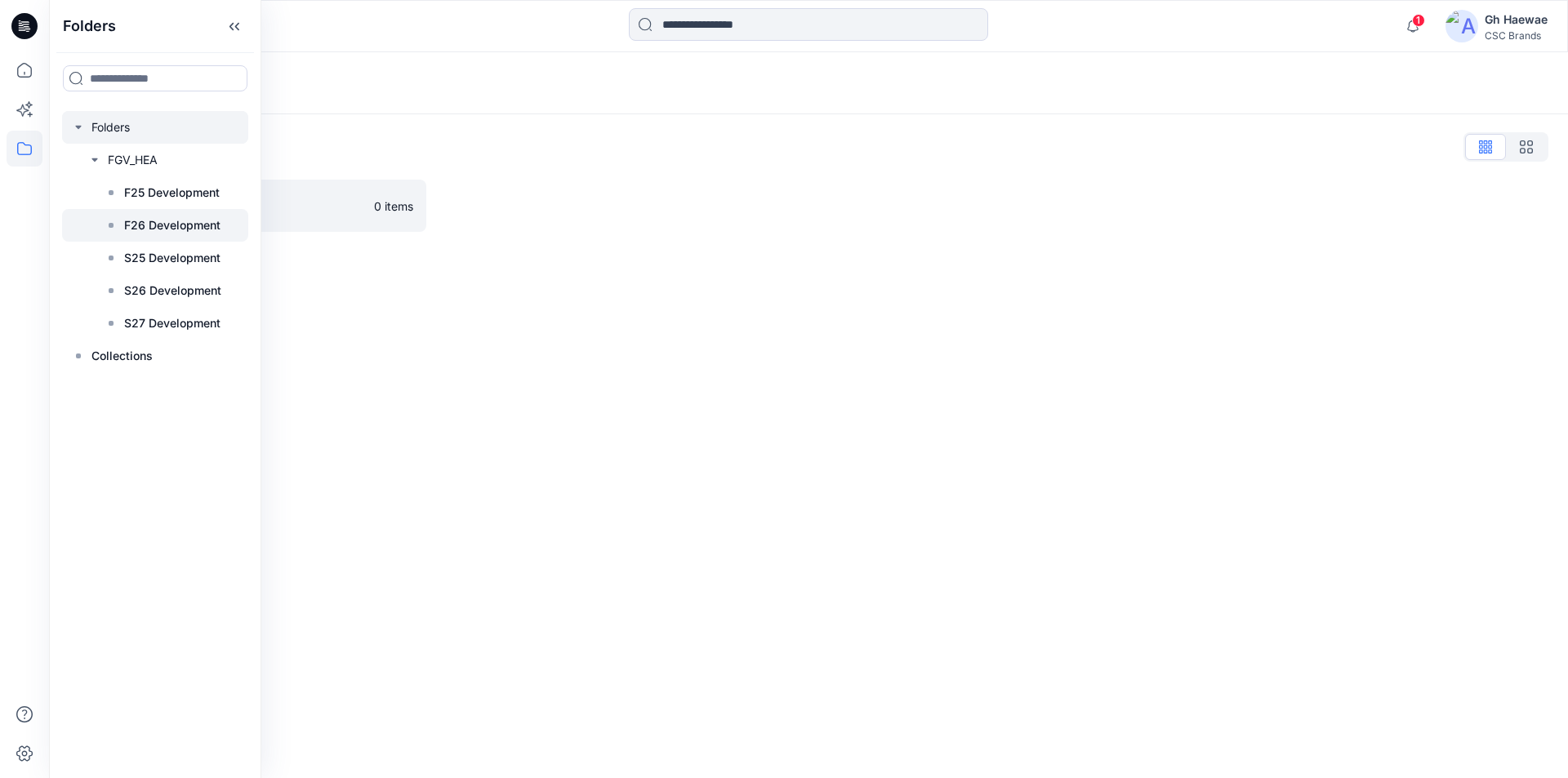
click at [155, 232] on p "F26 Development" at bounding box center [172, 225] width 96 height 19
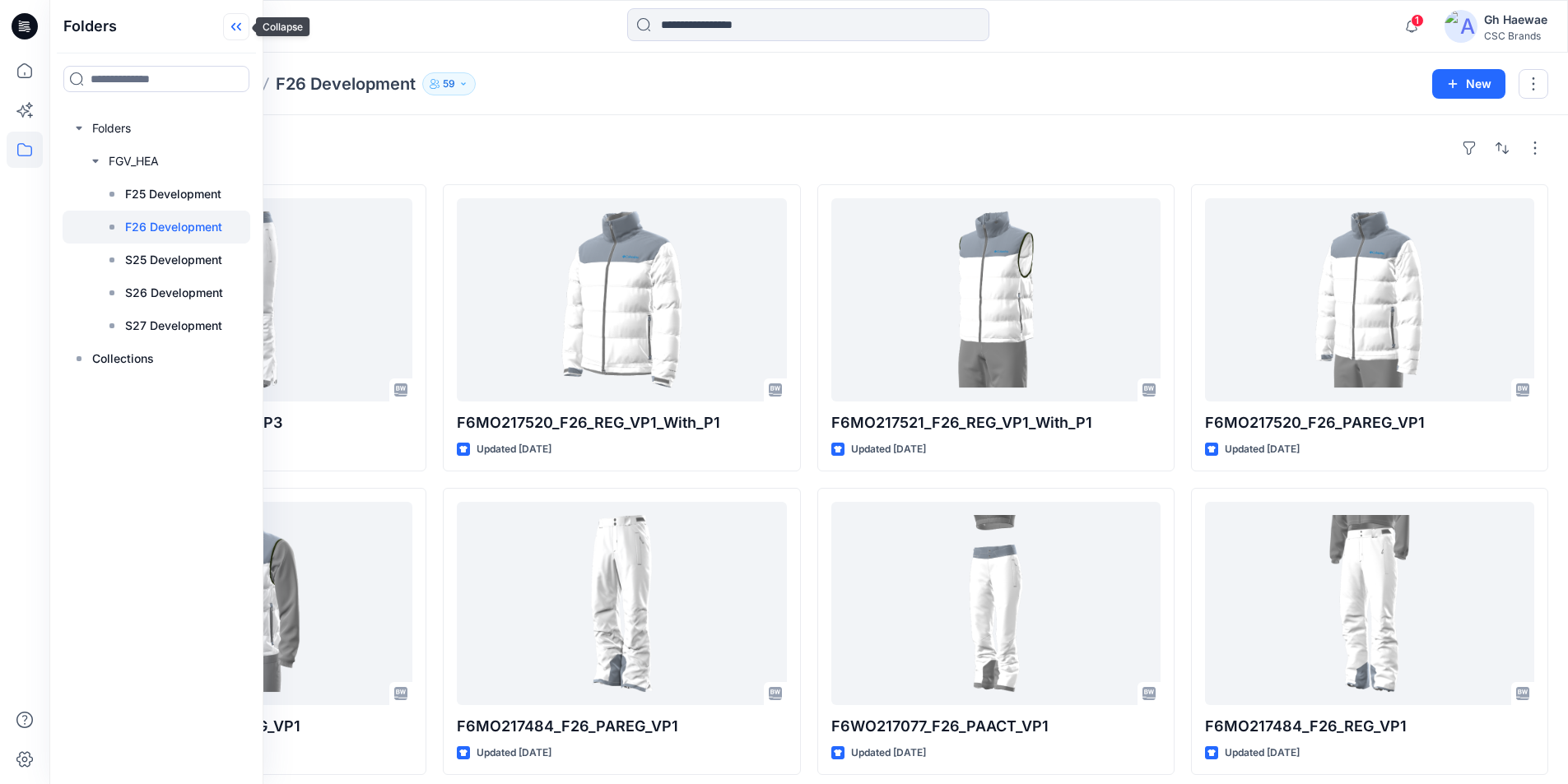
click at [236, 26] on icon at bounding box center [236, 26] width 26 height 27
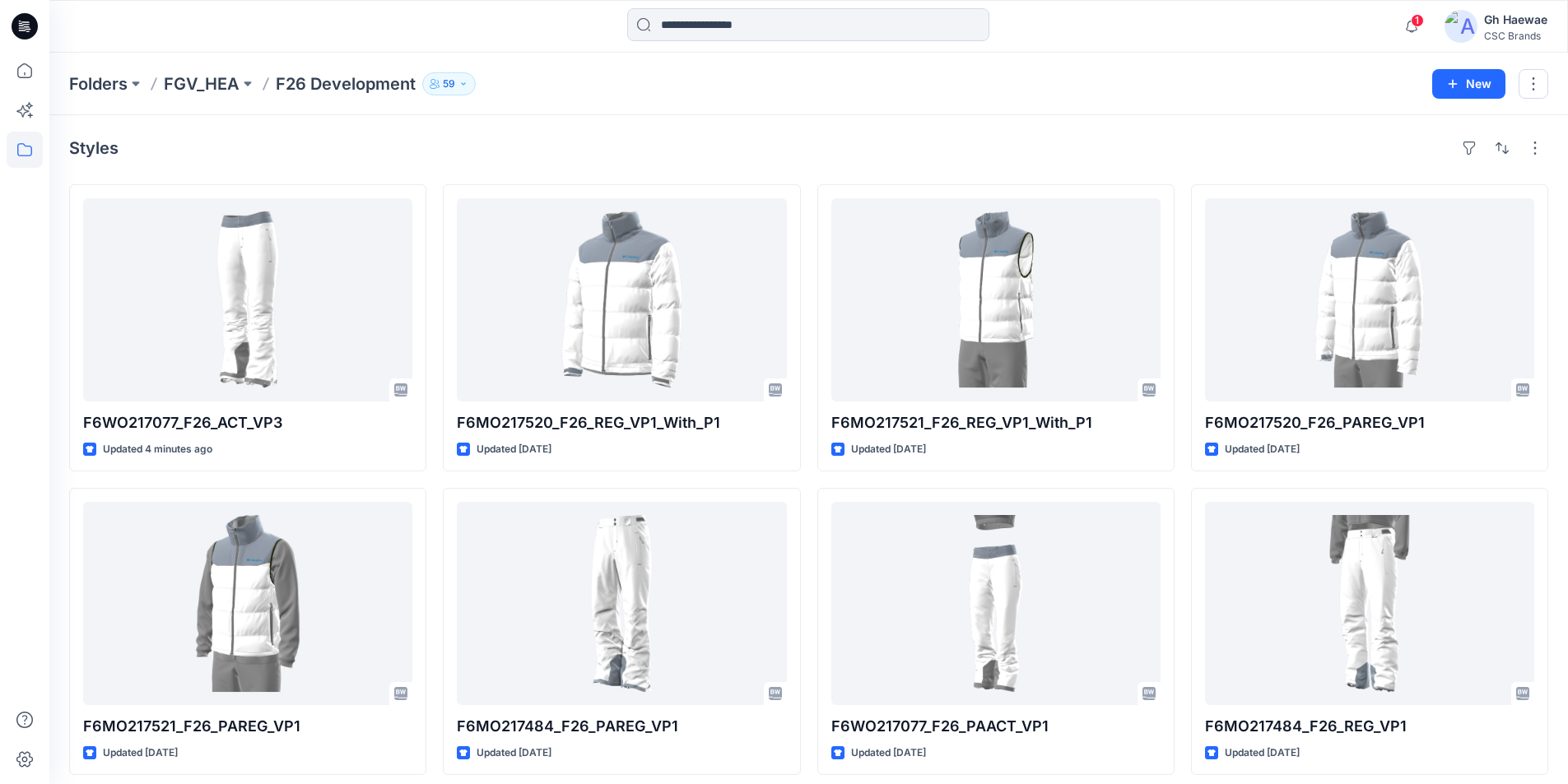
click at [459, 81] on icon "button" at bounding box center [464, 84] width 10 height 10
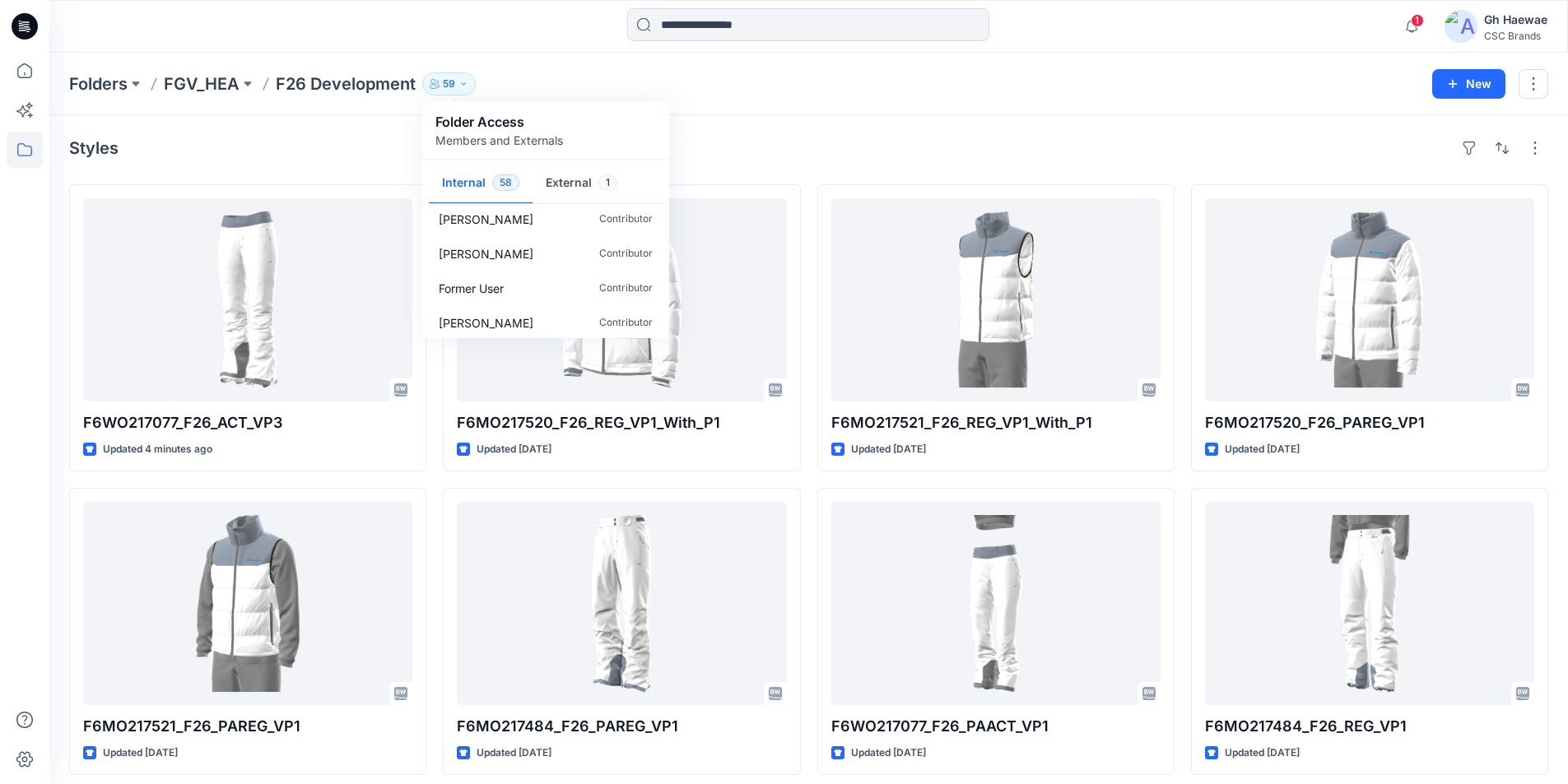
scroll to position [1881, 0]
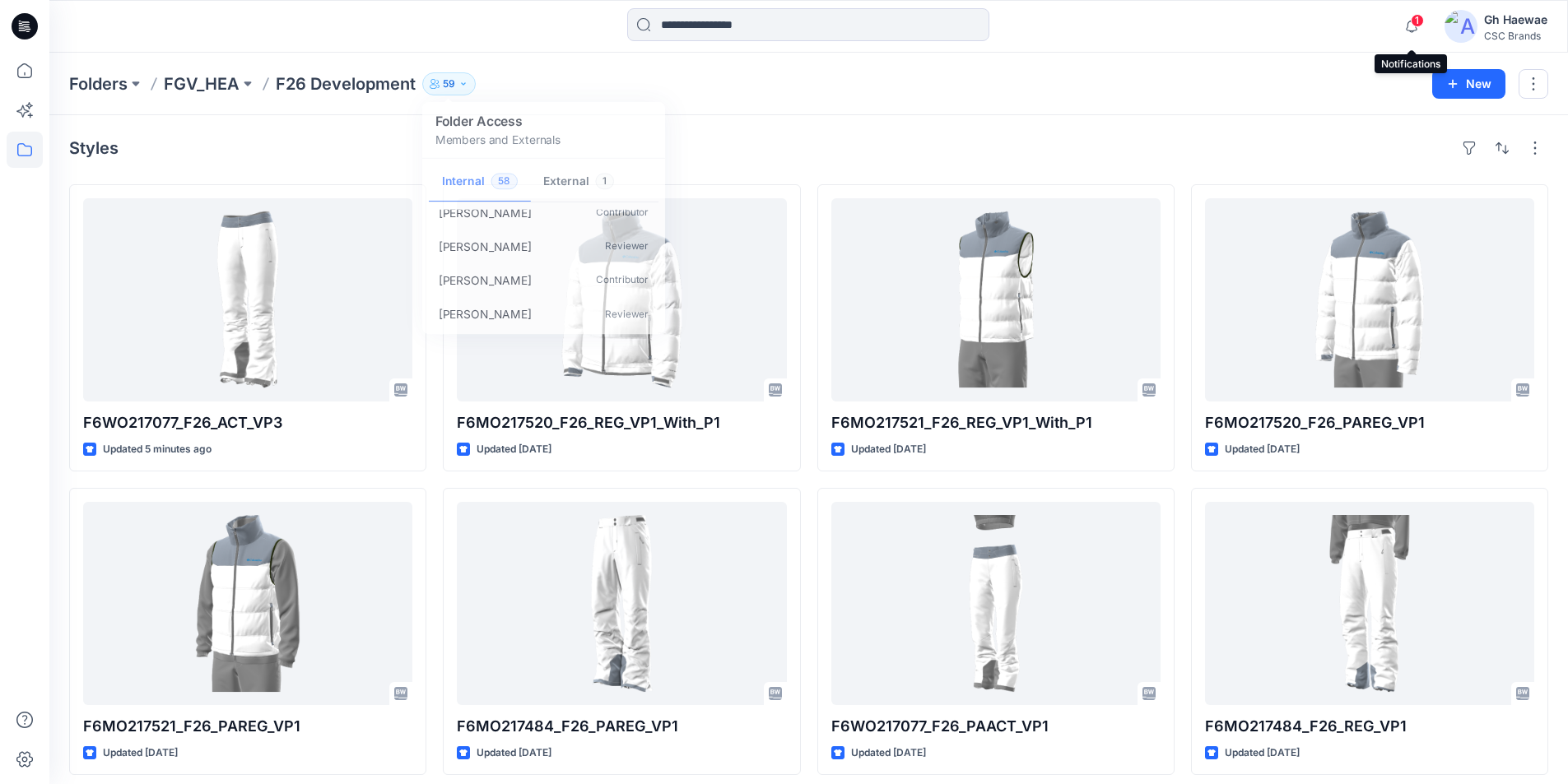
click at [1420, 23] on span "1" at bounding box center [1418, 21] width 13 height 13
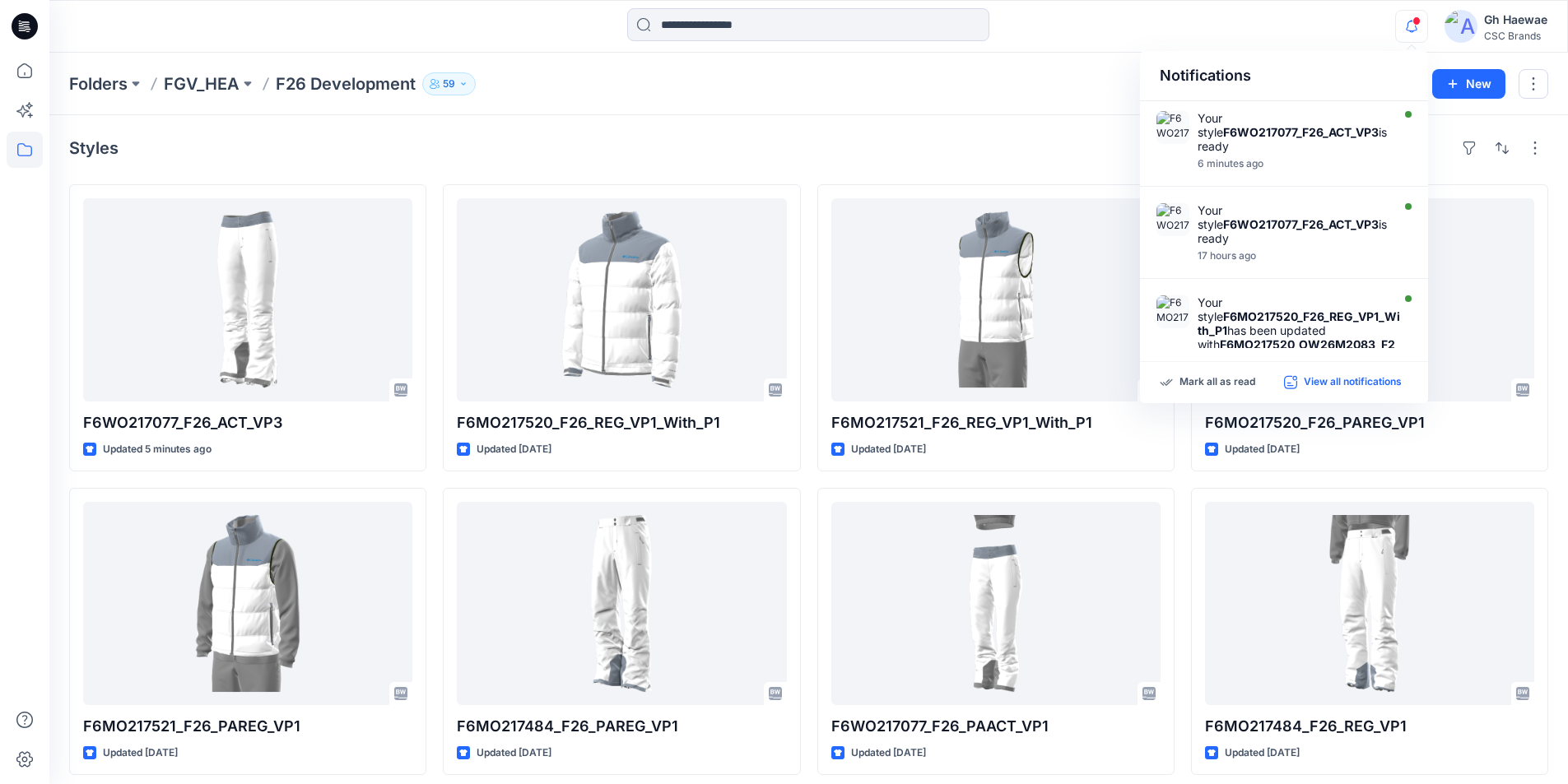
click at [1364, 380] on p "View all notifications" at bounding box center [1353, 382] width 98 height 15
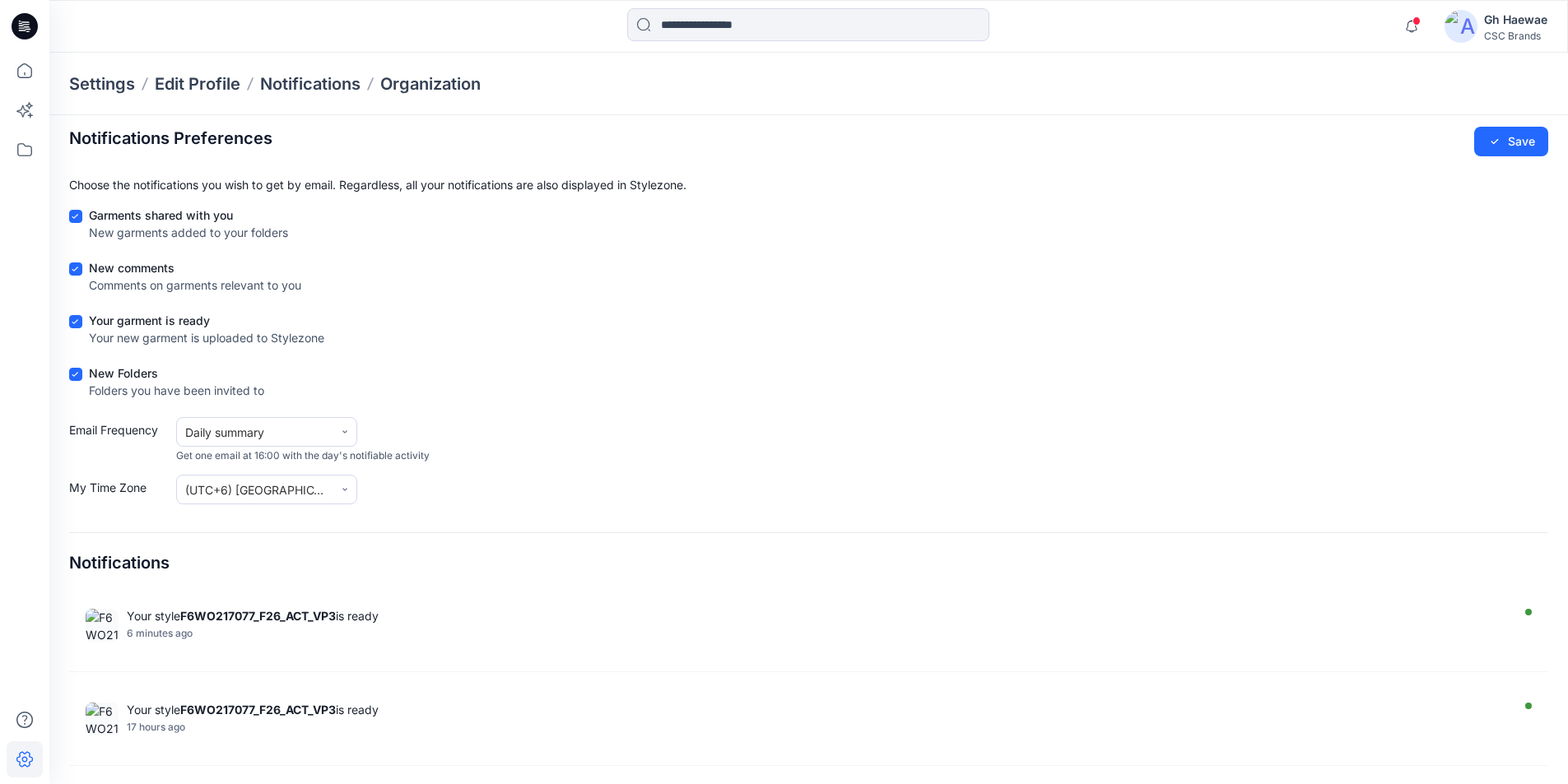
scroll to position [7, 0]
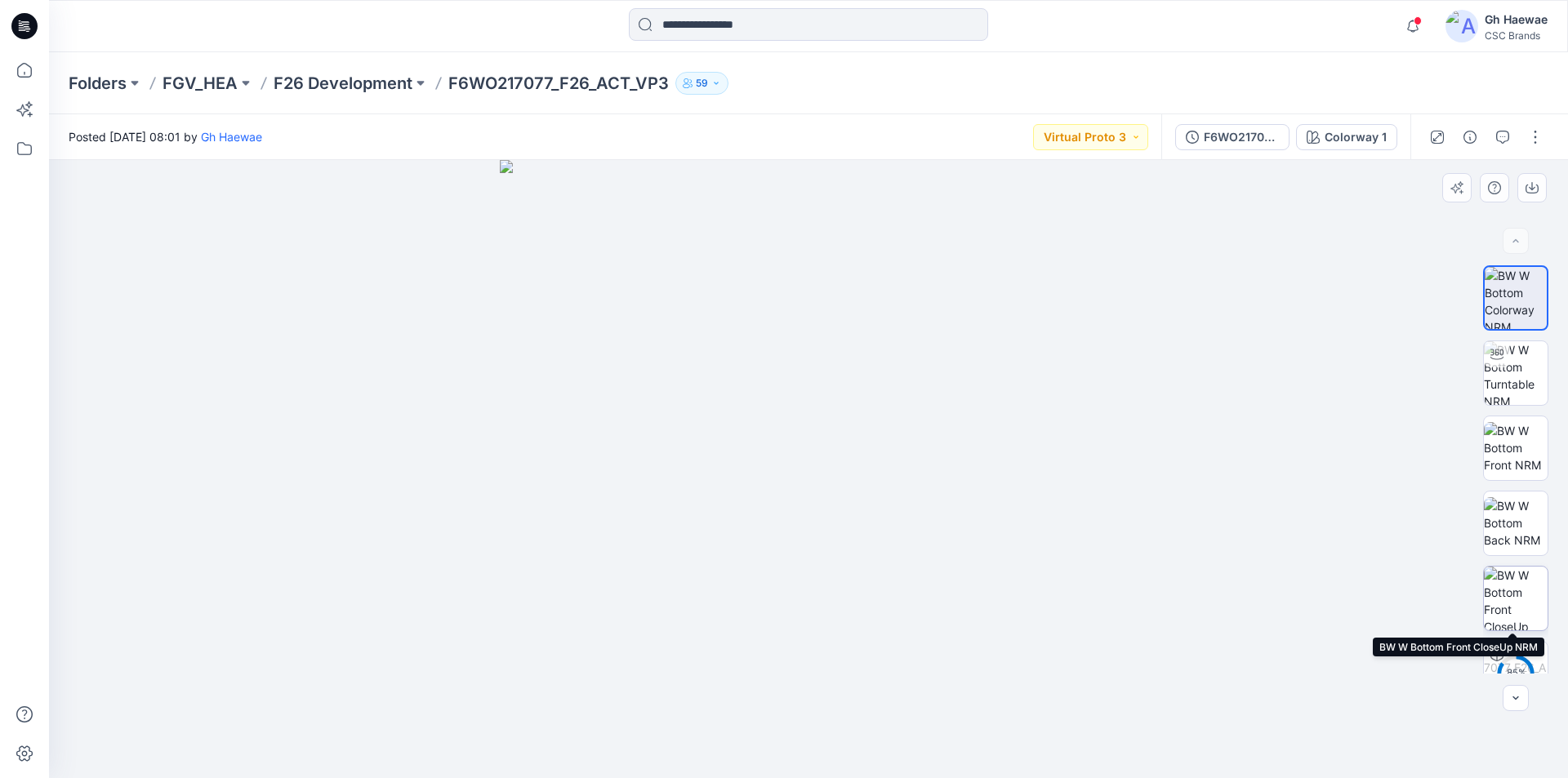
click at [1509, 582] on img at bounding box center [1515, 598] width 64 height 64
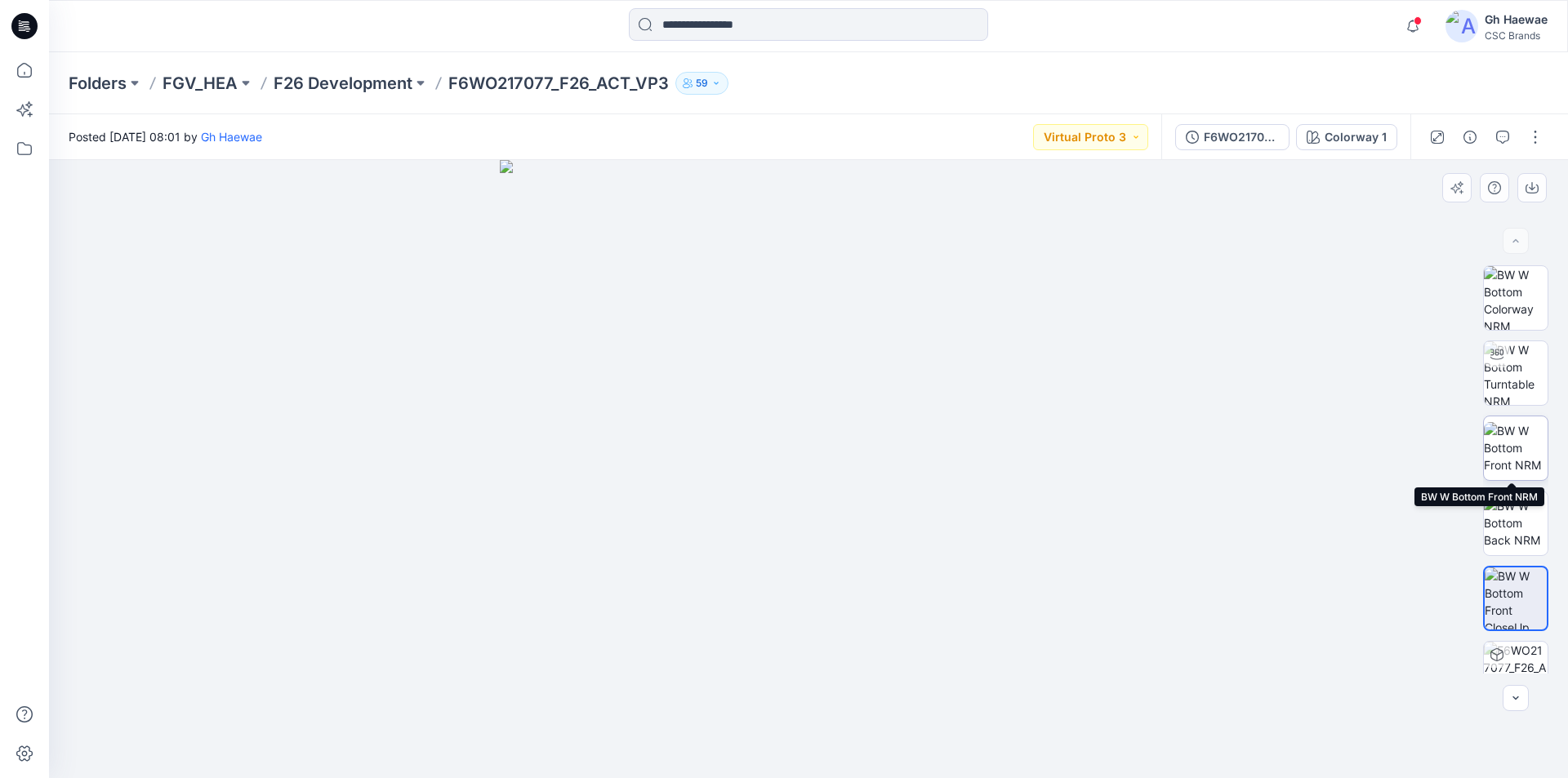
click at [1520, 439] on img at bounding box center [1515, 448] width 64 height 52
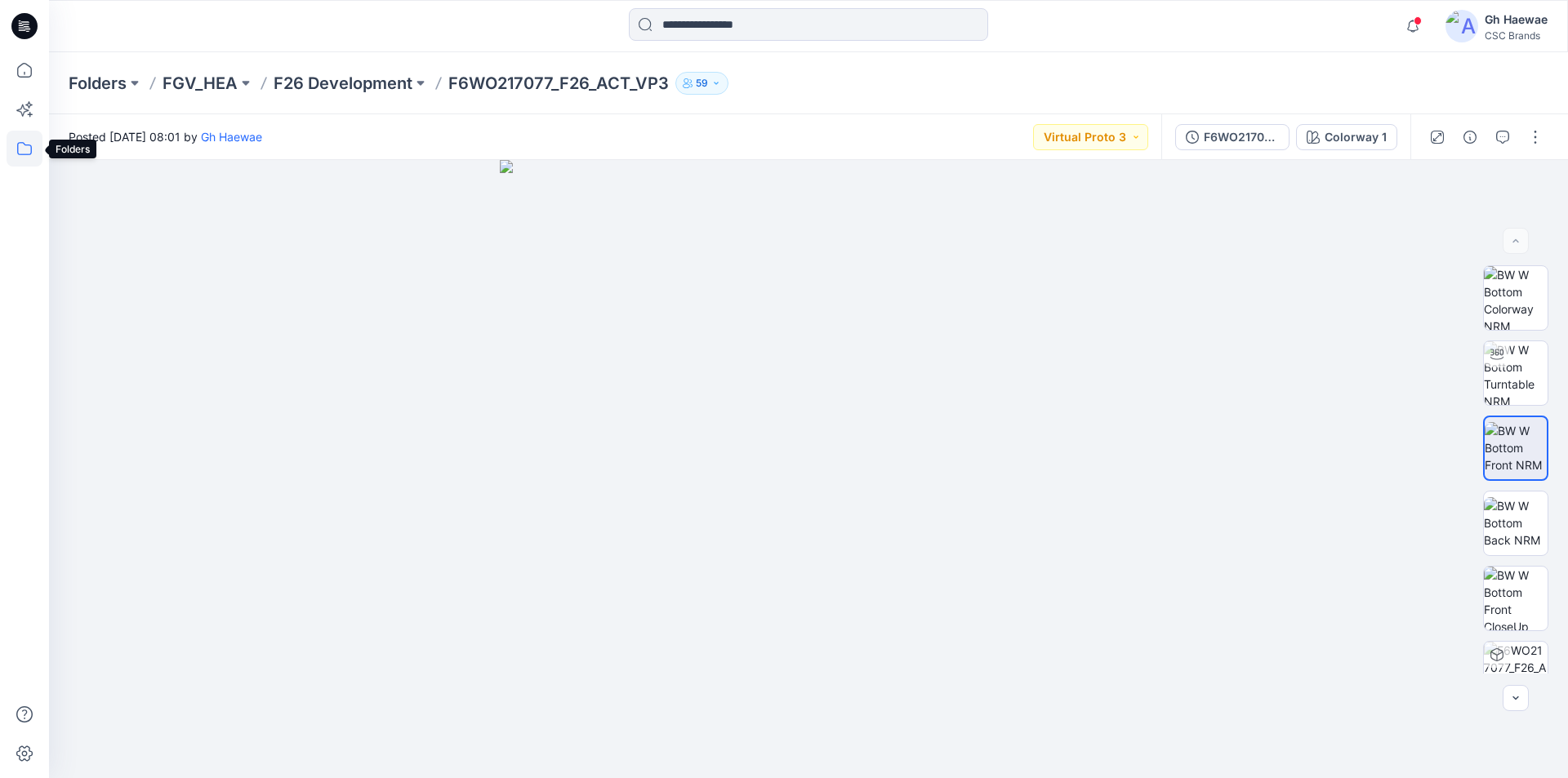
click at [22, 142] on icon at bounding box center [24, 148] width 36 height 36
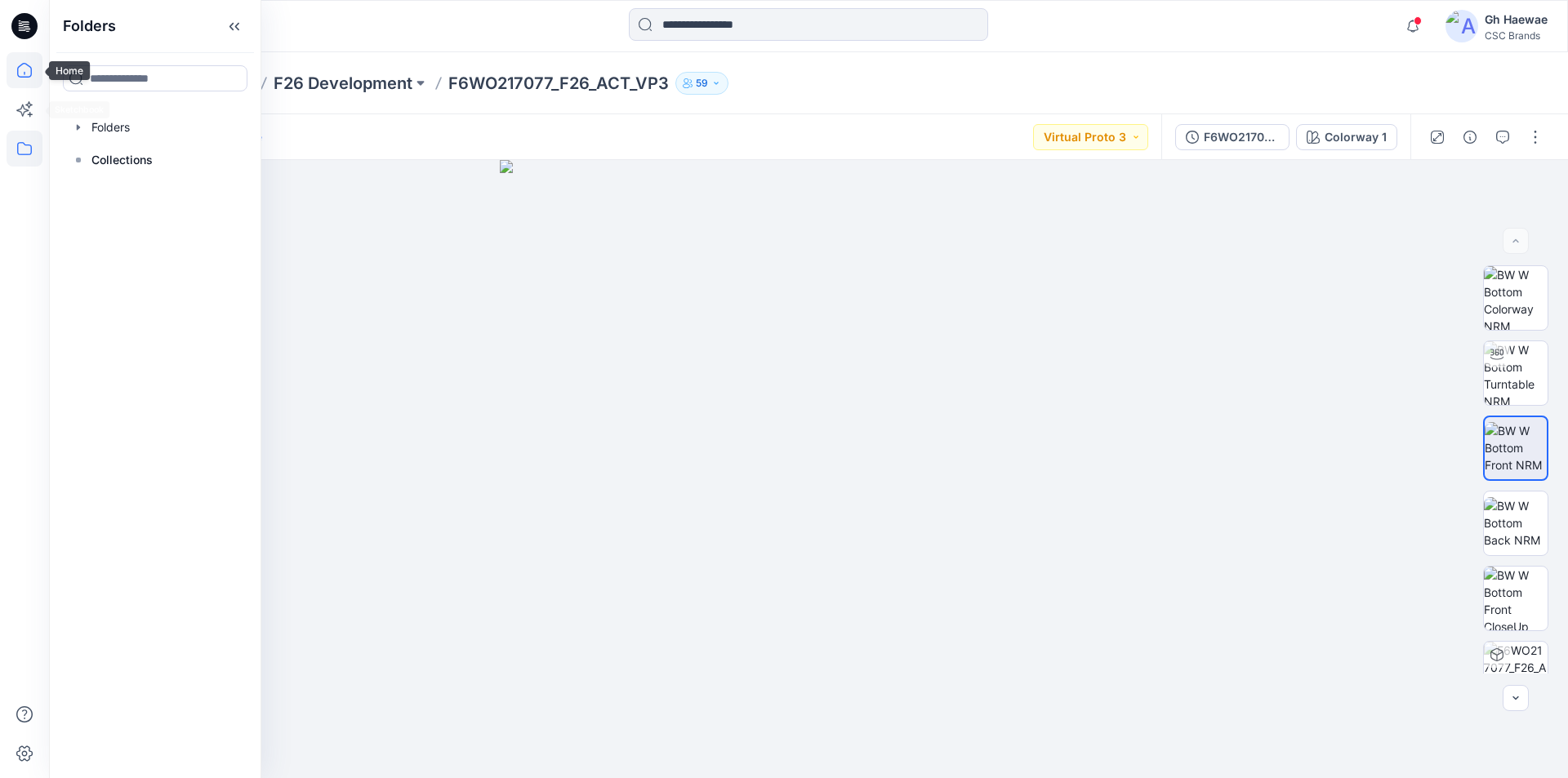
click at [24, 74] on icon at bounding box center [24, 69] width 36 height 36
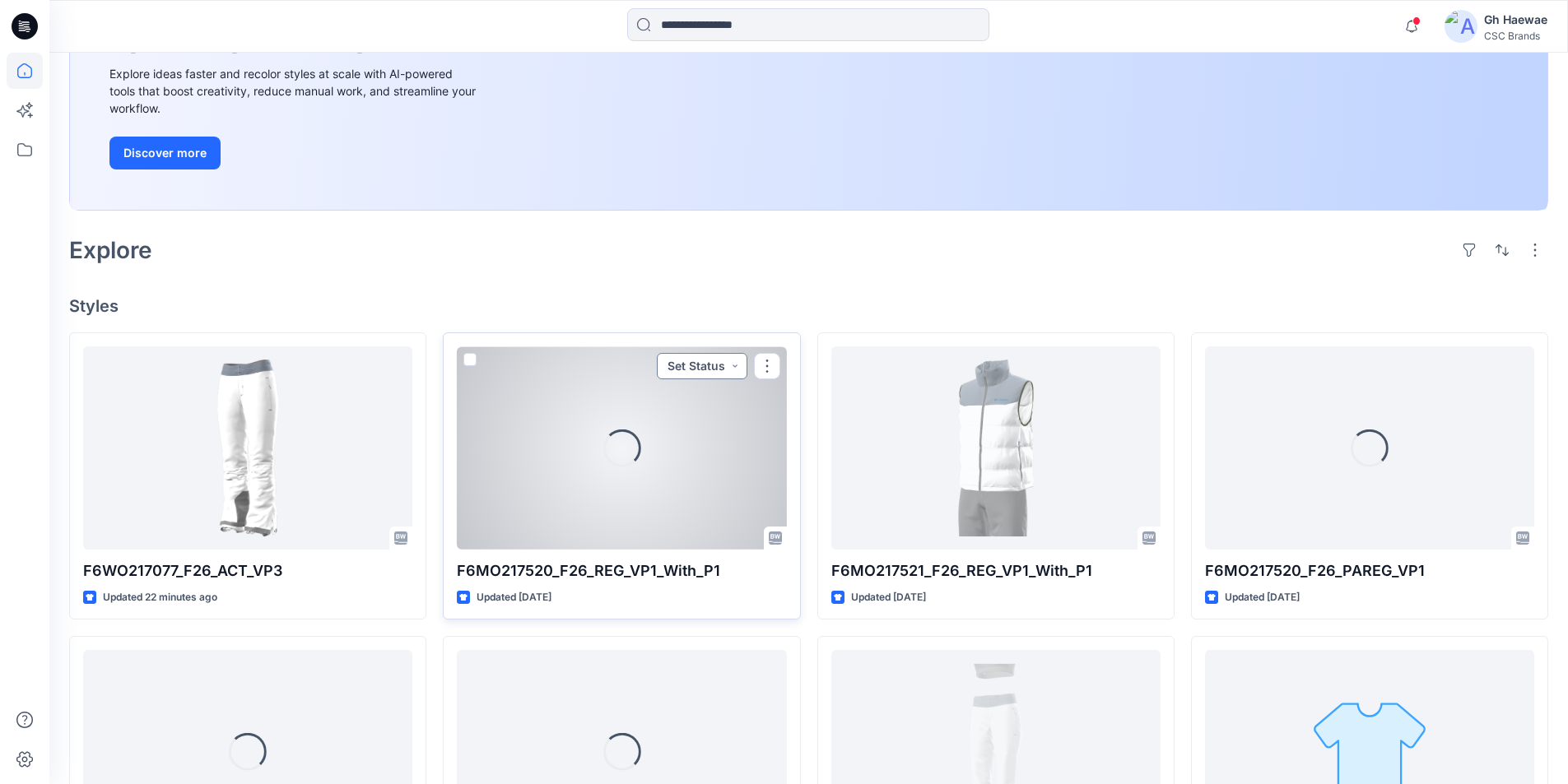
scroll to position [247, 0]
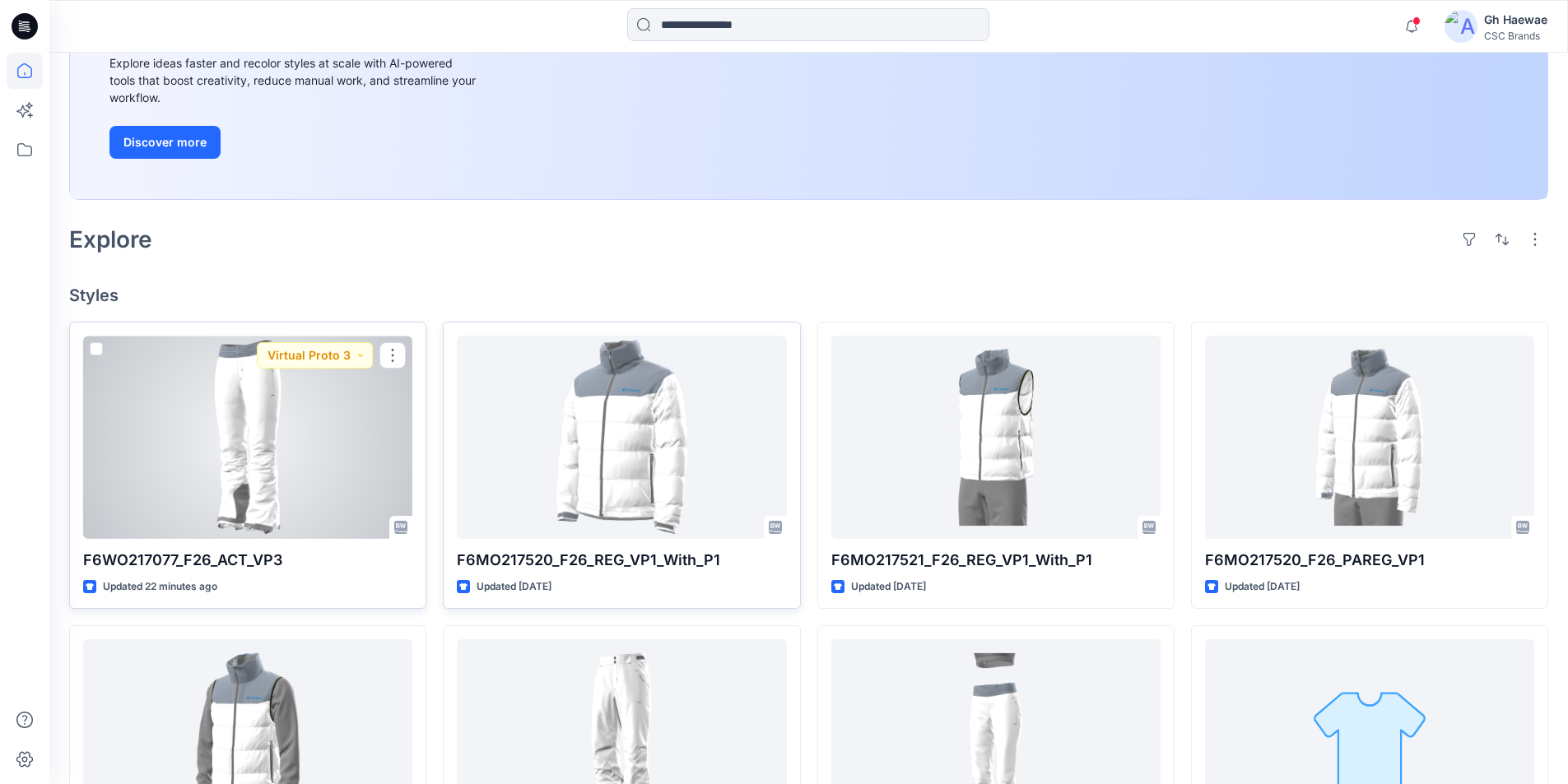
click at [119, 452] on div at bounding box center [247, 437] width 329 height 203
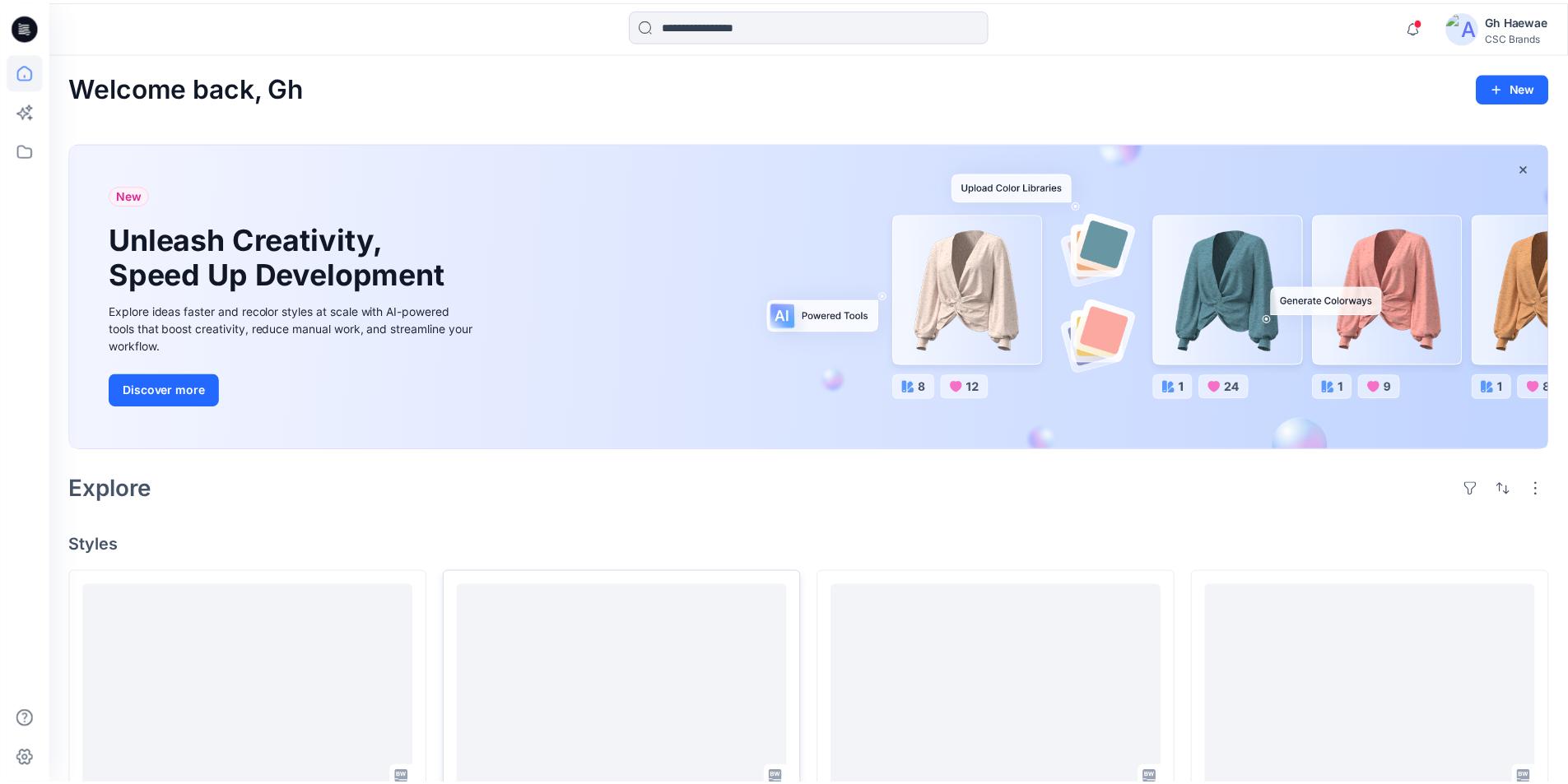
scroll to position [247, 0]
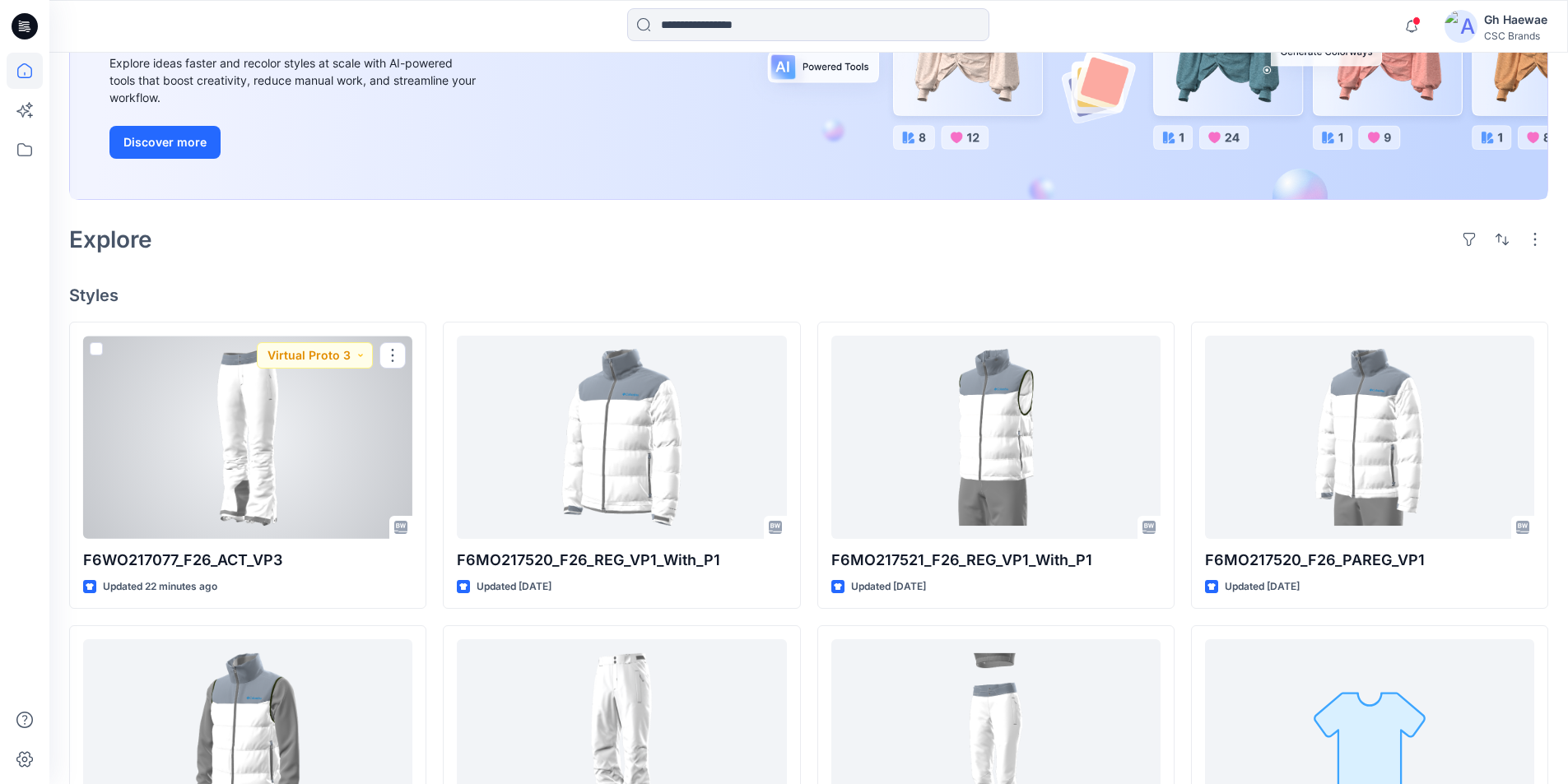
drag, startPoint x: 263, startPoint y: 408, endPoint x: 208, endPoint y: 442, distance: 64.7
click at [208, 442] on div at bounding box center [247, 437] width 329 height 203
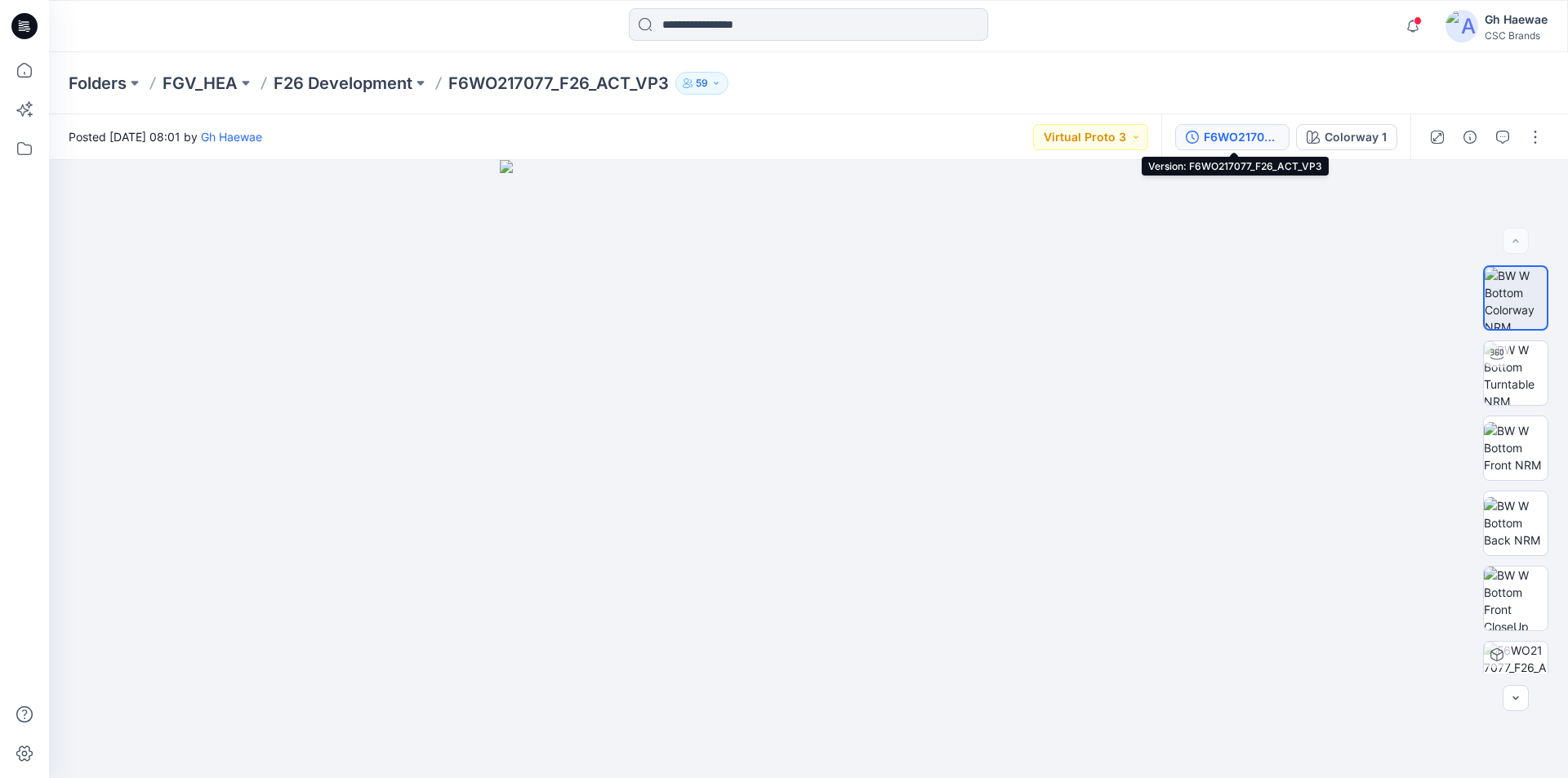
click at [1278, 135] on div "F6WO217077_F26_ACT_VP3" at bounding box center [1241, 137] width 75 height 18
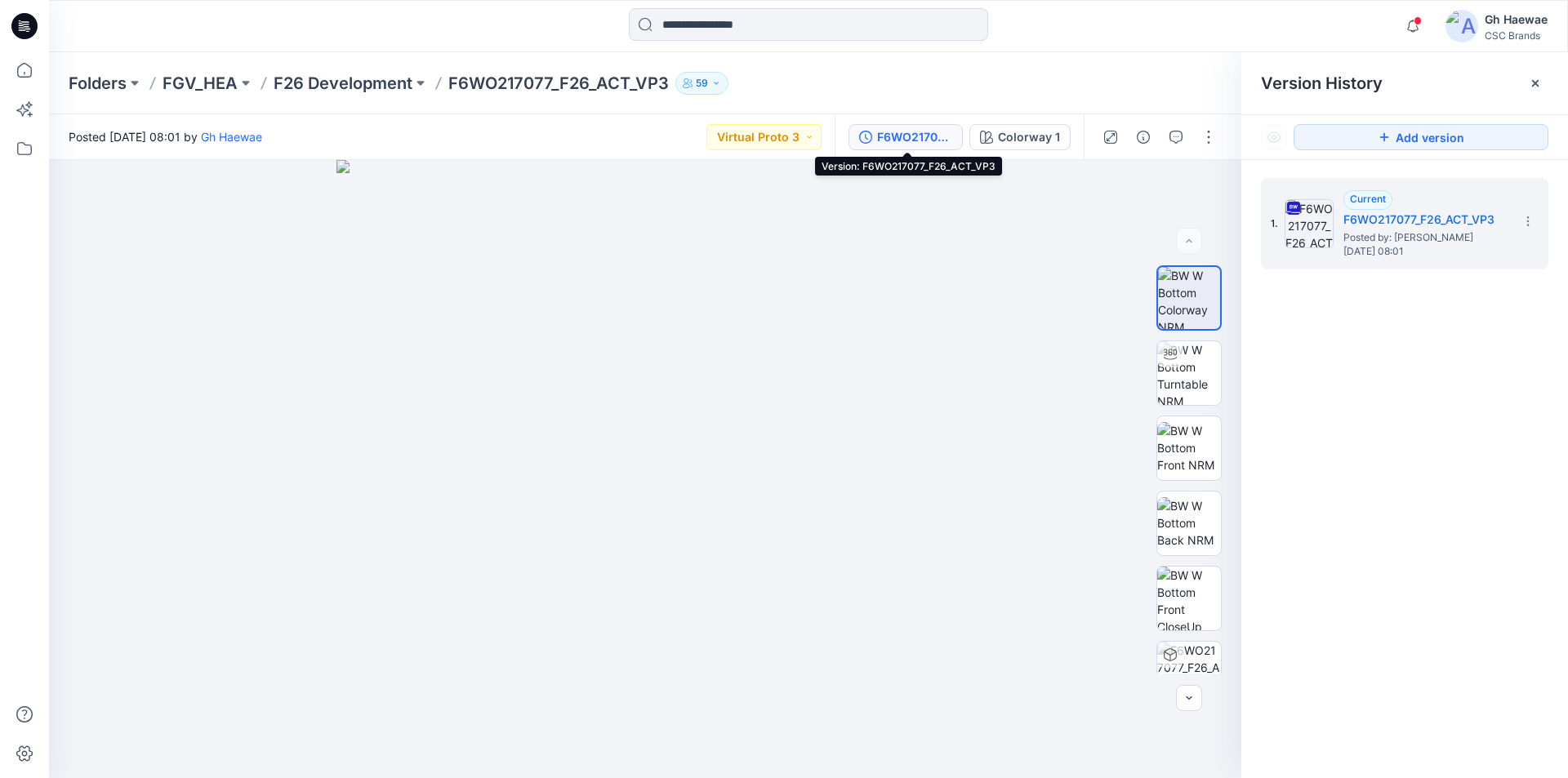
click at [949, 136] on div "F6WO217077_F26_ACT_VP3" at bounding box center [914, 137] width 75 height 18
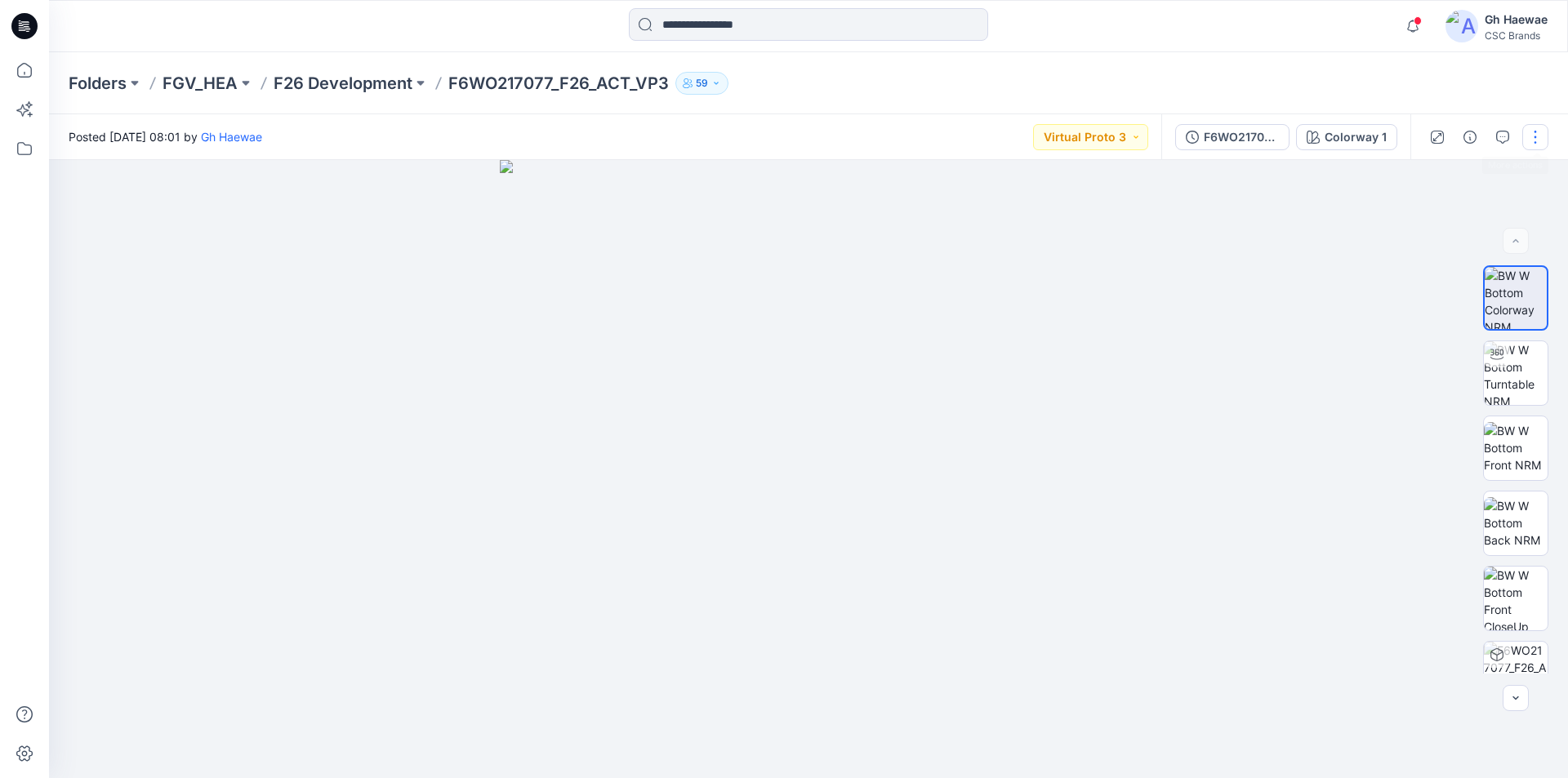
click at [1533, 130] on button "button" at bounding box center [1535, 137] width 26 height 26
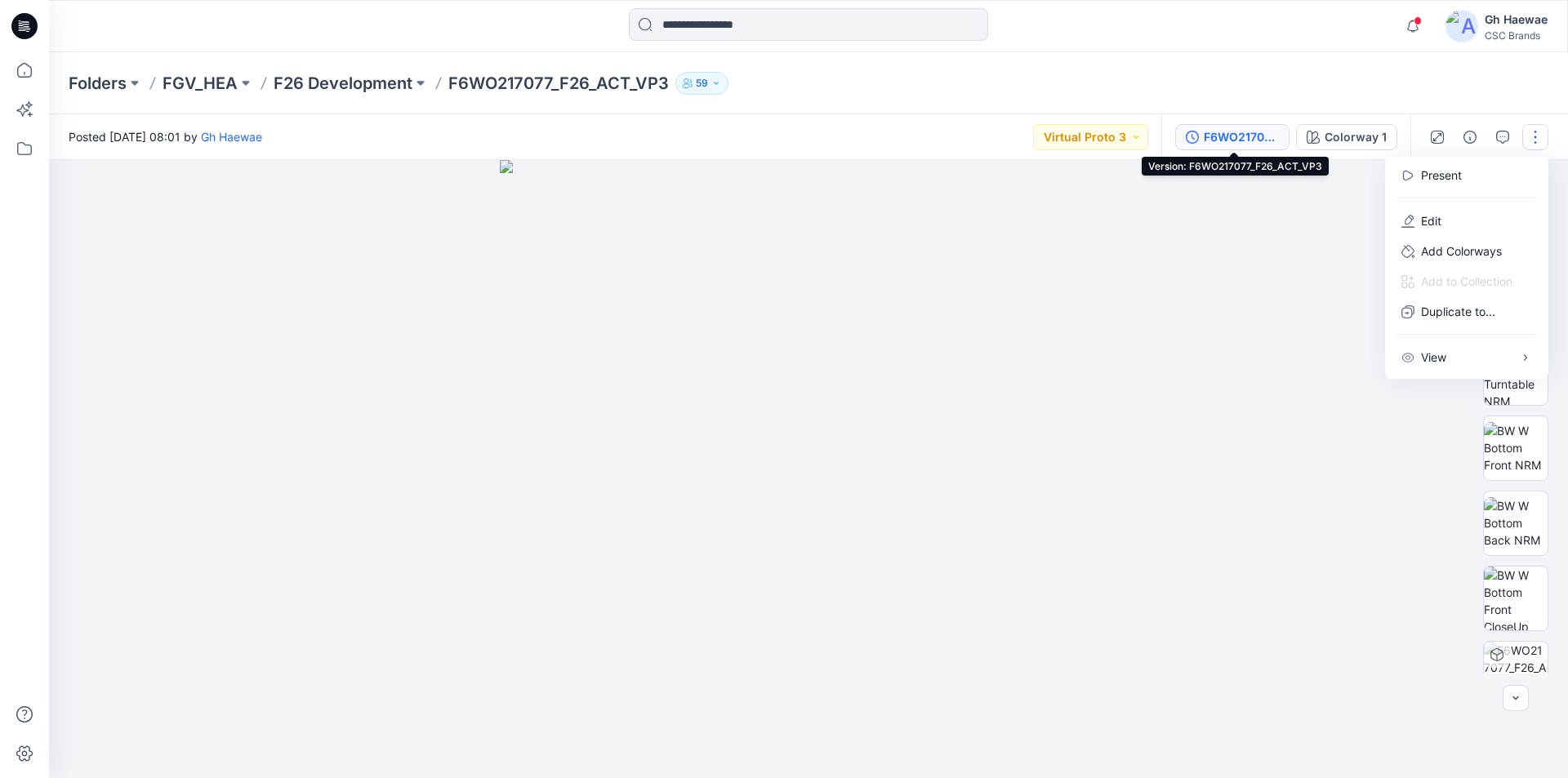
click at [1276, 136] on div "F6WO217077_F26_ACT_VP3" at bounding box center [1241, 137] width 75 height 18
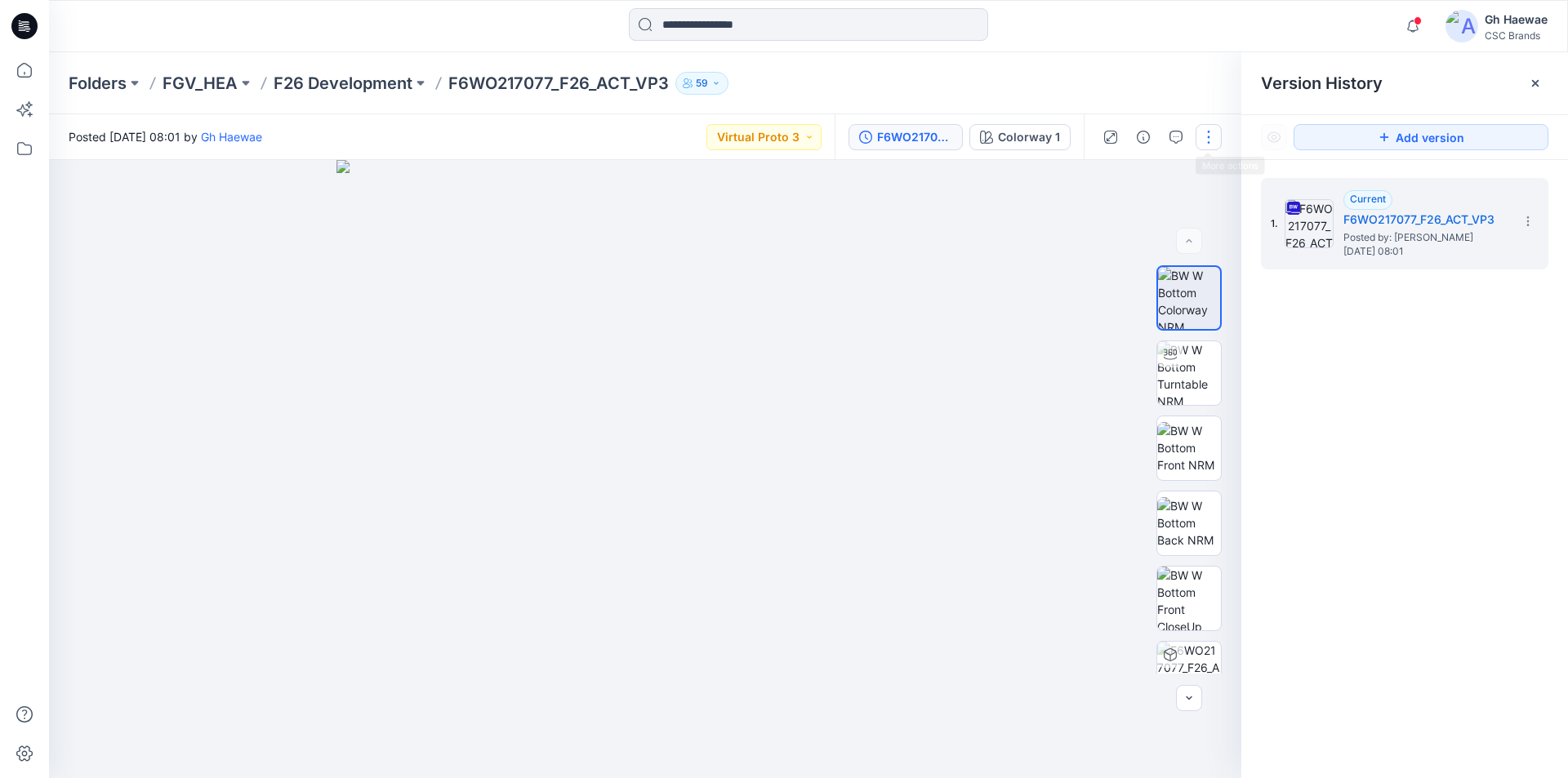
click at [1210, 133] on button "button" at bounding box center [1208, 137] width 26 height 26
click at [946, 136] on div "F6WO217077_F26_ACT_VP3" at bounding box center [914, 137] width 75 height 18
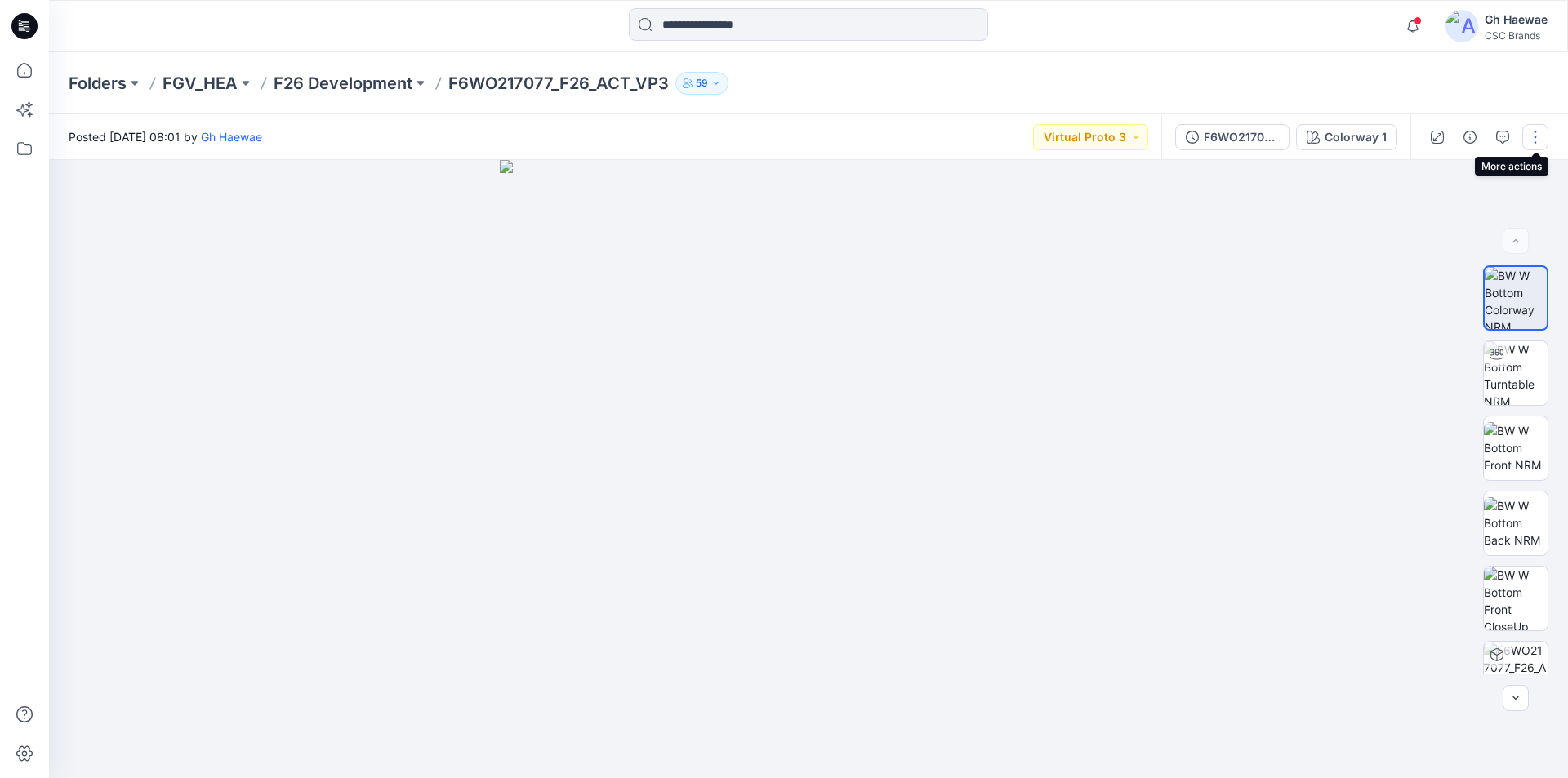
click at [1539, 132] on button "button" at bounding box center [1535, 137] width 26 height 26
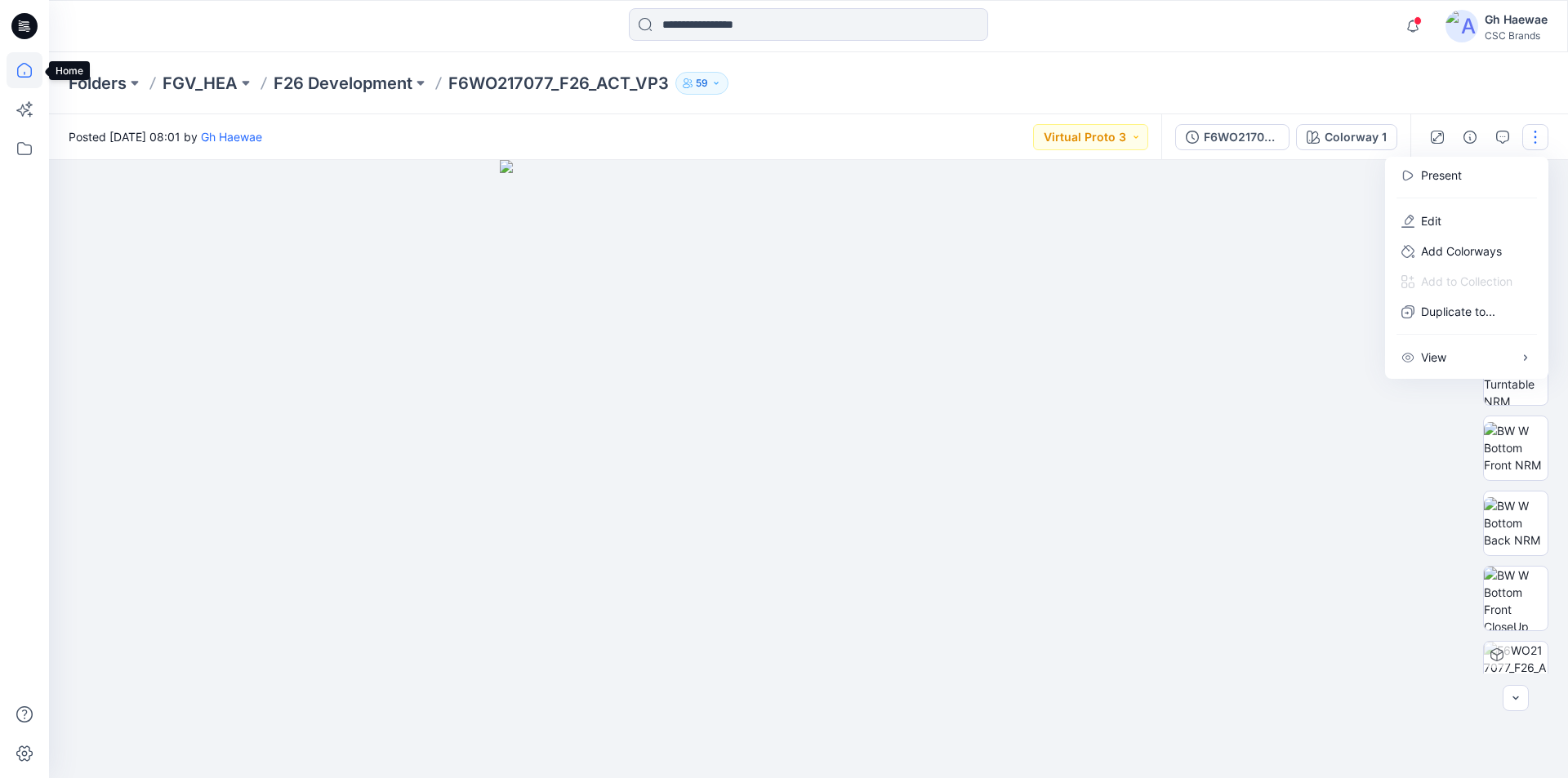
click at [28, 69] on icon at bounding box center [24, 69] width 36 height 36
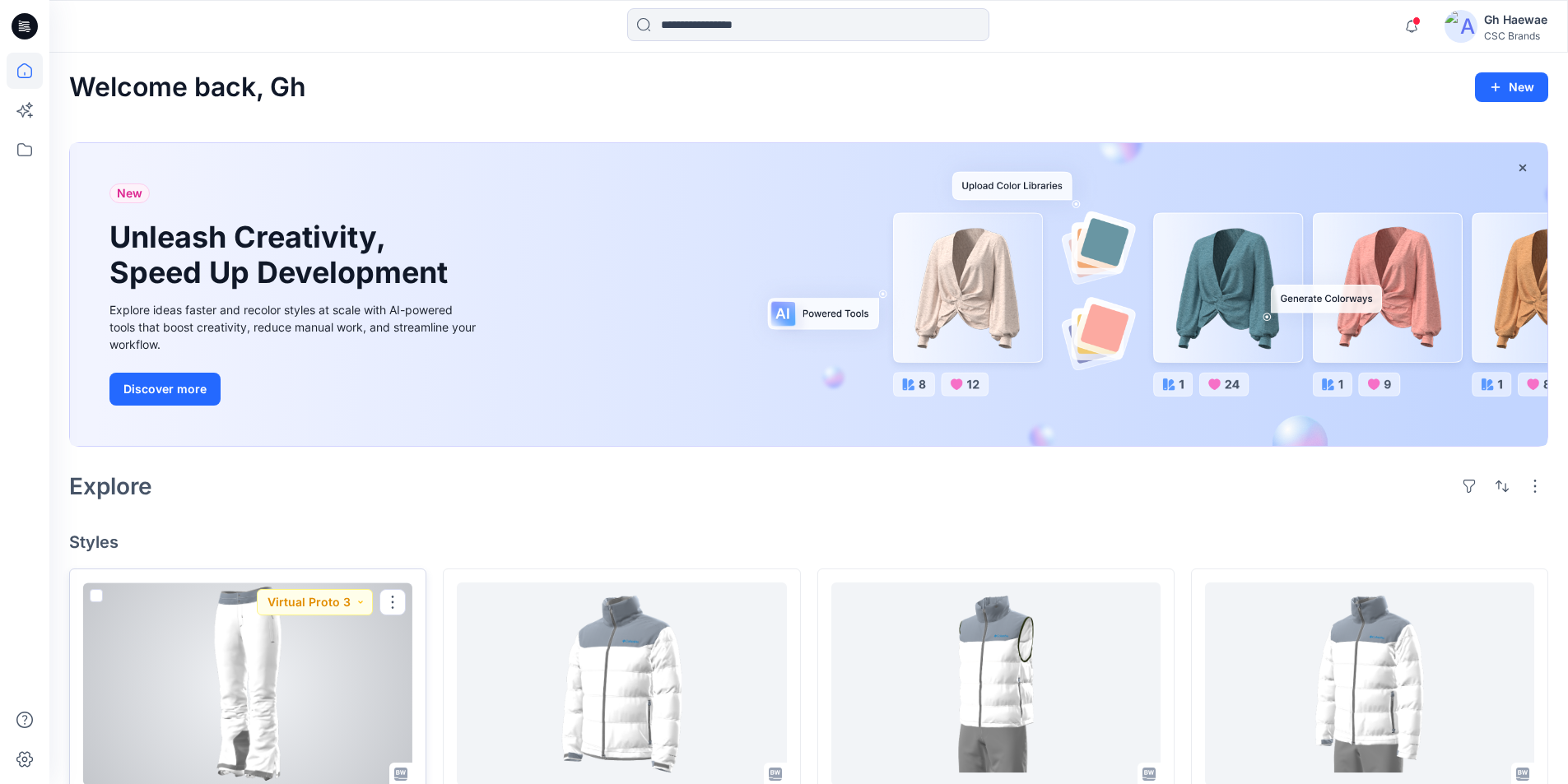
click at [263, 694] on div at bounding box center [247, 684] width 329 height 203
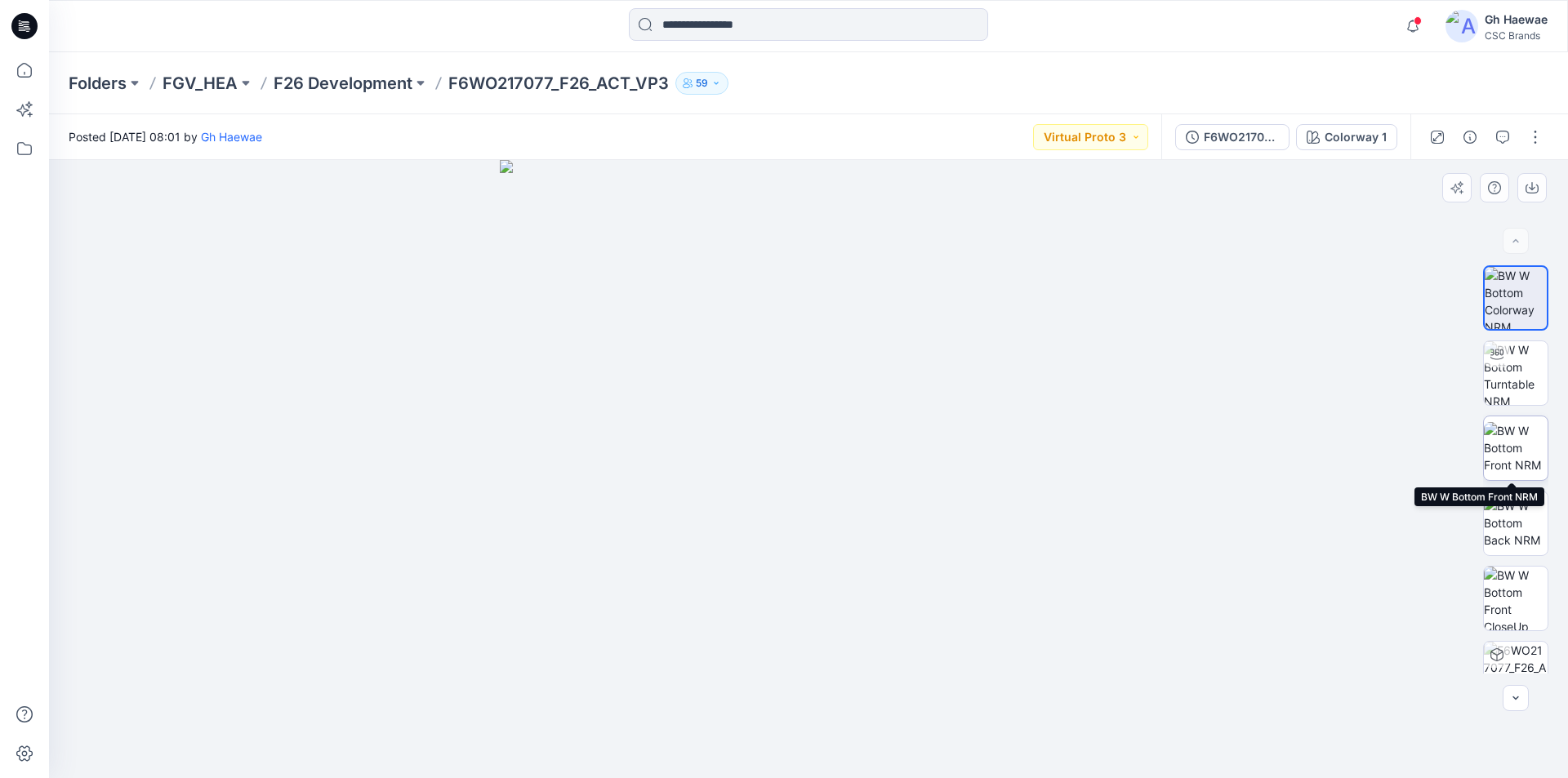
click at [1510, 437] on img at bounding box center [1515, 448] width 64 height 52
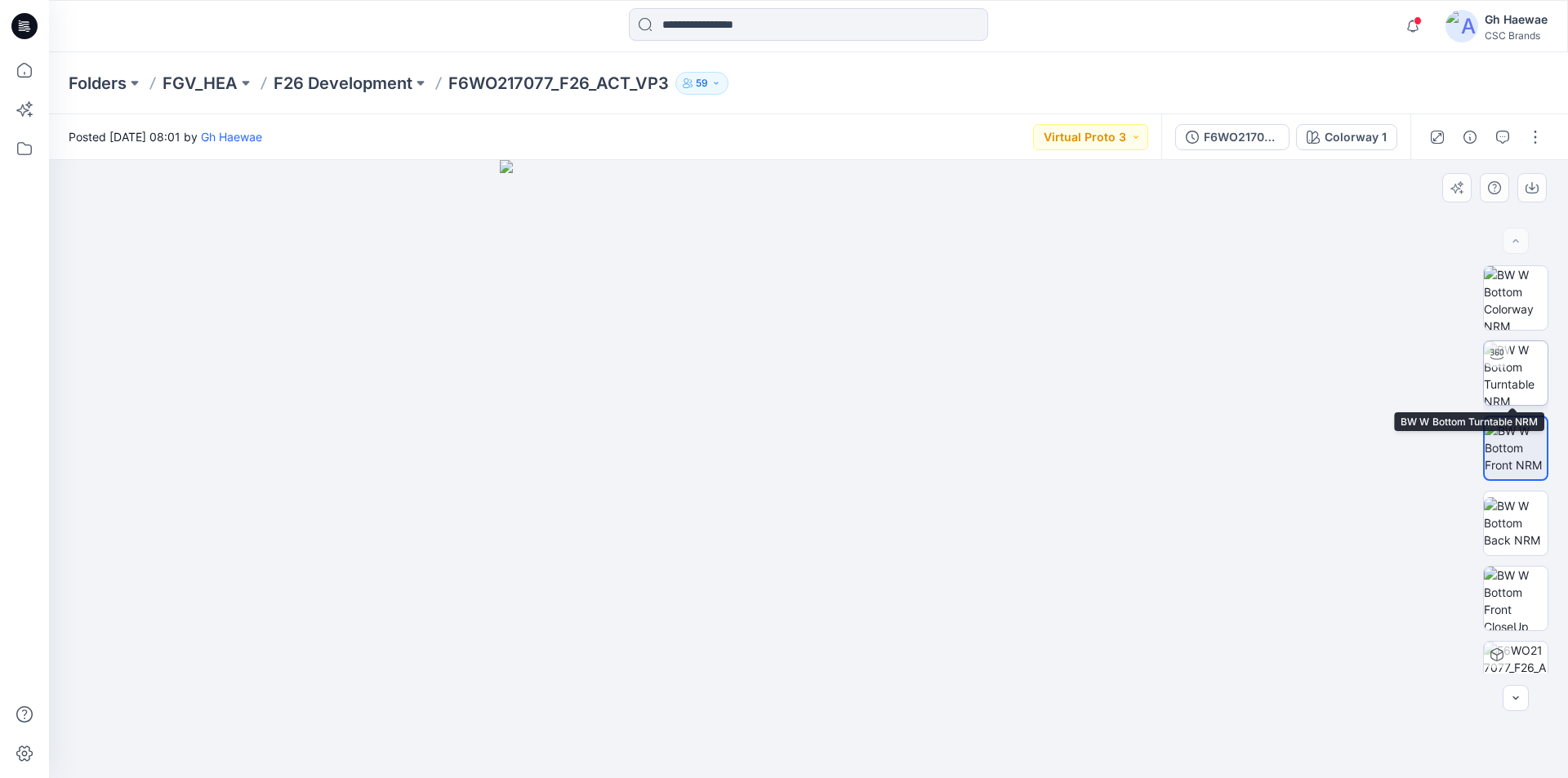
click at [1505, 365] on img at bounding box center [1515, 373] width 64 height 64
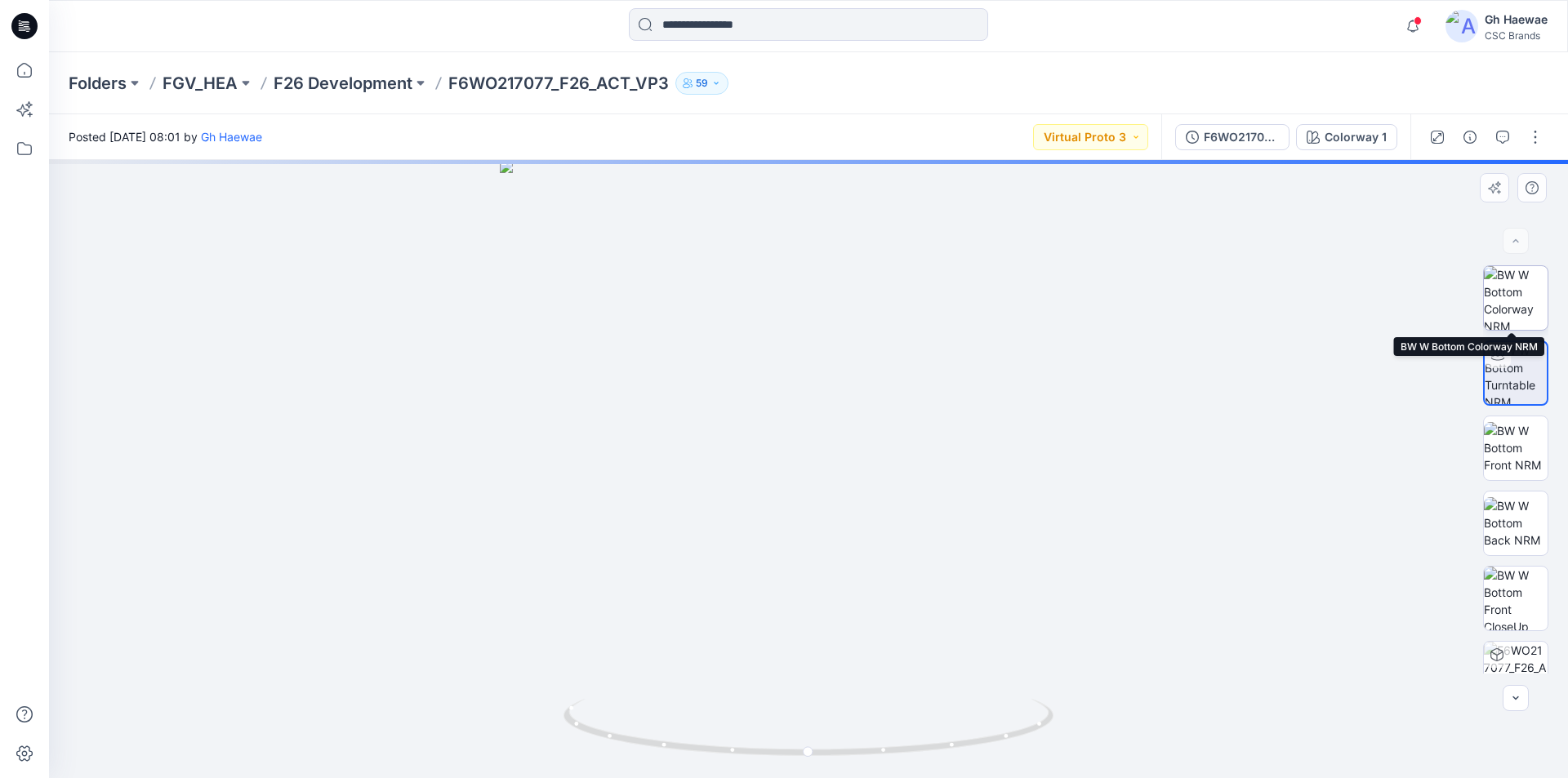
click at [1505, 290] on img at bounding box center [1515, 298] width 64 height 64
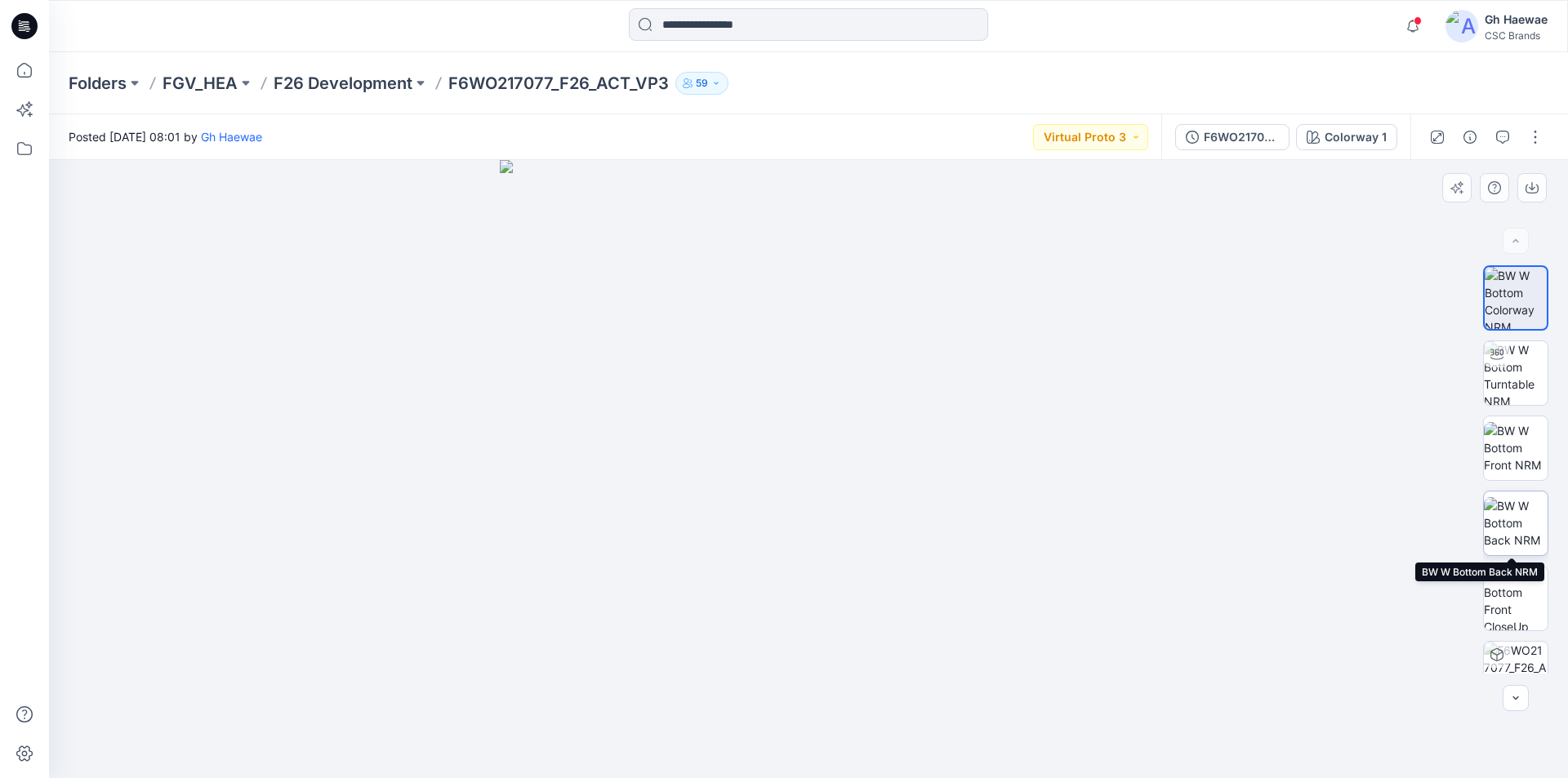
click at [1511, 518] on img at bounding box center [1515, 523] width 64 height 52
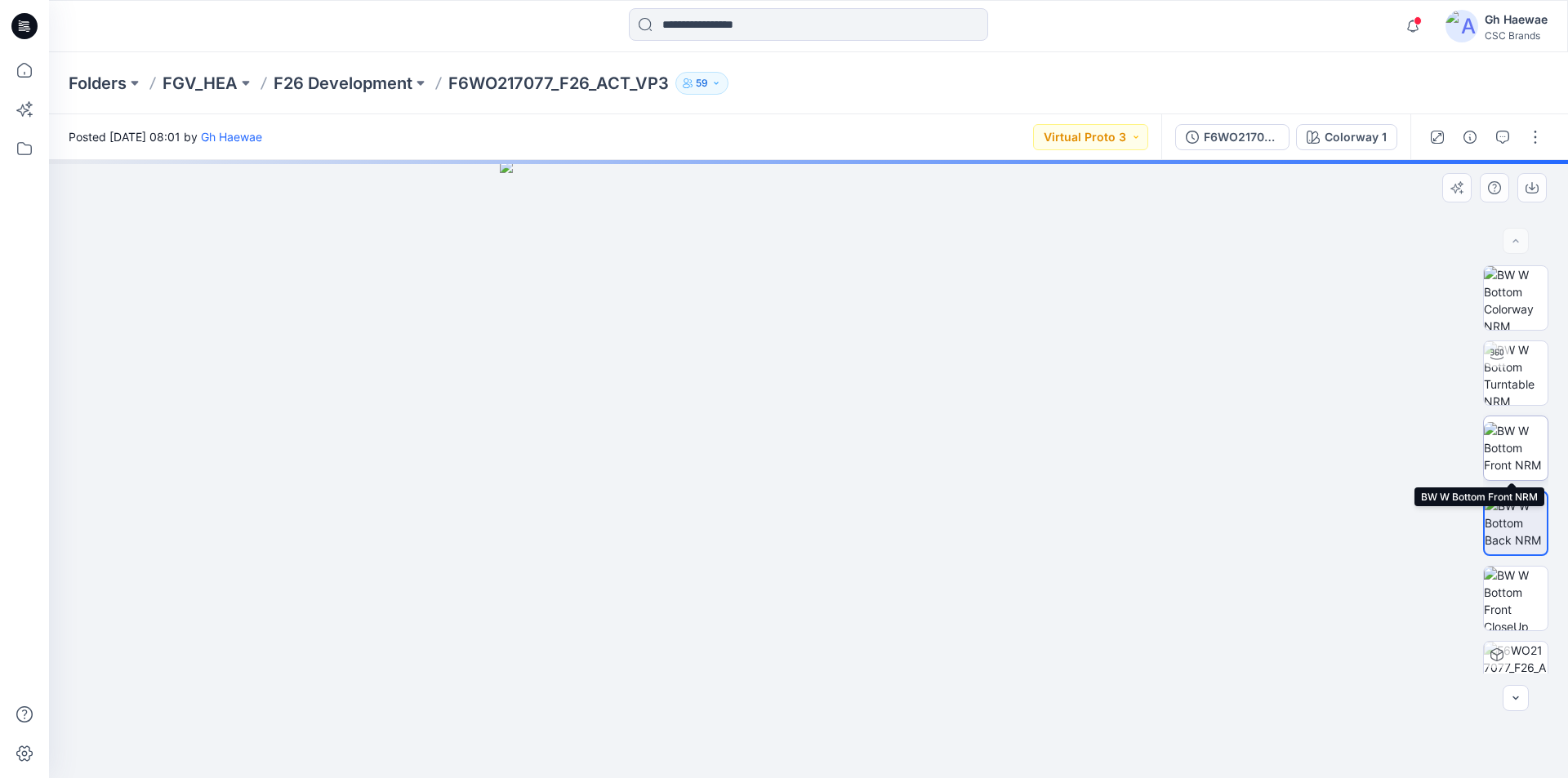
click at [1514, 435] on img at bounding box center [1515, 448] width 64 height 52
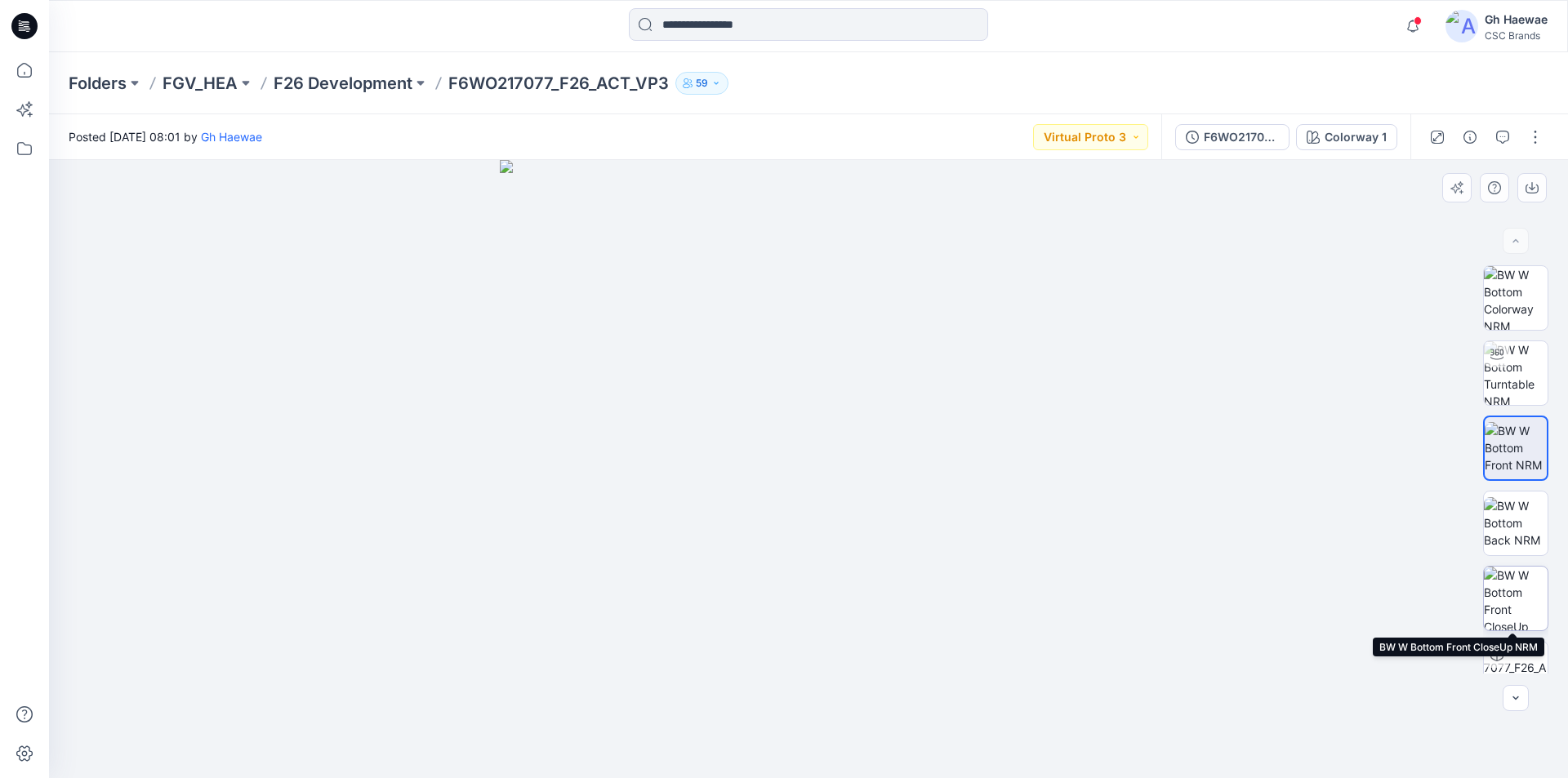
click at [1514, 594] on img at bounding box center [1515, 598] width 64 height 64
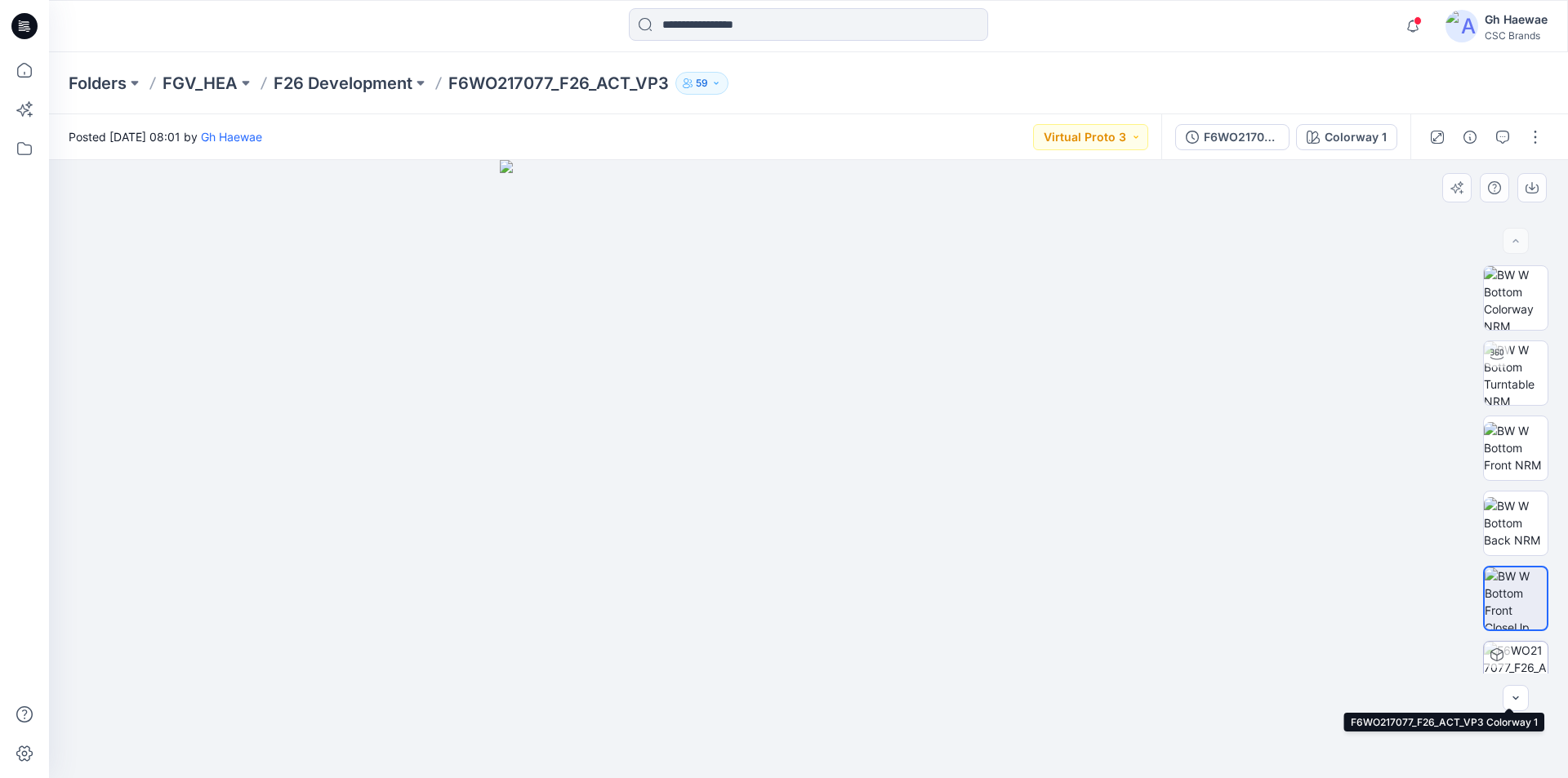
click at [1514, 656] on img at bounding box center [1515, 673] width 64 height 64
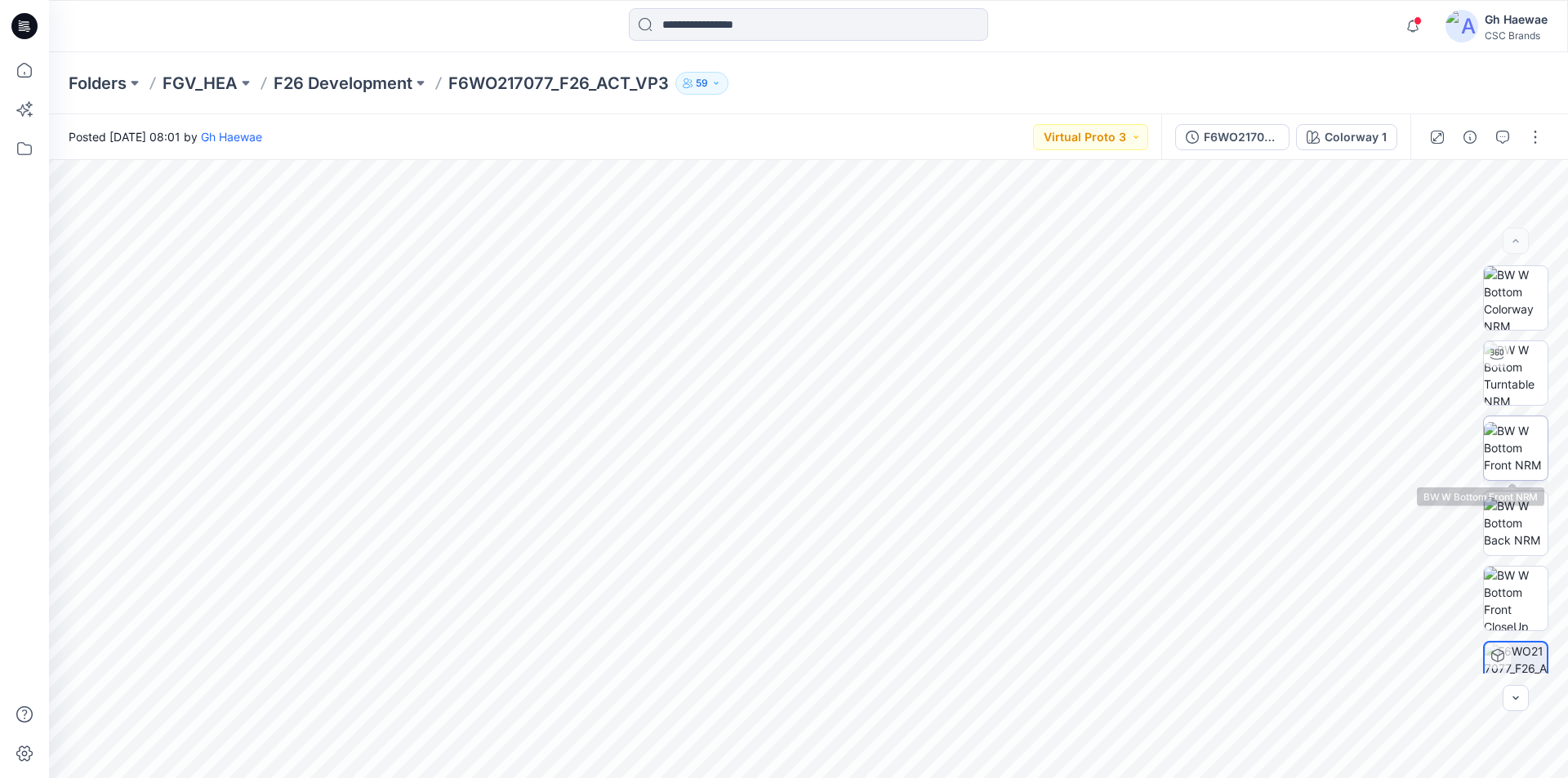
click at [1502, 433] on img at bounding box center [1515, 448] width 64 height 52
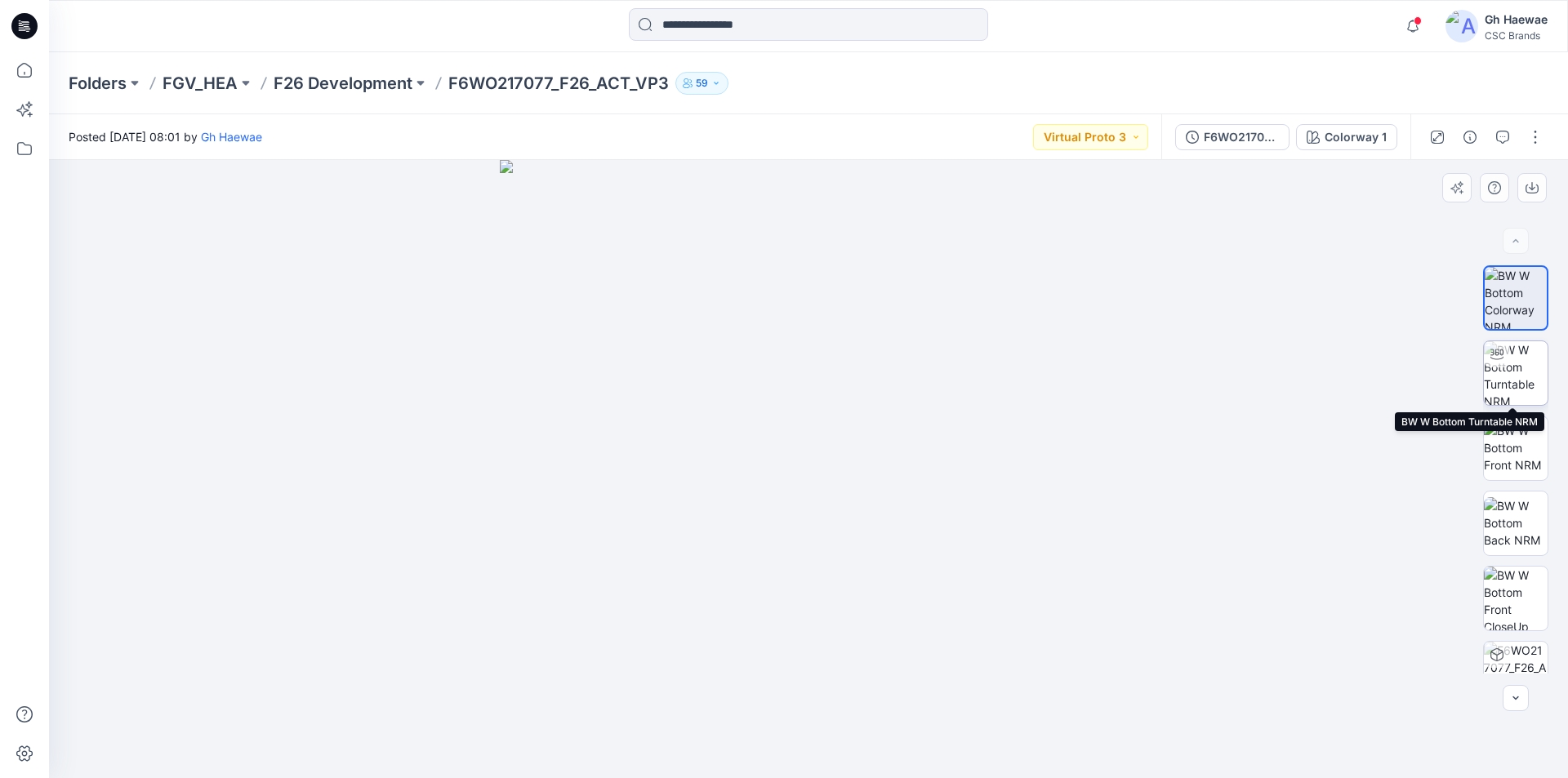
click at [1511, 354] on img at bounding box center [1515, 373] width 64 height 64
